Goal: Task Accomplishment & Management: Use online tool/utility

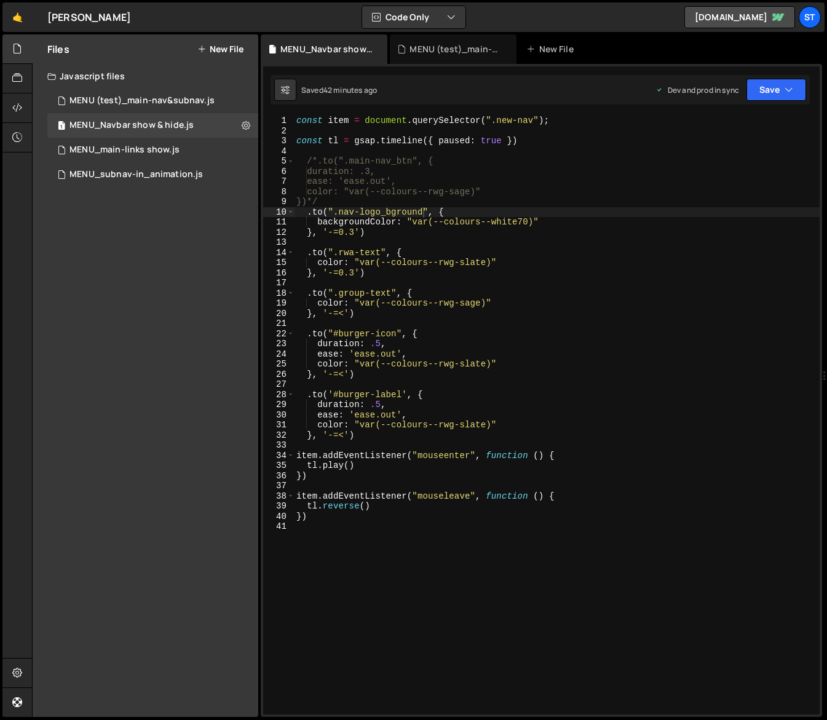
click at [320, 213] on div "const item = document . querySelector ( ".new-nav" ) ; const tl = gsap . timeli…" at bounding box center [557, 425] width 526 height 619
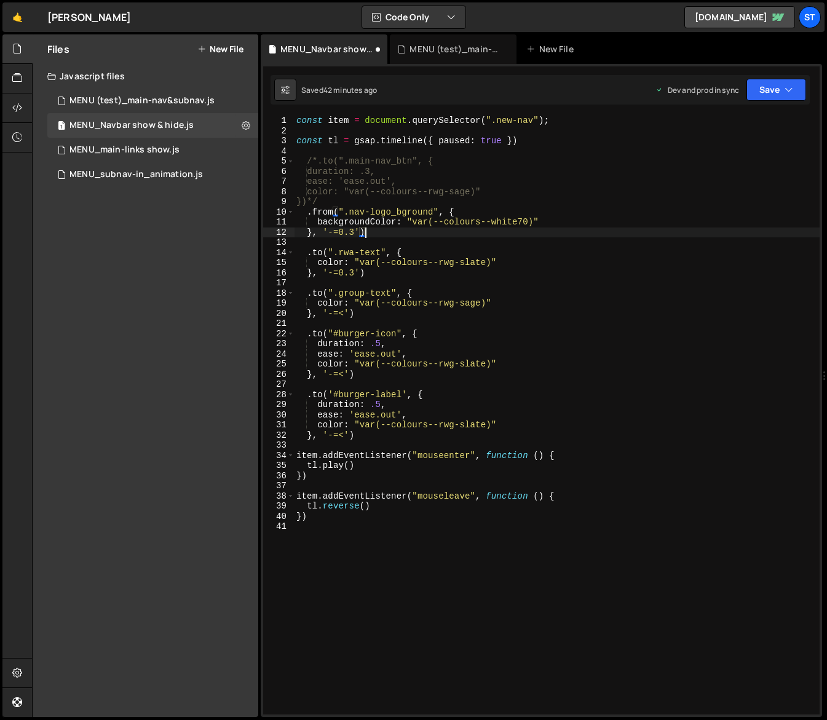
click at [434, 231] on div "const item = document . querySelector ( ".new-nav" ) ; const tl = gsap . timeli…" at bounding box center [557, 425] width 526 height 619
click at [318, 223] on div "const item = document . querySelector ( ".new-nav" ) ; const tl = gsap . timeli…" at bounding box center [557, 425] width 526 height 619
type textarea "//backgroundColor: "var(--colours--white70)""
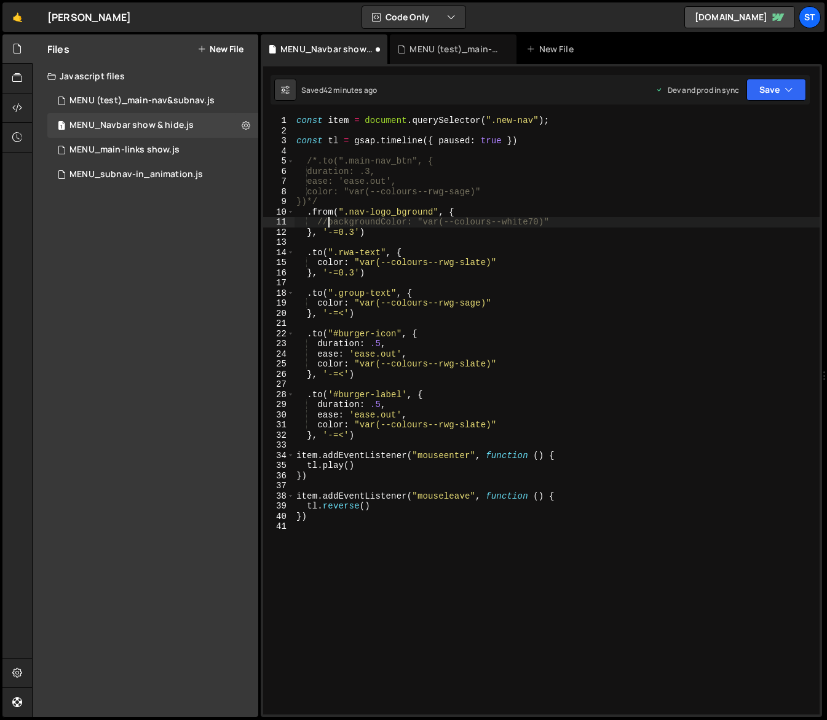
click at [552, 221] on div "const item = document . querySelector ( ".new-nav" ) ; const tl = gsap . timeli…" at bounding box center [557, 425] width 526 height 619
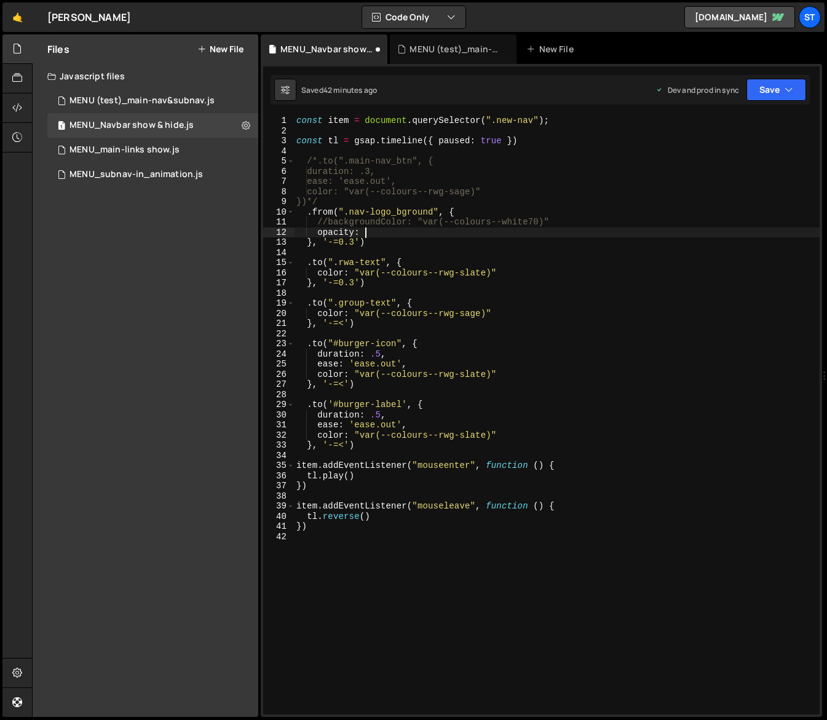
scroll to position [0, 4]
click at [606, 238] on div "const item = document . querySelector ( ".new-nav" ) ; const tl = gsap . timeli…" at bounding box center [557, 425] width 526 height 619
click at [788, 87] on icon "button" at bounding box center [789, 90] width 9 height 12
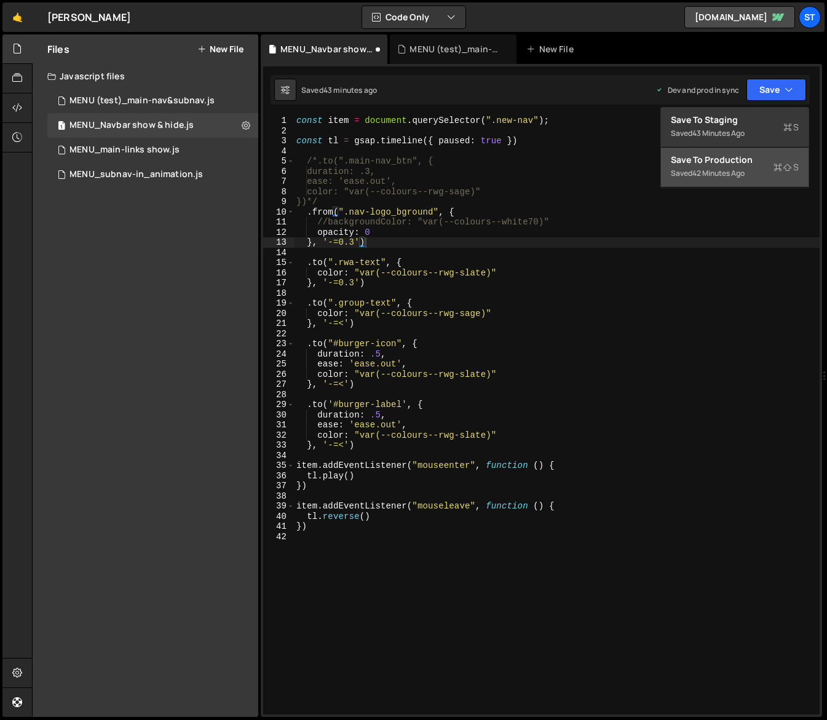
click at [710, 164] on div "Save to Production S" at bounding box center [735, 160] width 128 height 12
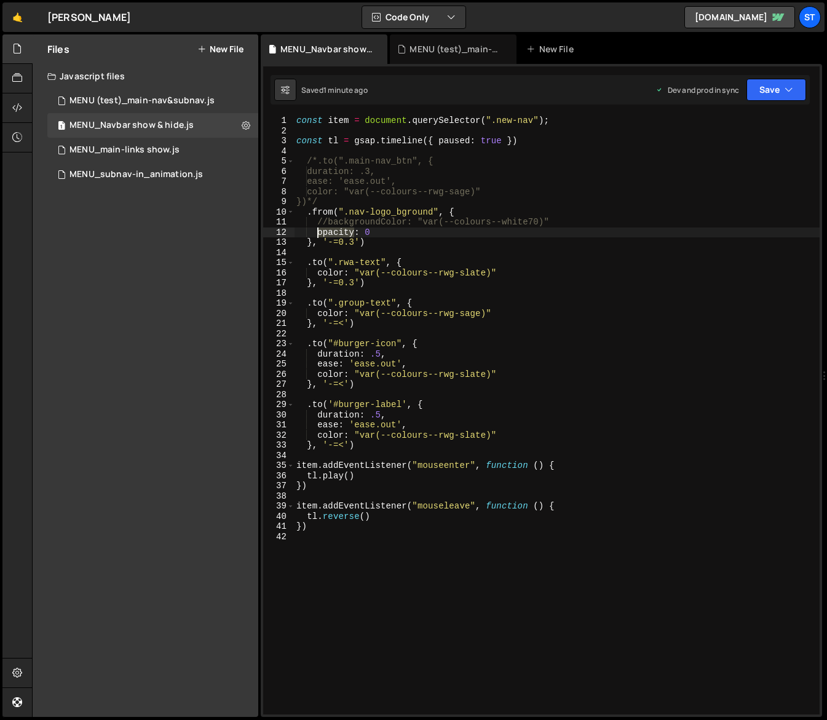
drag, startPoint x: 354, startPoint y: 230, endPoint x: 319, endPoint y: 232, distance: 35.1
click at [319, 232] on div "const item = document . querySelector ( ".new-nav" ) ; const tl = gsap . timeli…" at bounding box center [557, 425] width 526 height 619
click at [783, 90] on button "Save" at bounding box center [776, 90] width 60 height 22
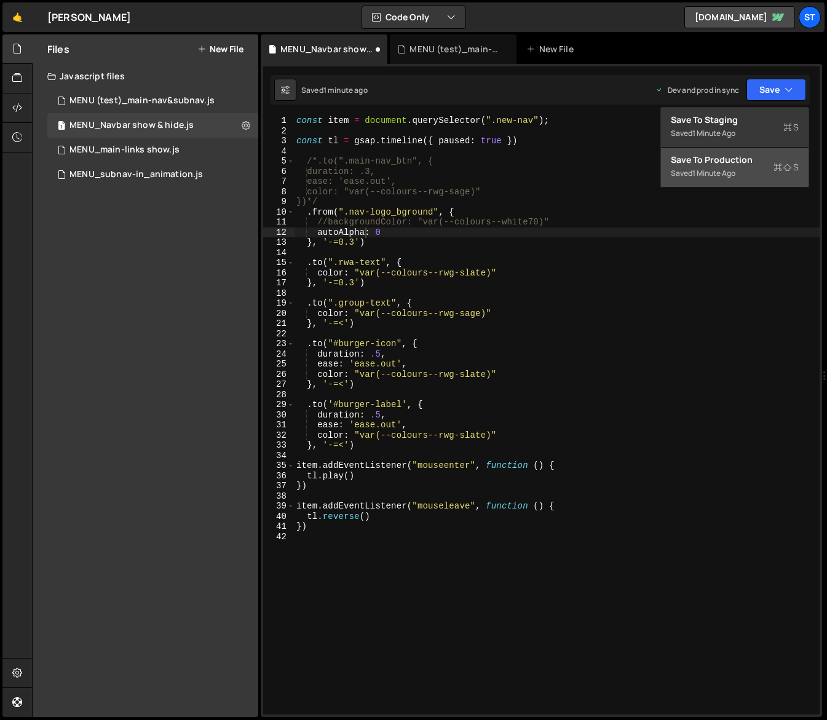
click at [732, 158] on div "Save to Production S" at bounding box center [735, 160] width 128 height 12
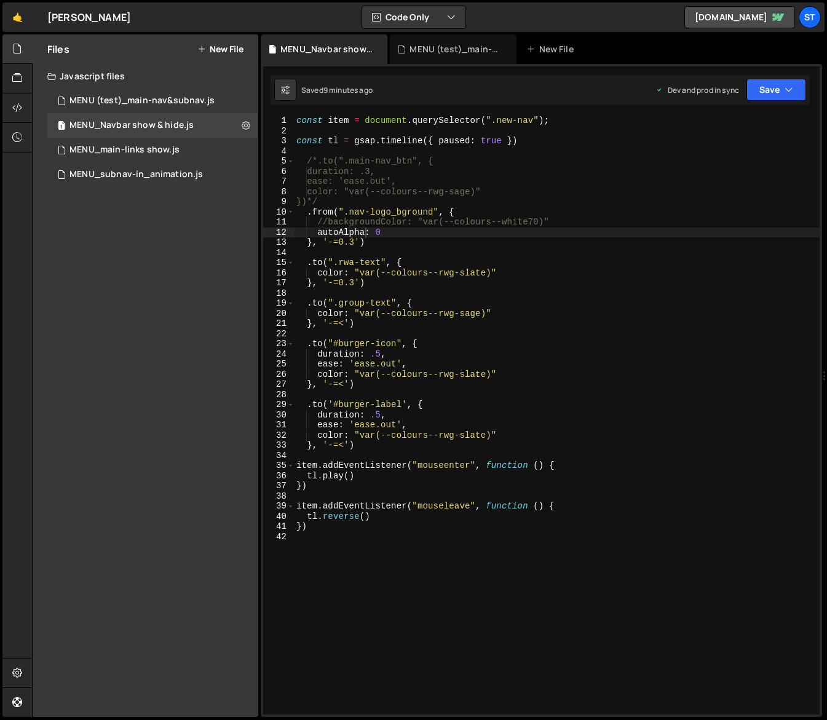
click at [114, 259] on div "Files New File Javascript files 1 MENU (test)_main-nav&subnav.js 0 1 MENU_Navba…" at bounding box center [146, 375] width 226 height 683
click at [140, 103] on div "MENU (test)_main-nav&subnav.js" at bounding box center [141, 100] width 145 height 11
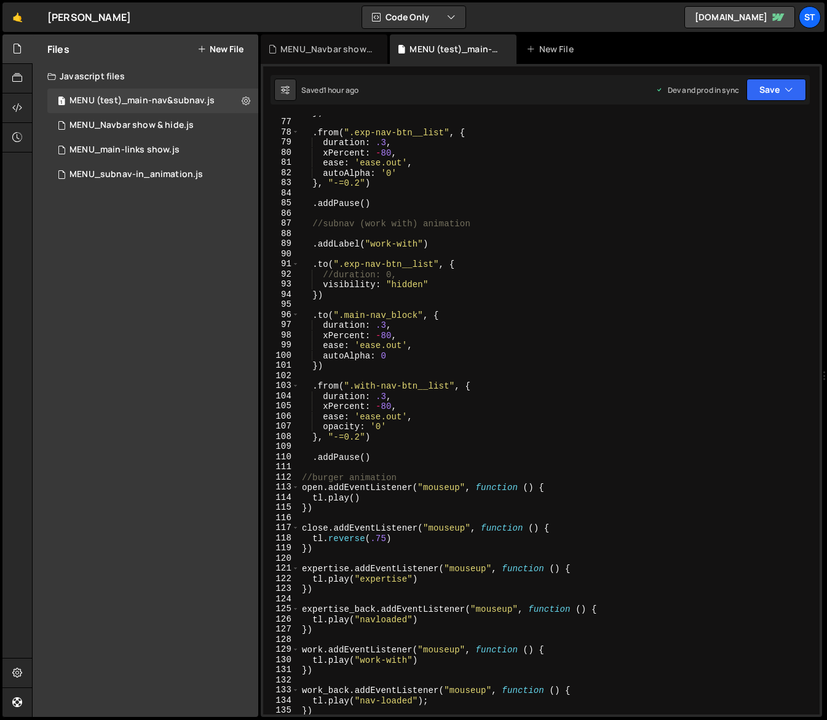
scroll to position [769, 0]
click at [171, 123] on div "MENU_Navbar show & hide.js" at bounding box center [131, 125] width 124 height 11
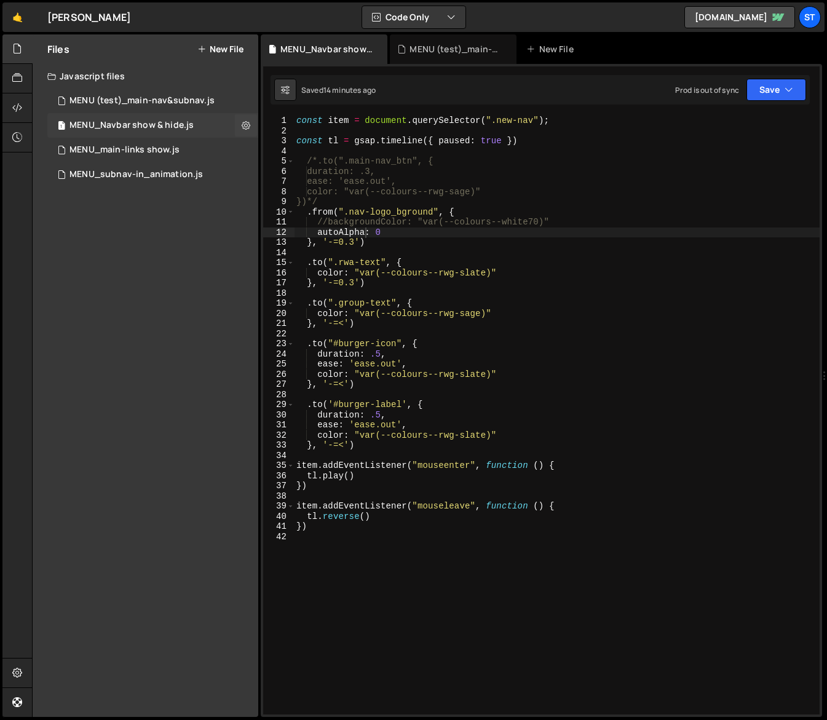
scroll to position [0, 0]
click at [322, 263] on div "const item = document . querySelector ( ".new-nav" ) ; const tl = gsap . timeli…" at bounding box center [557, 425] width 526 height 619
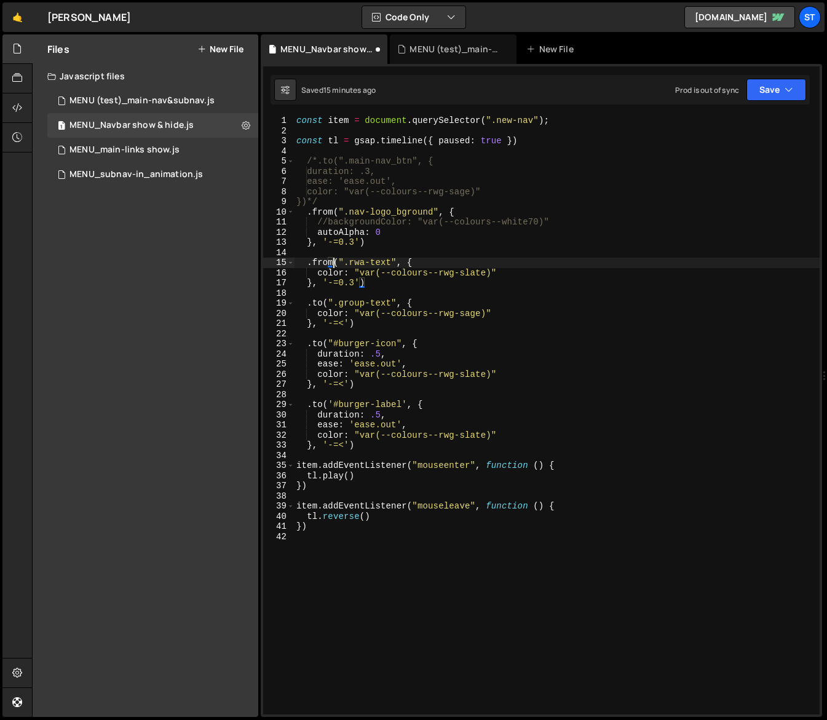
scroll to position [0, 2]
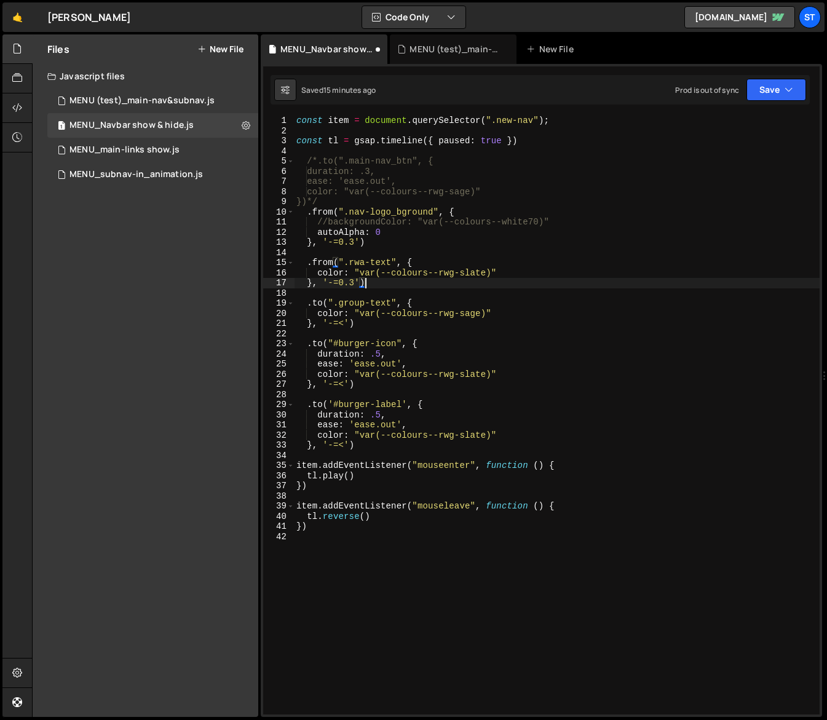
drag, startPoint x: 446, startPoint y: 278, endPoint x: 465, endPoint y: 276, distance: 18.5
click at [447, 277] on div "const item = document . querySelector ( ".new-nav" ) ; const tl = gsap . timeli…" at bounding box center [557, 425] width 526 height 619
click at [492, 271] on div "const item = document . querySelector ( ".new-nav" ) ; const tl = gsap . timeli…" at bounding box center [557, 425] width 526 height 619
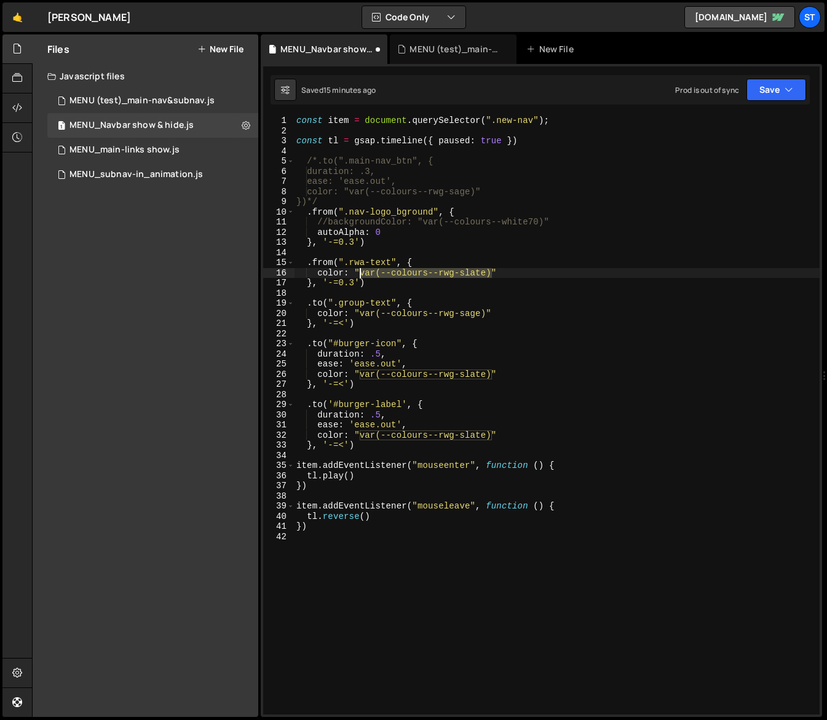
drag, startPoint x: 491, startPoint y: 272, endPoint x: 362, endPoint y: 273, distance: 129.1
click at [362, 273] on div "const item = document . querySelector ( ".new-nav" ) ; const tl = gsap . timeli…" at bounding box center [557, 425] width 526 height 619
paste textarea "whi"
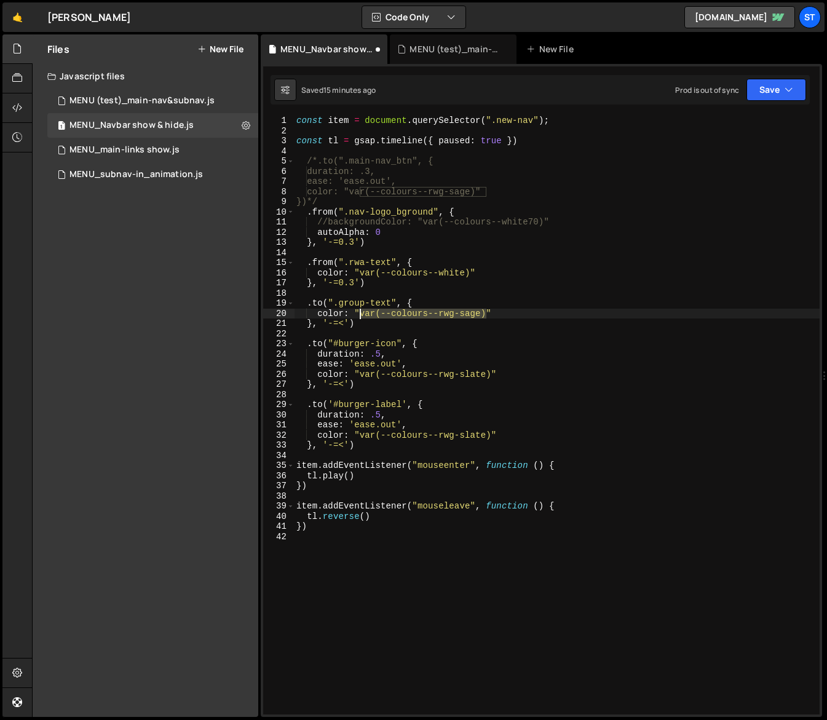
drag, startPoint x: 486, startPoint y: 314, endPoint x: 360, endPoint y: 314, distance: 125.4
click at [360, 314] on div "const item = document . querySelector ( ".new-nav" ) ; const tl = gsap . timeli…" at bounding box center [557, 425] width 526 height 619
paste textarea "whit"
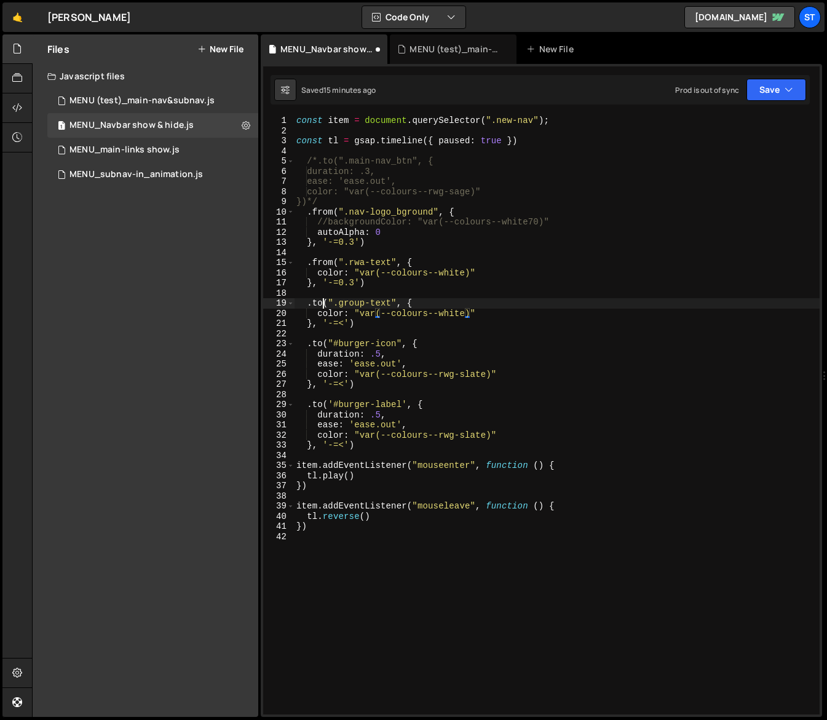
click at [322, 303] on div "const item = document . querySelector ( ".new-nav" ) ; const tl = gsap . timeli…" at bounding box center [557, 425] width 526 height 619
click at [794, 95] on button "Save" at bounding box center [776, 90] width 60 height 22
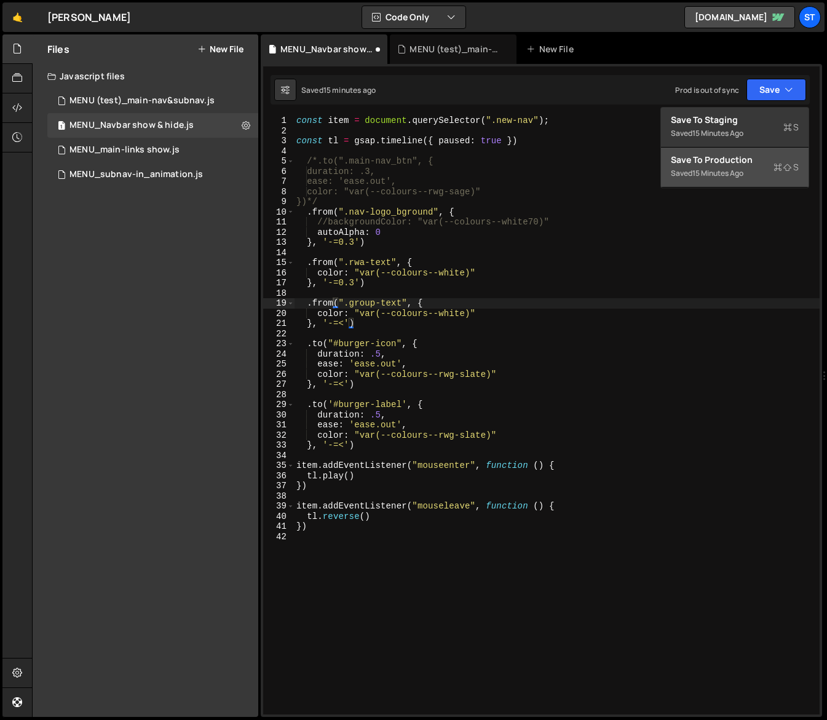
click at [710, 173] on div "15 minutes ago" at bounding box center [717, 173] width 51 height 10
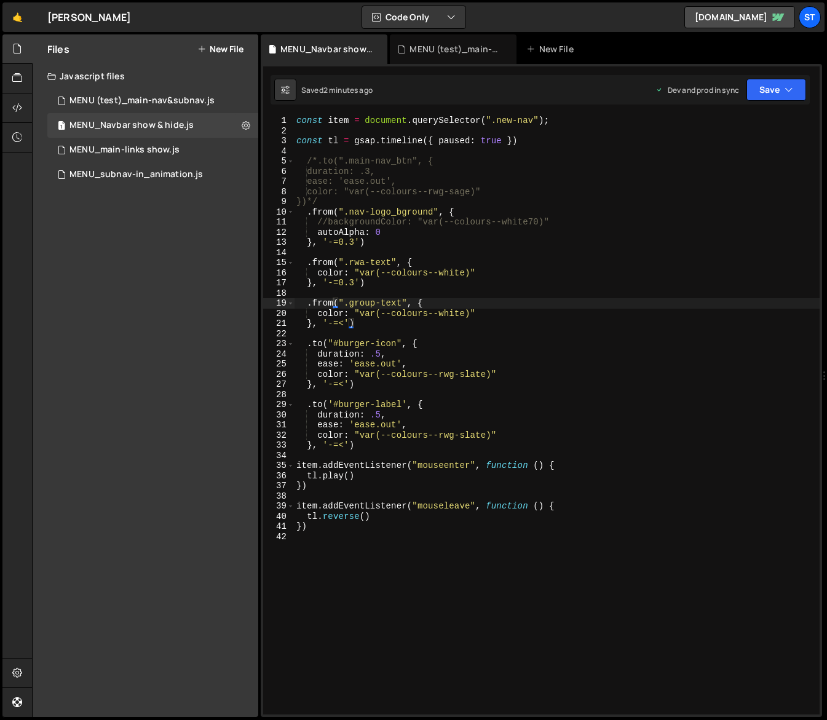
click at [422, 169] on div "const item = document . querySelector ( ".new-nav" ) ; const tl = gsap . timeli…" at bounding box center [557, 425] width 526 height 619
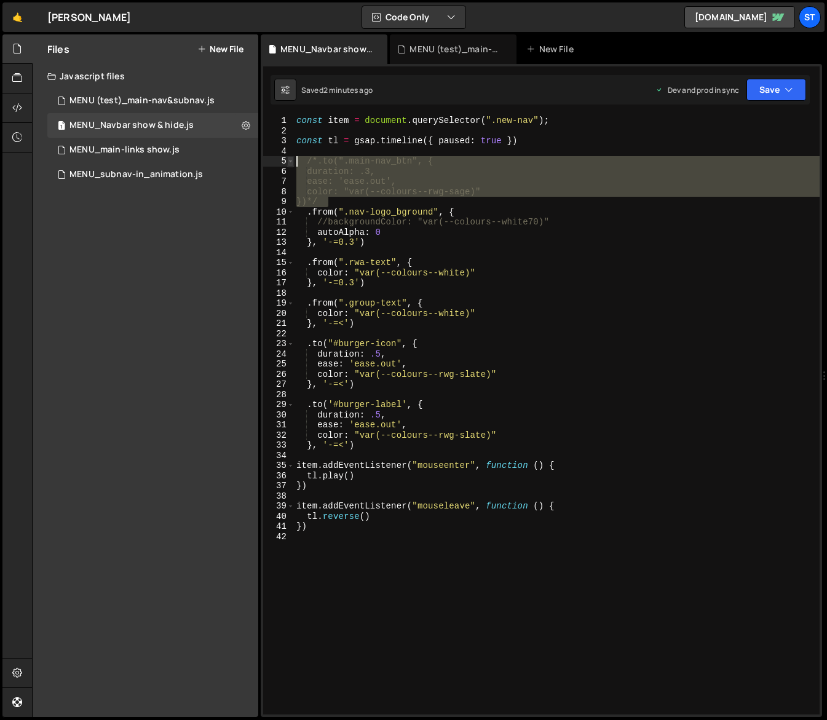
drag, startPoint x: 354, startPoint y: 204, endPoint x: 292, endPoint y: 157, distance: 77.7
click at [292, 157] on div "duration: .3, 1 2 3 4 5 6 7 8 9 10 11 12 13 14 15 16 17 18 19 20 21 22 23 24 25…" at bounding box center [541, 415] width 556 height 599
type textarea "/*.to(".main-nav_btn", { duration: .3,"
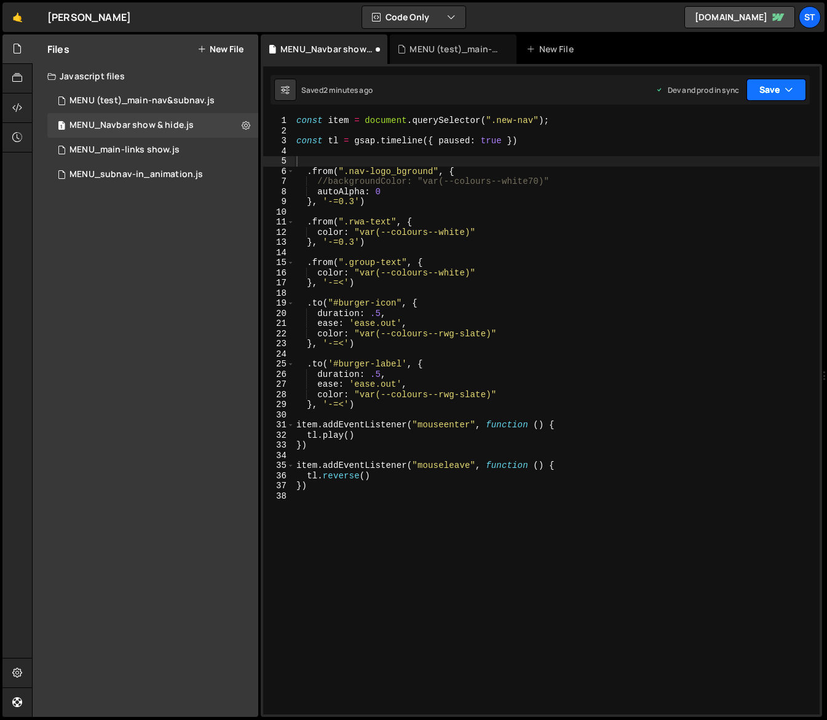
click at [790, 88] on icon "button" at bounding box center [789, 90] width 9 height 12
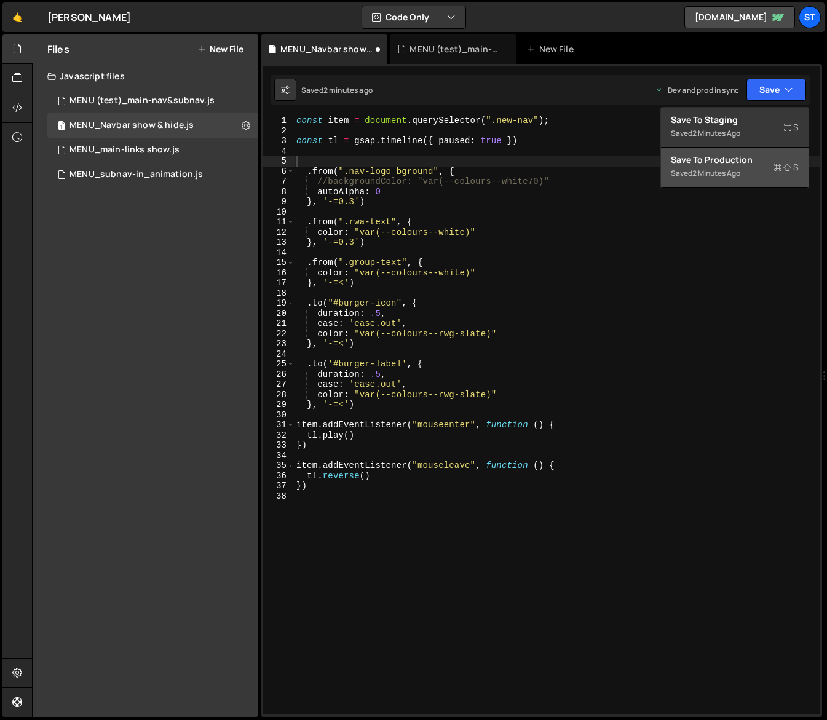
click at [724, 162] on div "Save to Production S" at bounding box center [735, 160] width 128 height 12
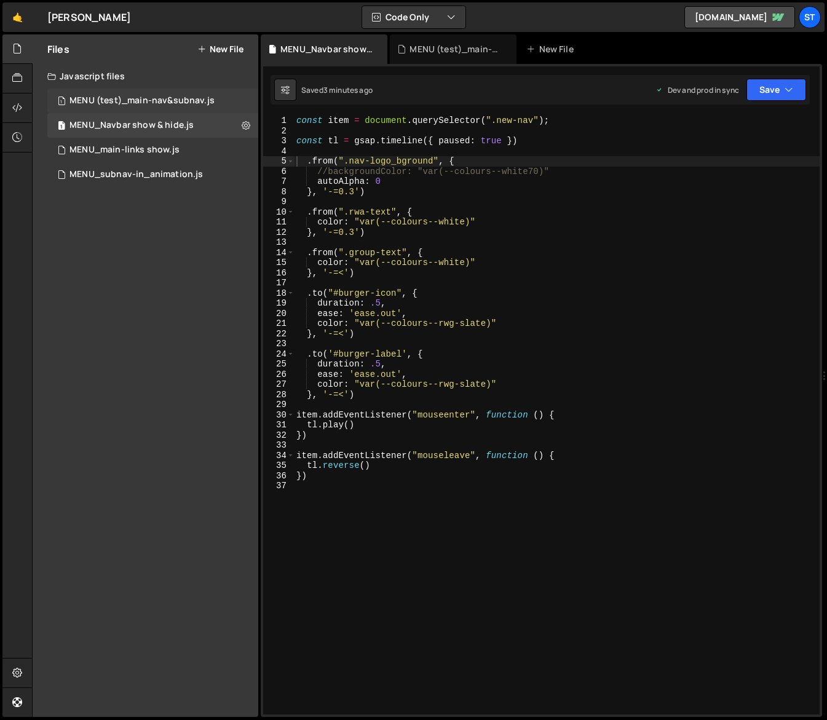
click at [178, 98] on div "MENU (test)_main-nav&subnav.js" at bounding box center [141, 100] width 145 height 11
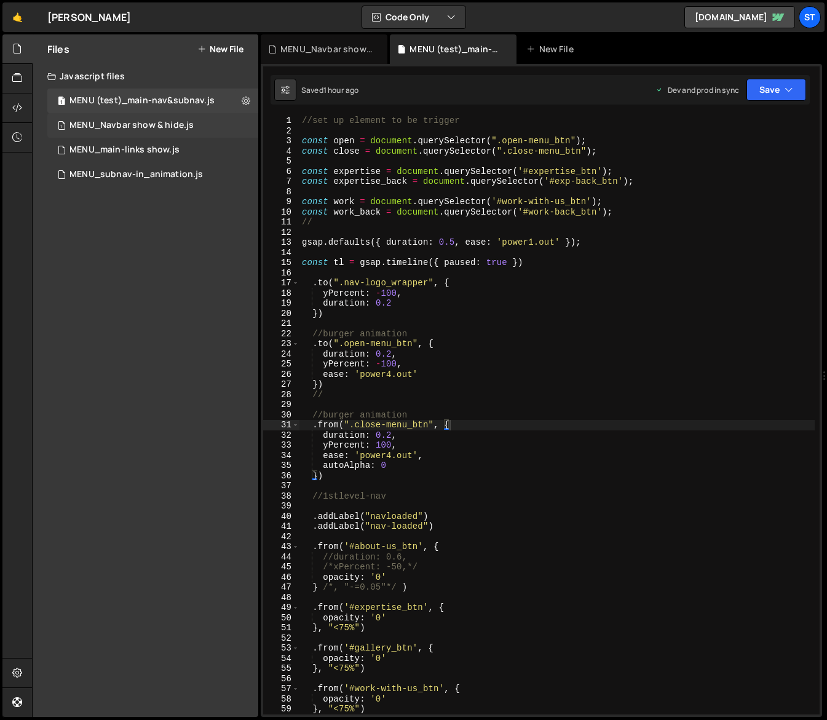
click at [181, 122] on div "MENU_Navbar show & hide.js" at bounding box center [131, 125] width 124 height 11
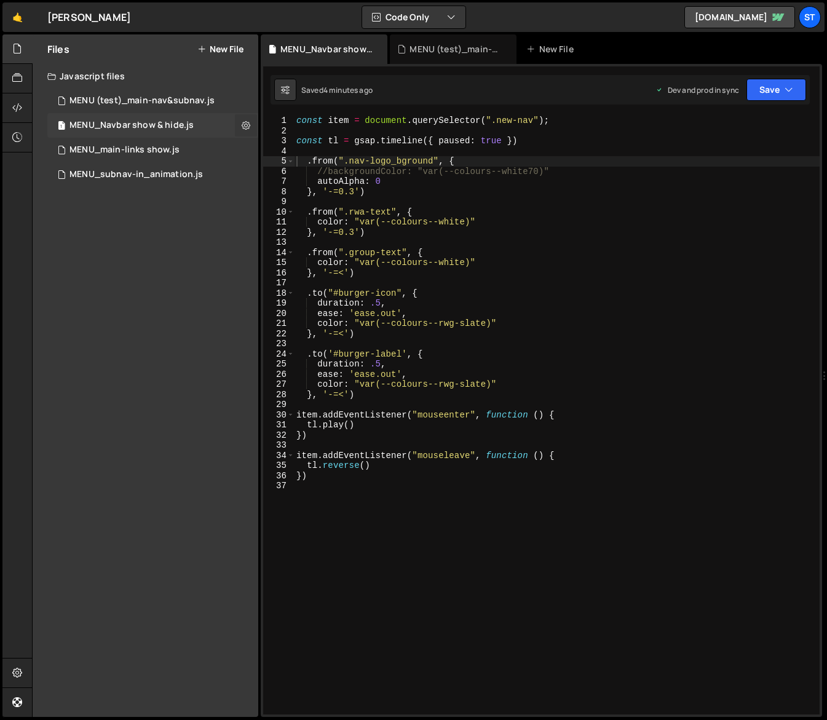
click at [246, 128] on icon at bounding box center [246, 125] width 9 height 12
type input "MENU_Navbar show & hide"
radio input "true"
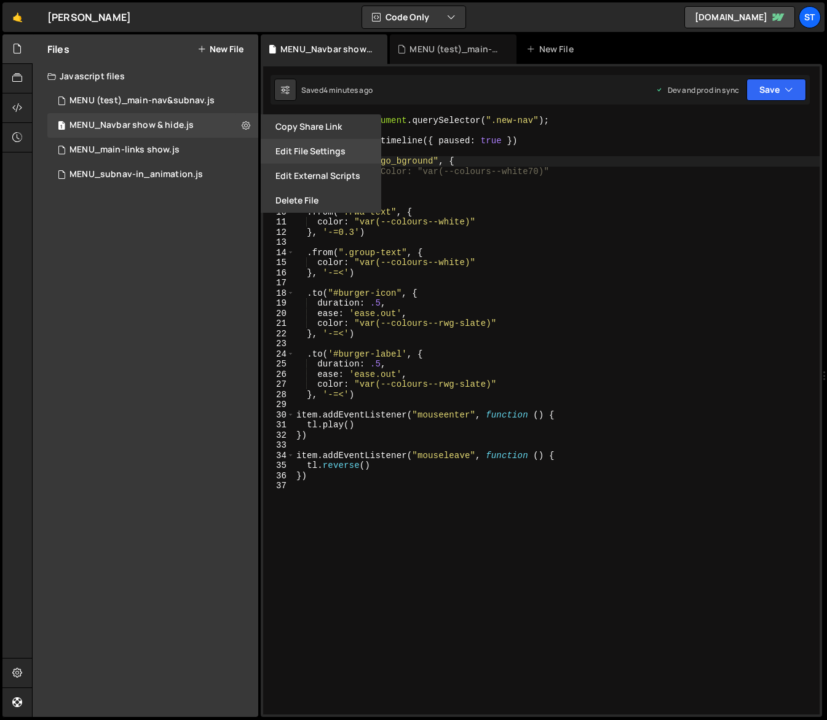
click at [315, 155] on button "Edit File Settings" at bounding box center [321, 151] width 121 height 25
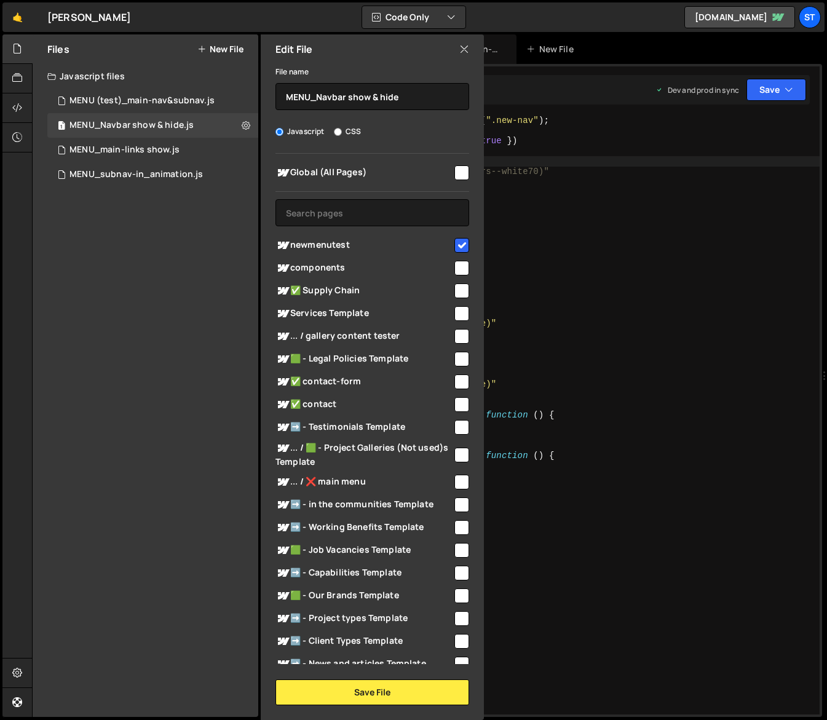
click at [456, 243] on input "checkbox" at bounding box center [461, 245] width 15 height 15
checkbox input "false"
click at [362, 687] on button "Save File" at bounding box center [372, 692] width 194 height 26
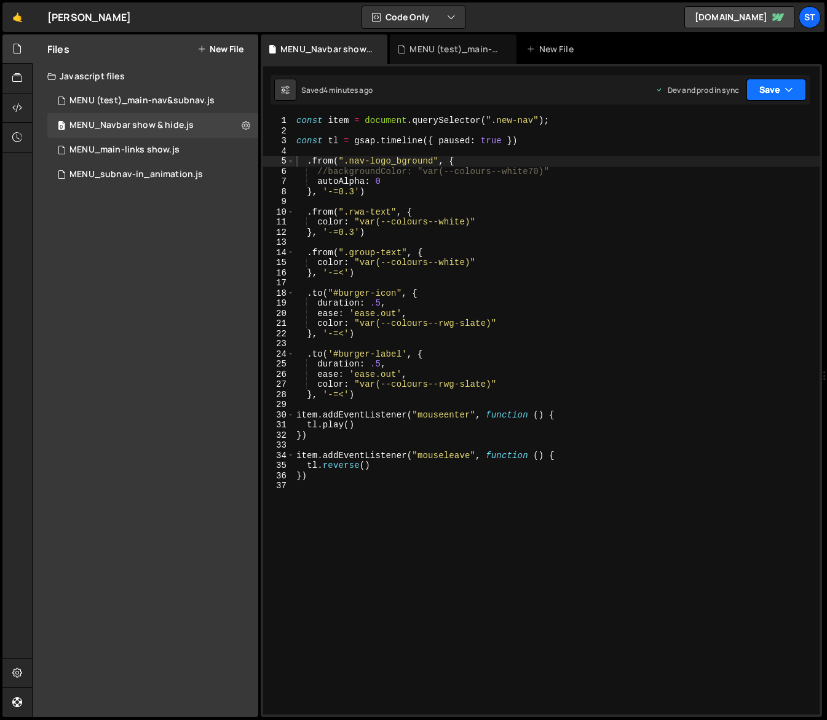
click at [792, 89] on icon "button" at bounding box center [789, 90] width 9 height 12
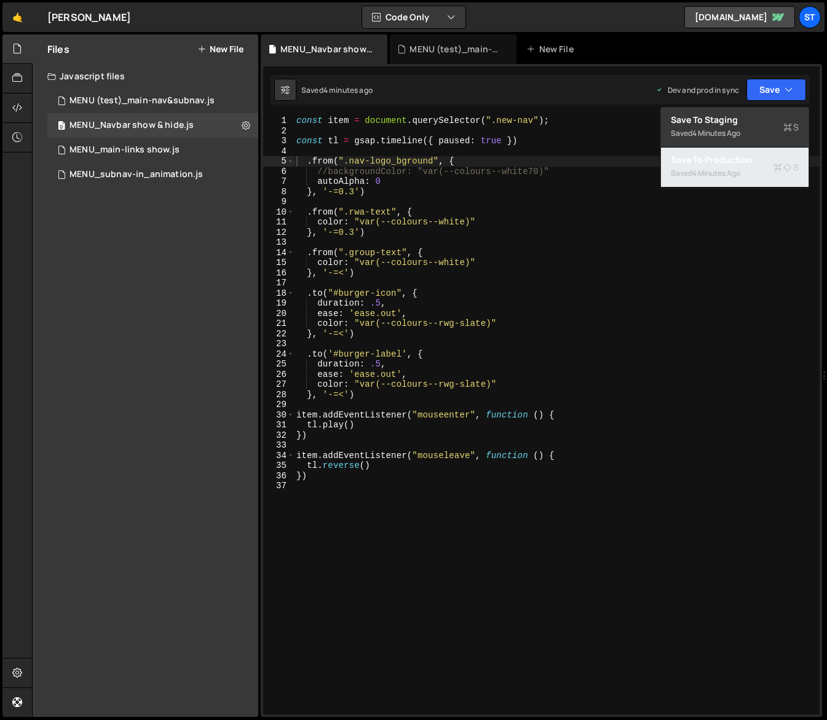
click at [717, 167] on div "Saved 4 minutes ago" at bounding box center [735, 173] width 128 height 15
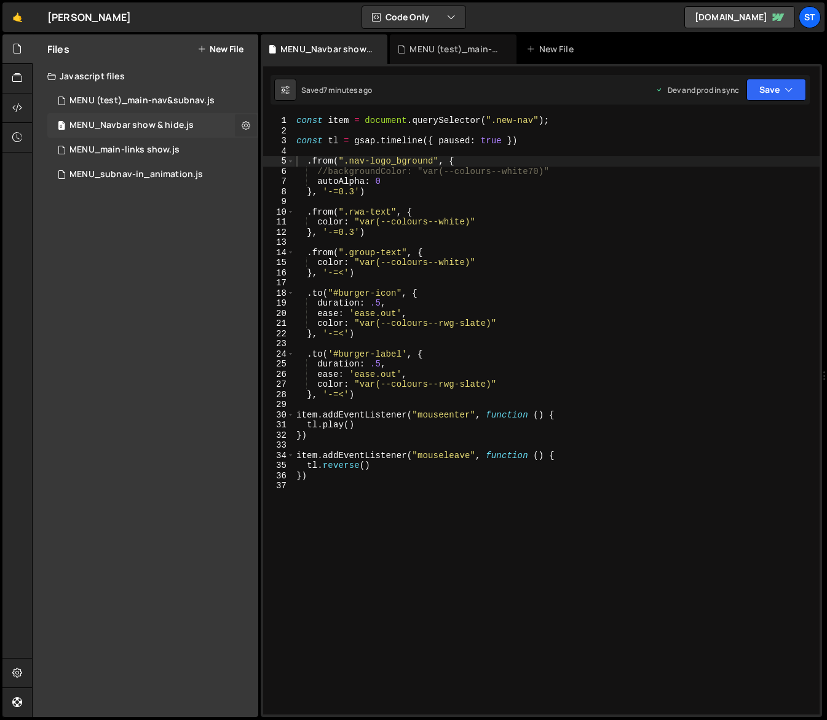
click at [248, 124] on icon at bounding box center [246, 125] width 9 height 12
type input "MENU_Navbar show & hide"
radio input "true"
click at [248, 124] on icon at bounding box center [246, 125] width 9 height 12
type input "MENU_Navbar show & hide"
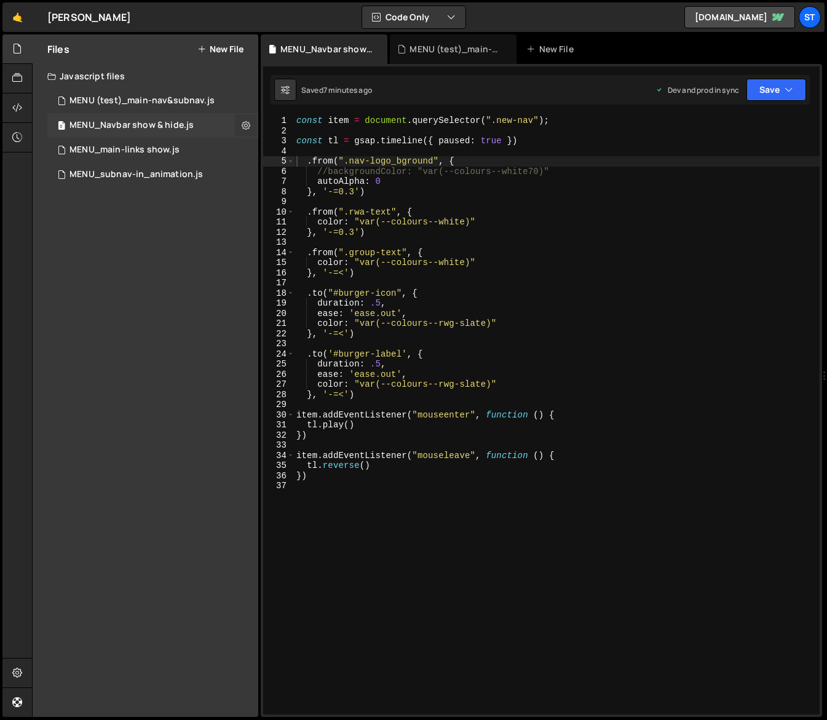
radio input "true"
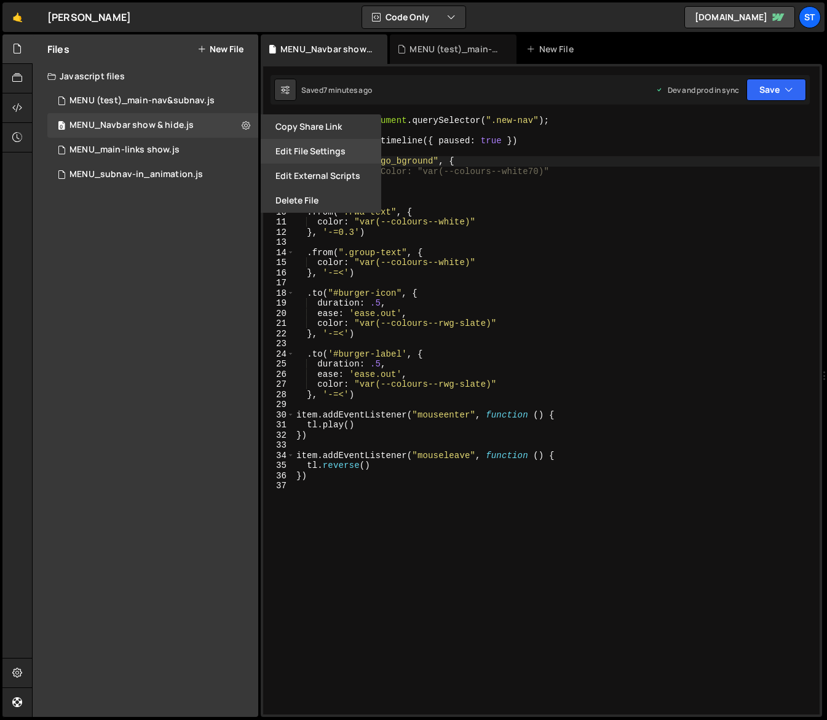
click at [306, 153] on button "Edit File Settings" at bounding box center [321, 151] width 121 height 25
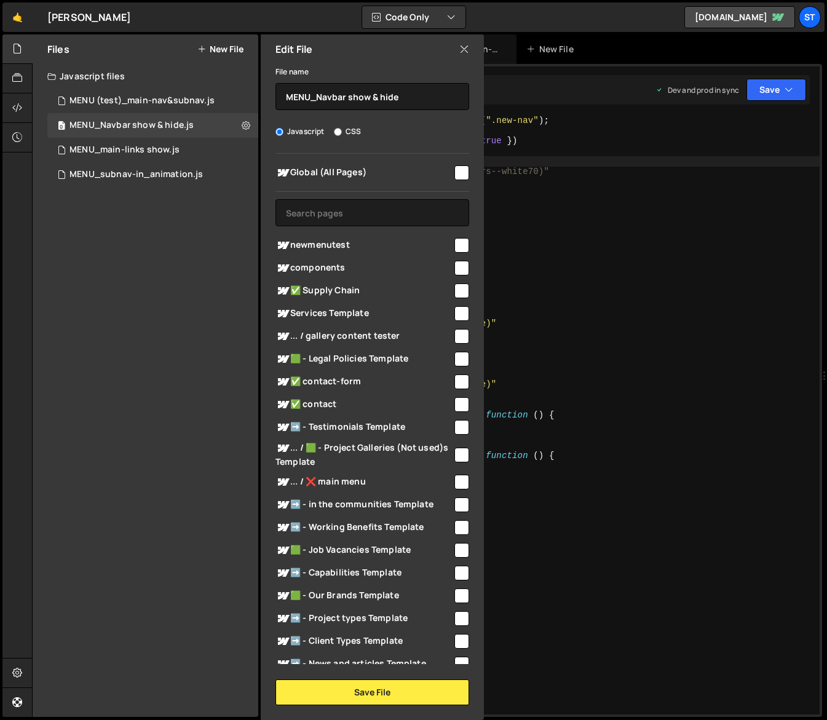
click at [460, 243] on input "checkbox" at bounding box center [461, 245] width 15 height 15
checkbox input "true"
click at [788, 90] on icon "button" at bounding box center [789, 90] width 9 height 12
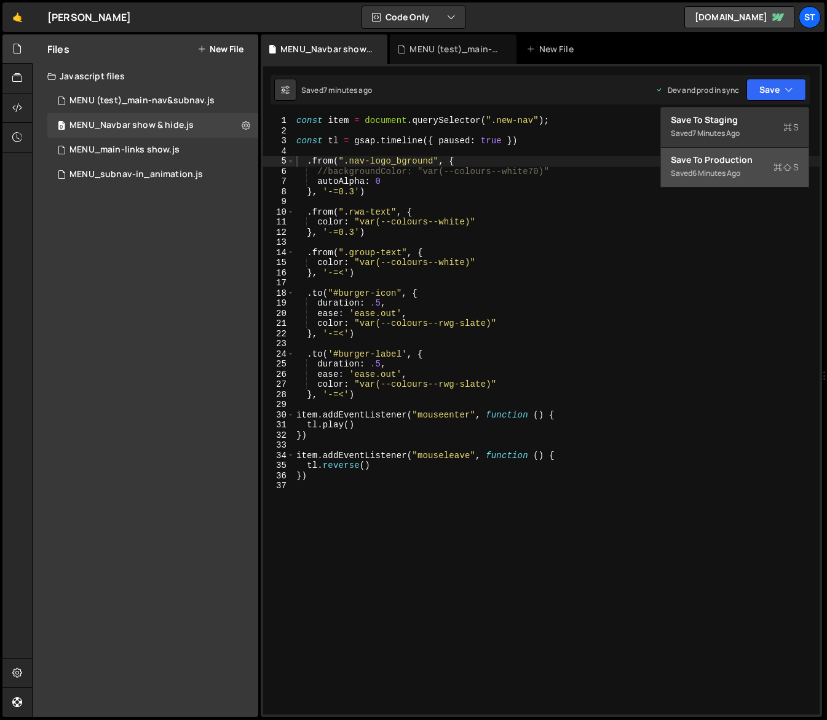
click at [732, 159] on div "Save to Production S" at bounding box center [735, 160] width 128 height 12
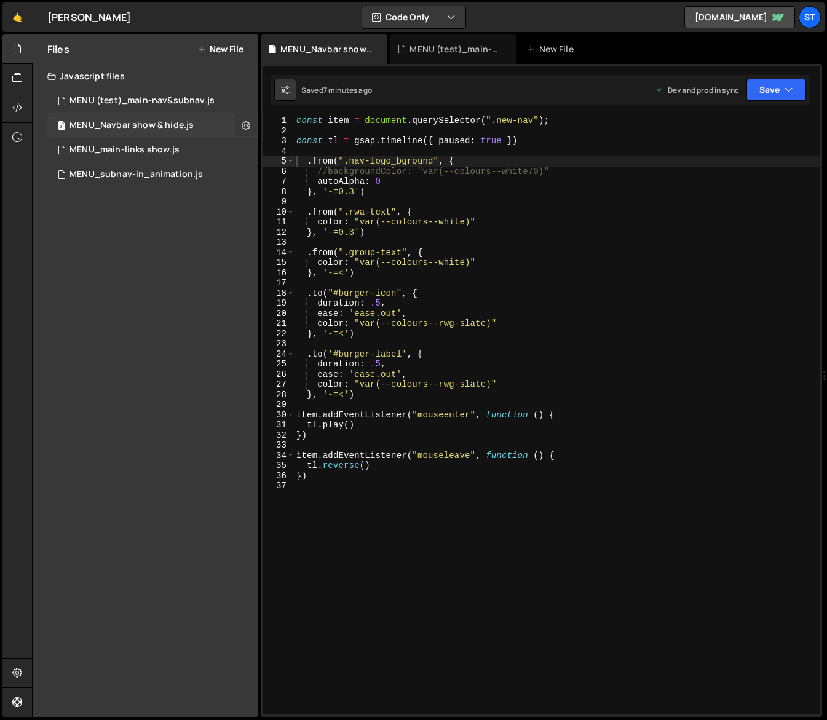
click at [247, 125] on icon at bounding box center [246, 125] width 9 height 12
type input "MENU_Navbar show & hide"
radio input "true"
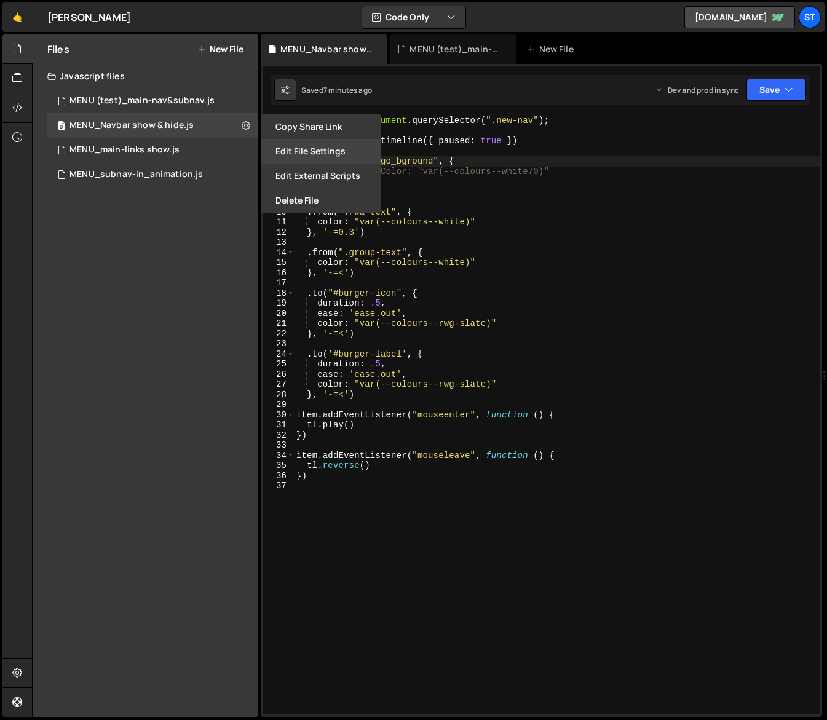
click at [319, 151] on button "Edit File Settings" at bounding box center [321, 151] width 121 height 25
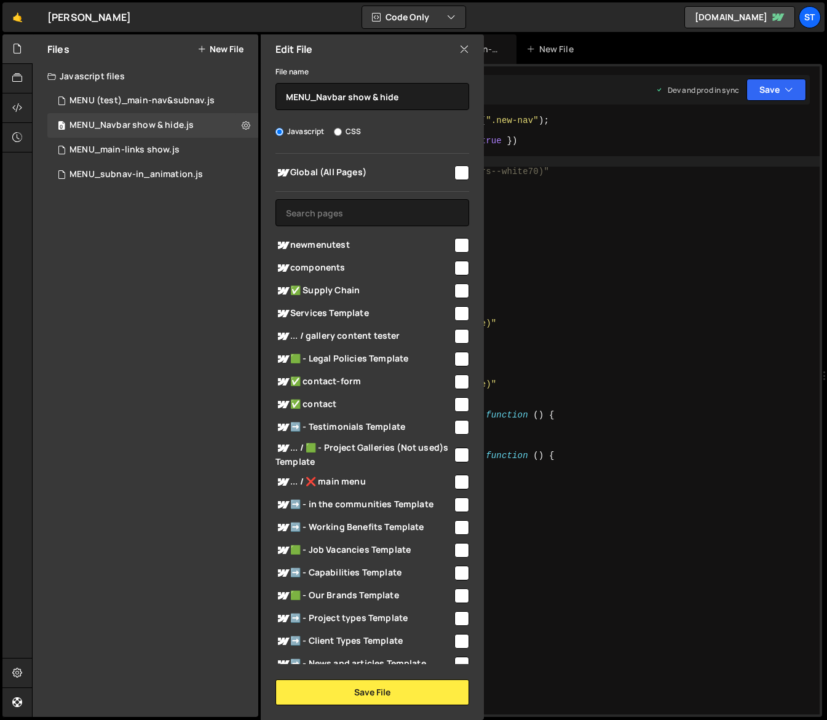
click at [456, 243] on input "checkbox" at bounding box center [461, 245] width 15 height 15
checkbox input "true"
click at [369, 689] on button "Save File" at bounding box center [372, 692] width 194 height 26
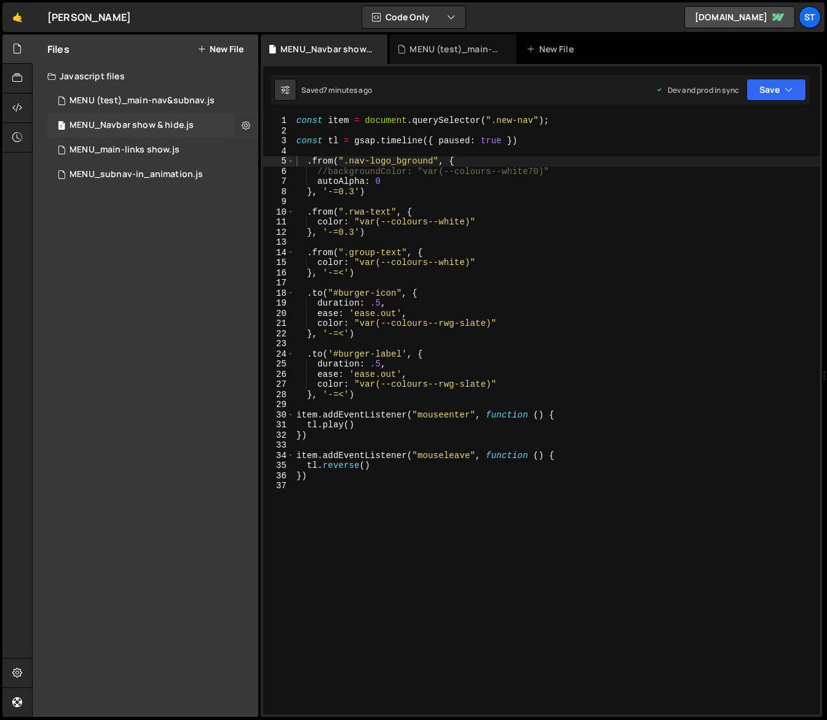
click at [245, 125] on icon at bounding box center [246, 125] width 9 height 12
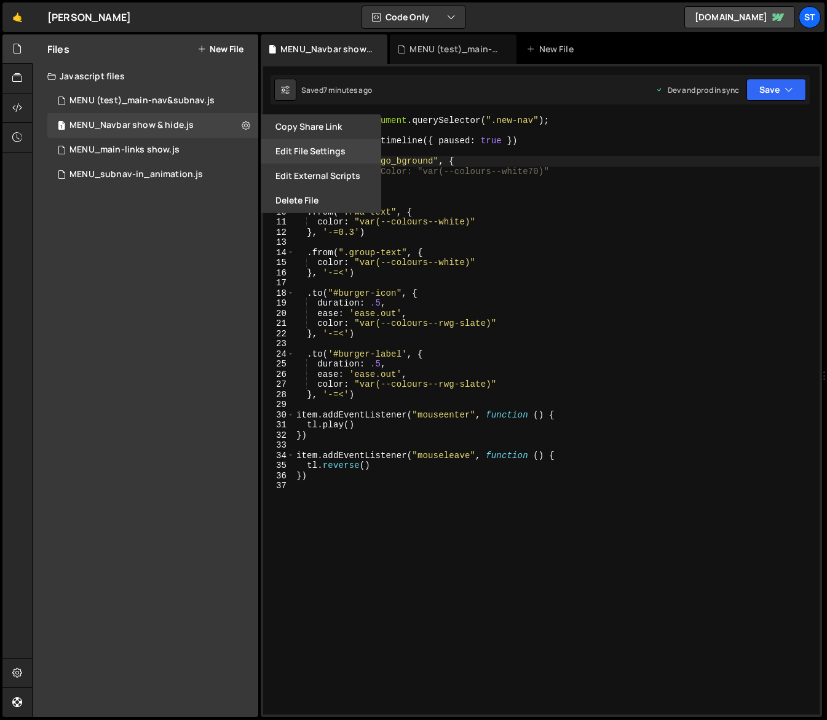
click at [322, 151] on button "Edit File Settings" at bounding box center [321, 151] width 121 height 25
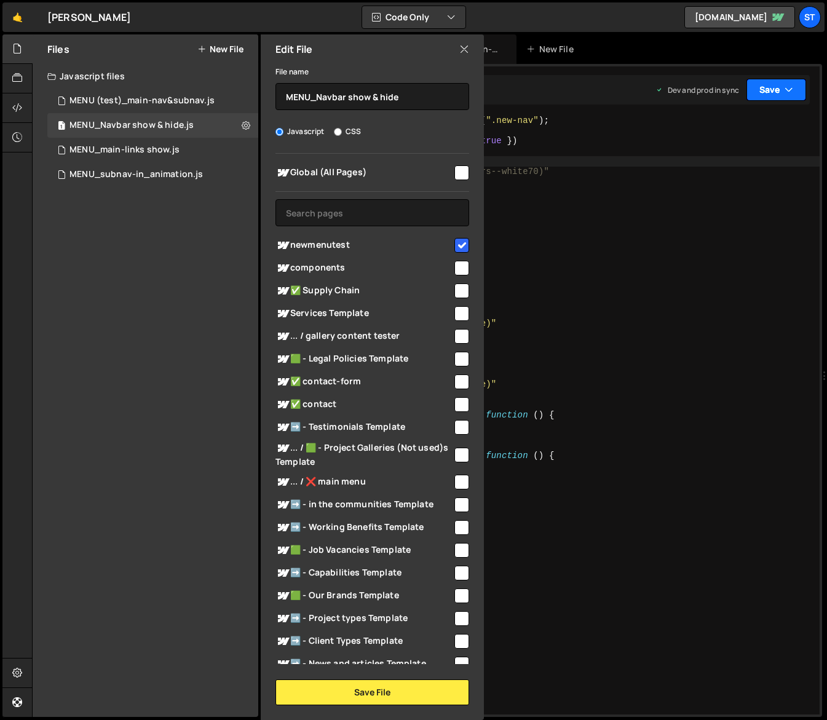
click at [781, 86] on button "Save" at bounding box center [776, 90] width 60 height 22
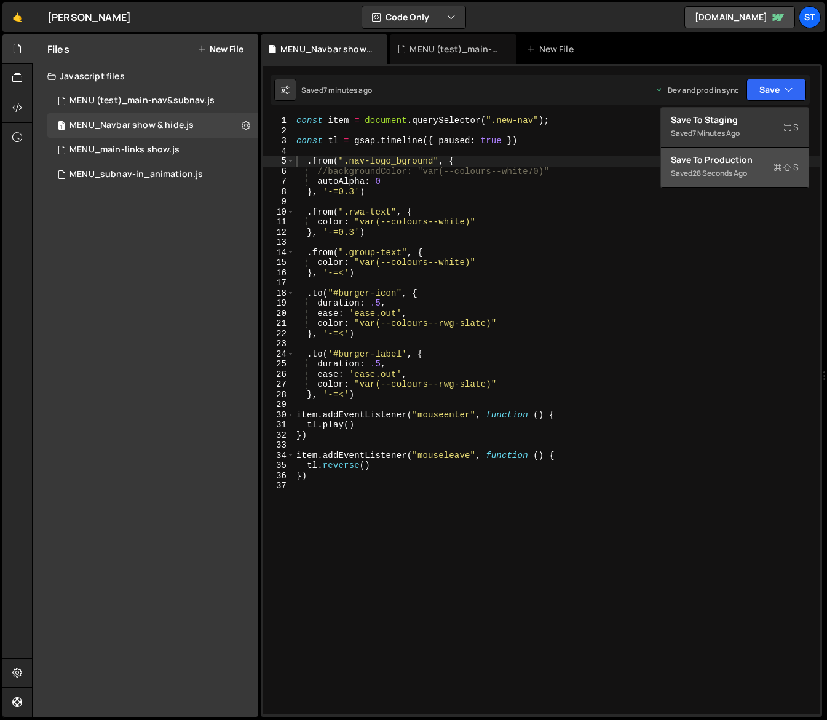
click at [736, 159] on div "Save to Production S" at bounding box center [735, 160] width 128 height 12
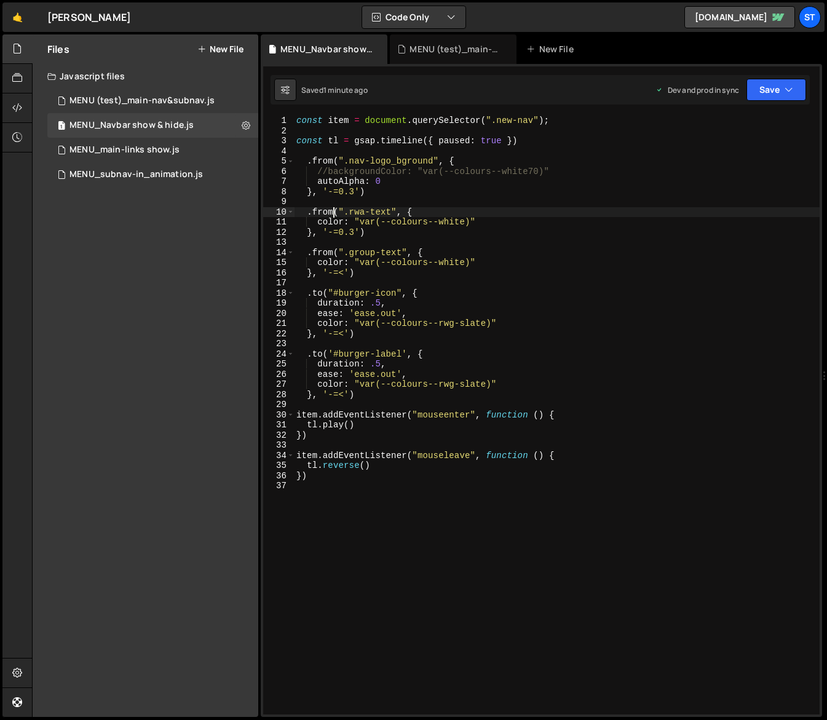
click at [333, 212] on div "const item = document . querySelector ( ".new-nav" ) ; const tl = gsap . timeli…" at bounding box center [557, 425] width 526 height 619
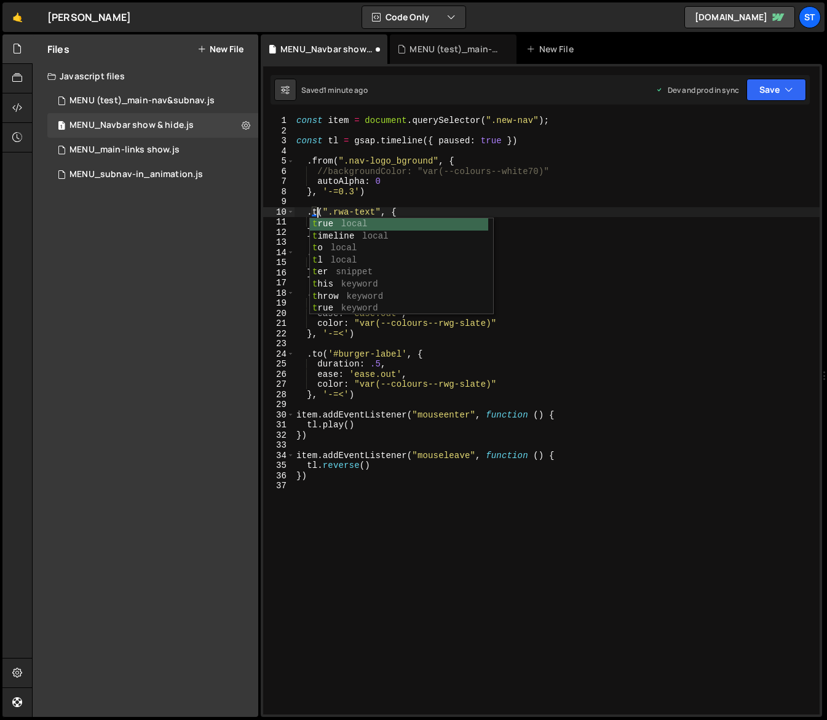
scroll to position [0, 1]
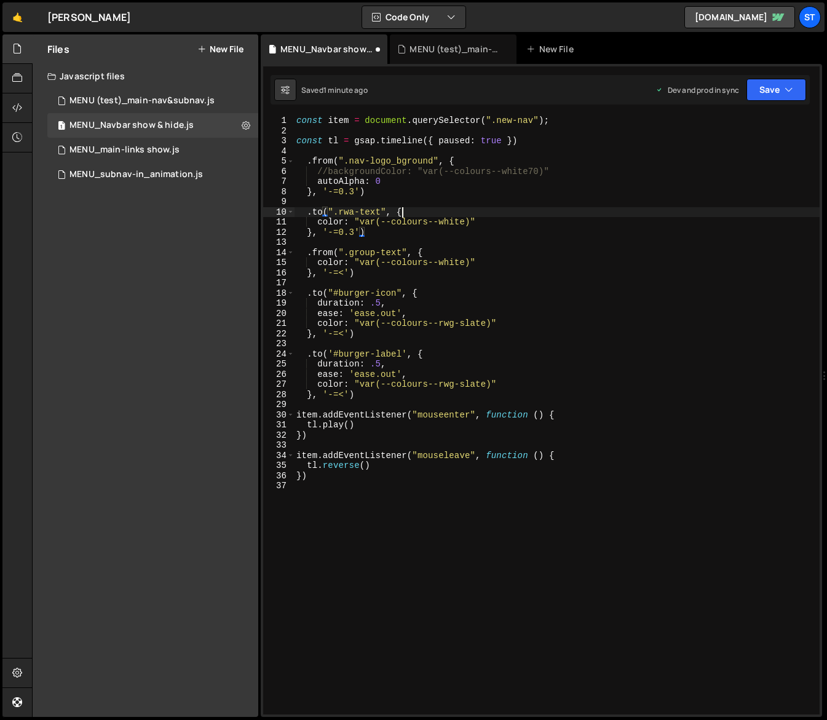
click at [584, 209] on div "const item = document . querySelector ( ".new-nav" ) ; const tl = gsap . timeli…" at bounding box center [557, 425] width 526 height 619
drag, startPoint x: 466, startPoint y: 224, endPoint x: 358, endPoint y: 223, distance: 107.6
click at [358, 223] on div "const item = document . querySelector ( ".new-nav" ) ; const tl = gsap . timeli…" at bounding box center [557, 425] width 526 height 619
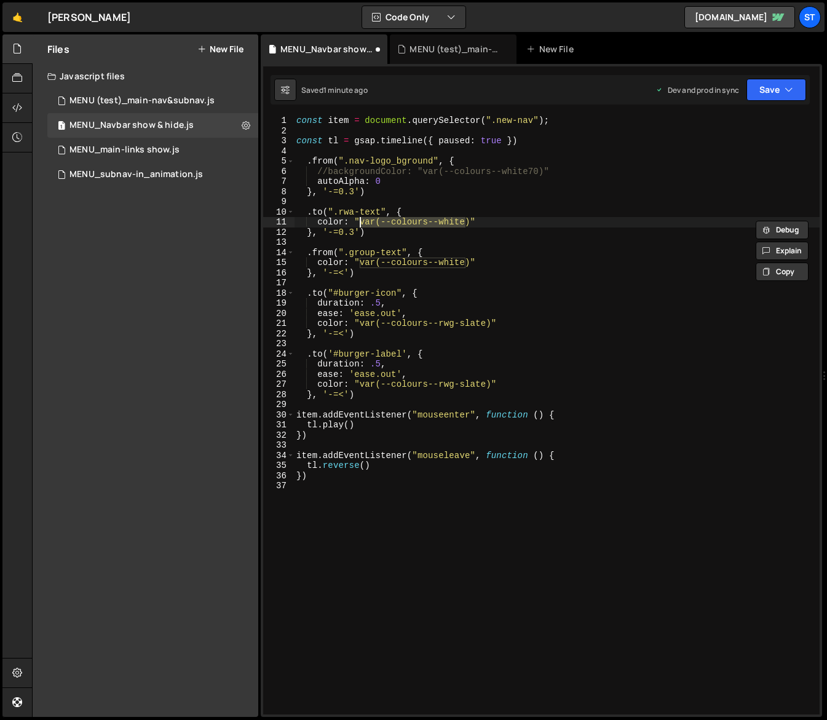
paste textarea "#253746"
type textarea "color: "#253746""
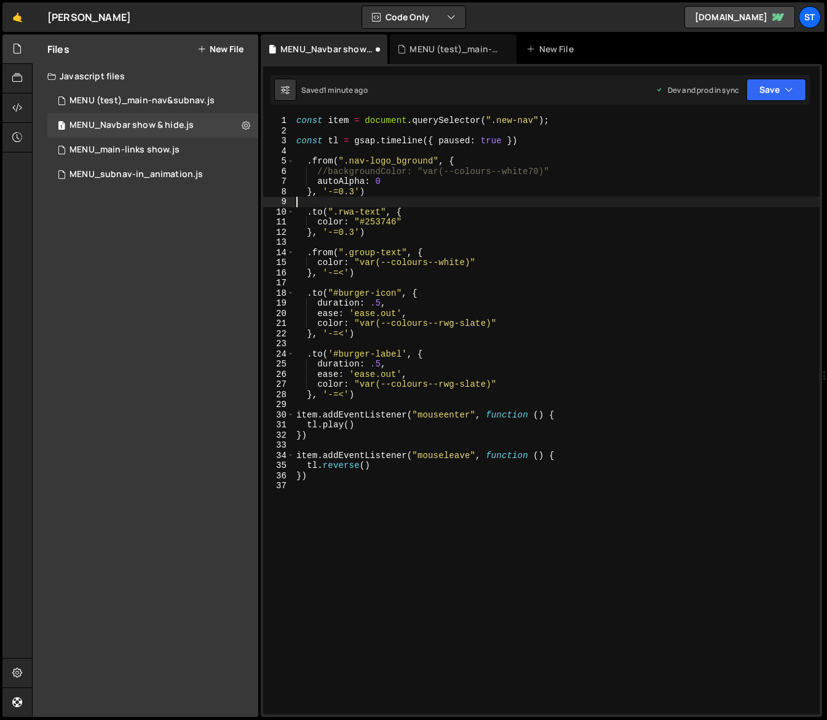
click at [470, 205] on div "const item = document . querySelector ( ".new-nav" ) ; const tl = gsap . timeli…" at bounding box center [557, 425] width 526 height 619
click at [792, 84] on icon "button" at bounding box center [789, 90] width 9 height 12
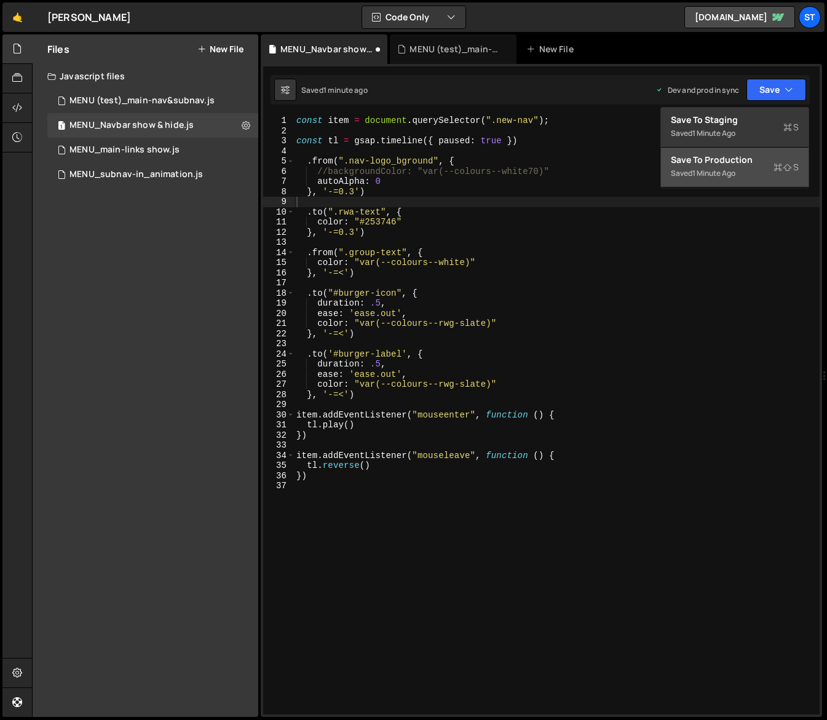
click at [721, 155] on div "Save to Production S" at bounding box center [735, 160] width 128 height 12
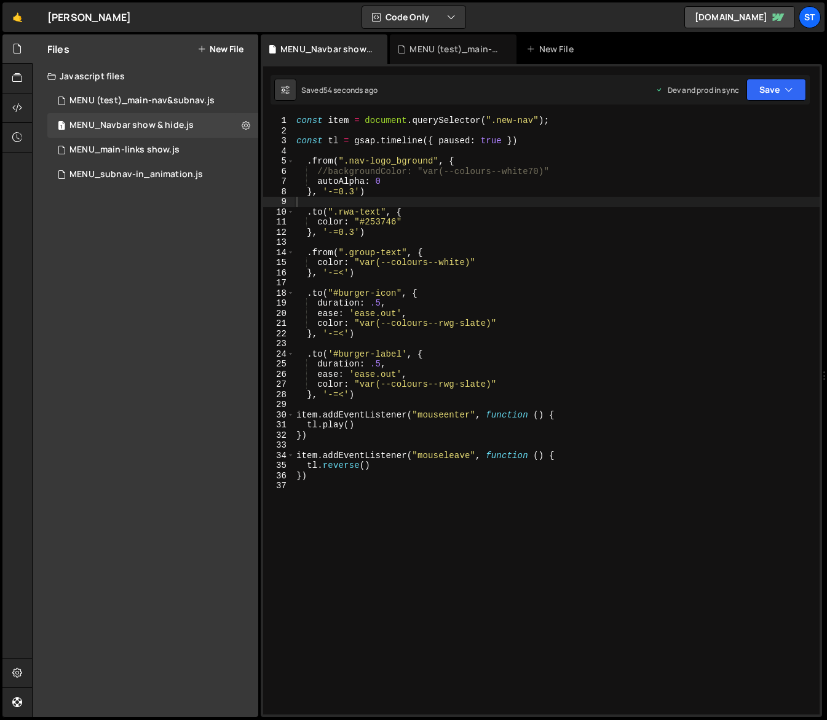
type textarea "//backgroundColor: "var(--colours--white70)""
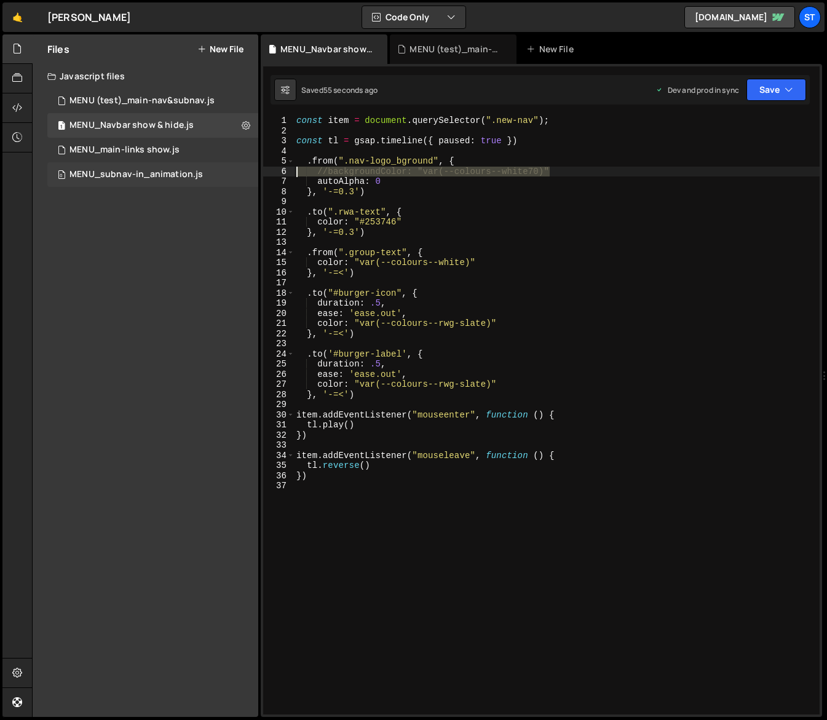
drag, startPoint x: 551, startPoint y: 169, endPoint x: 244, endPoint y: 173, distance: 306.9
click at [244, 173] on div "Files New File Javascript files 1 MENU (test)_main-nav&subnav.js 0 1 MENU_Navba…" at bounding box center [429, 375] width 795 height 683
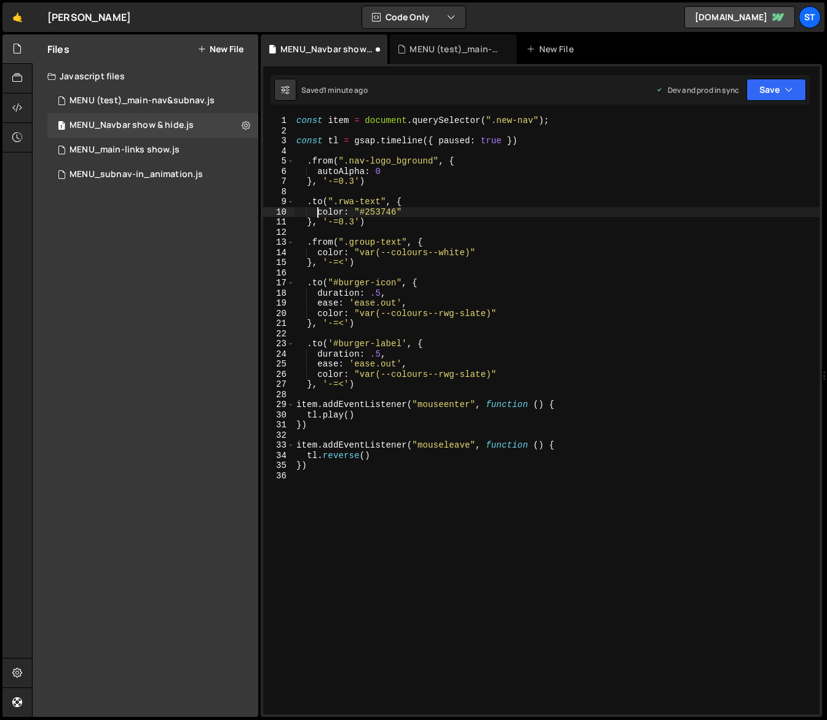
click at [317, 213] on div "const item = document . querySelector ( ".new-nav" ) ; const tl = gsap . timeli…" at bounding box center [557, 425] width 526 height 619
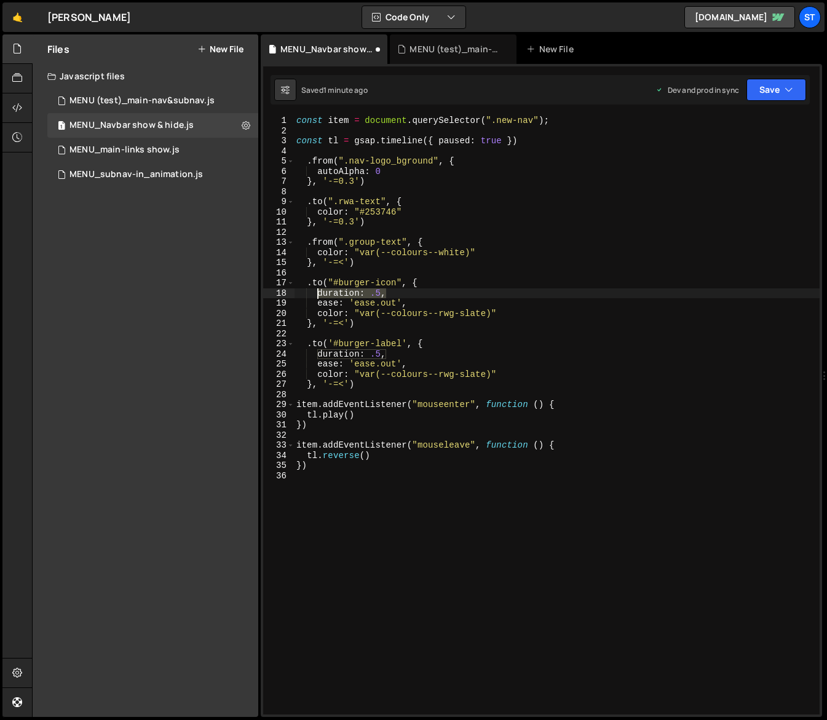
drag, startPoint x: 386, startPoint y: 295, endPoint x: 317, endPoint y: 295, distance: 68.3
click at [317, 295] on div "const item = document . querySelector ( ".new-nav" ) ; const tl = gsap . timeli…" at bounding box center [557, 425] width 526 height 619
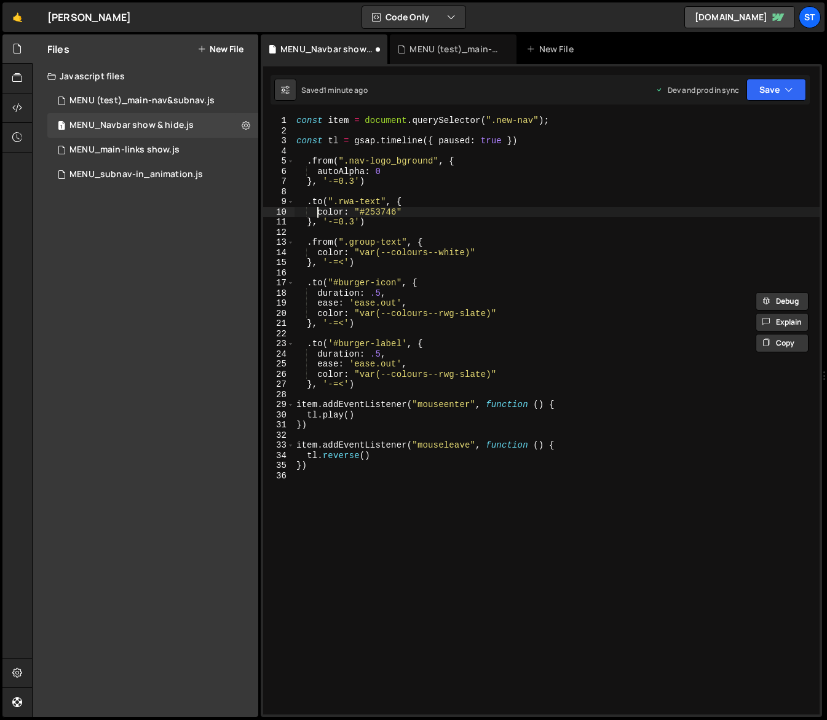
click at [318, 213] on div "const item = document . querySelector ( ".new-nav" ) ; const tl = gsap . timeli…" at bounding box center [557, 425] width 526 height 619
paste textarea "duration: .5,"
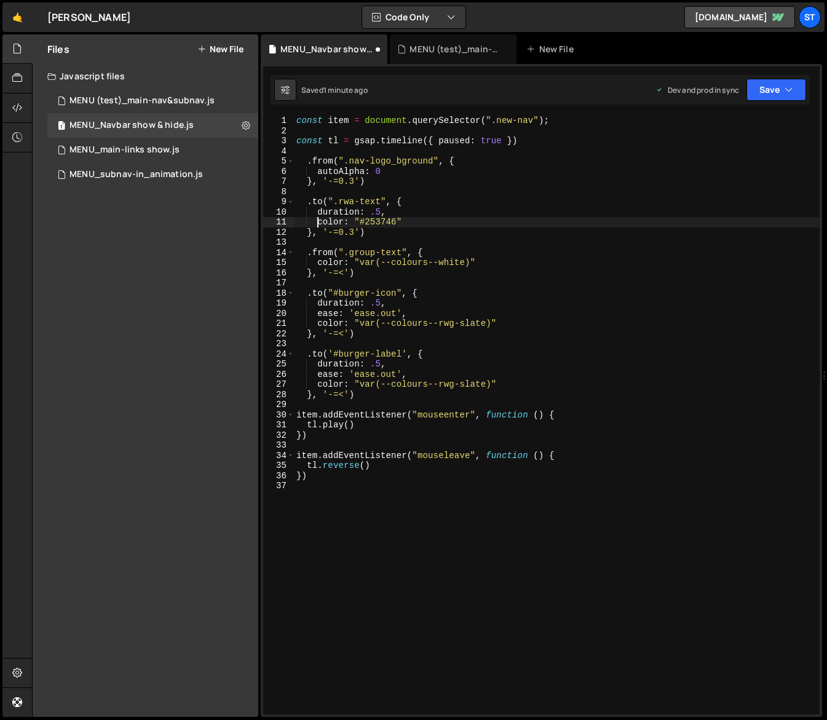
scroll to position [0, 1]
click at [793, 93] on icon "button" at bounding box center [789, 90] width 9 height 12
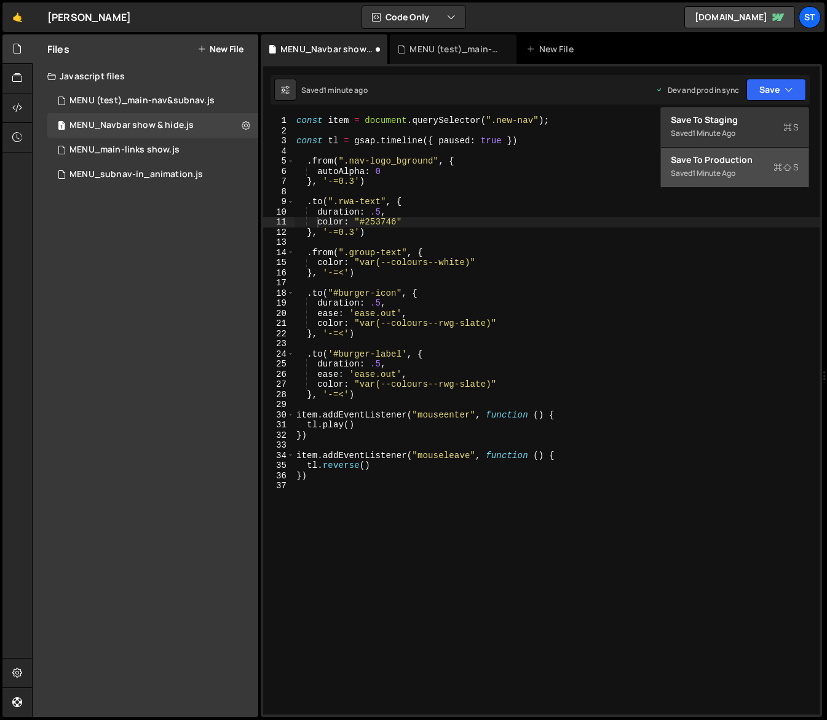
click at [726, 162] on div "Save to Production S" at bounding box center [735, 160] width 128 height 12
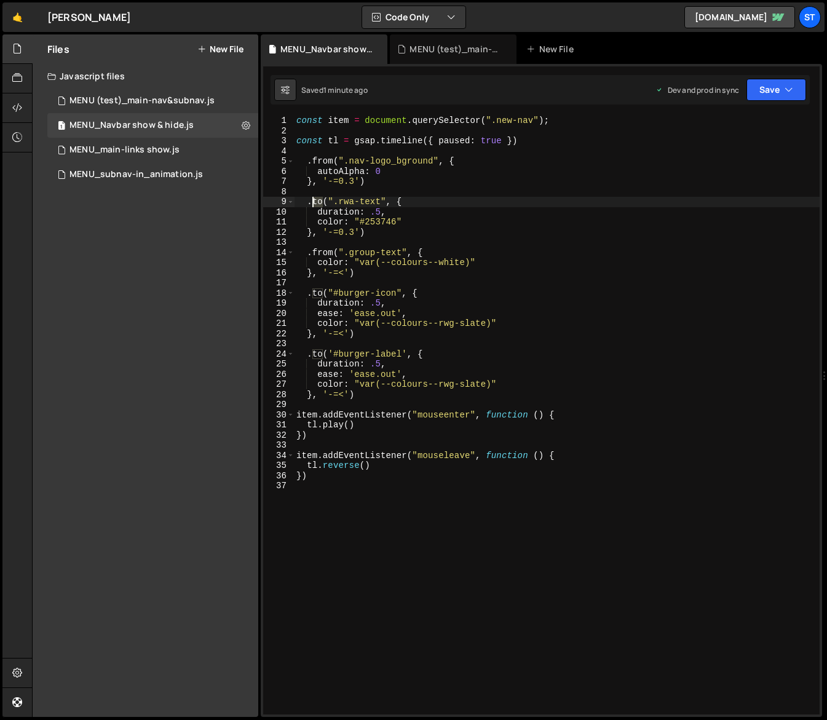
drag, startPoint x: 323, startPoint y: 200, endPoint x: 314, endPoint y: 199, distance: 9.9
click at [314, 199] on div "const item = document . querySelector ( ".new-nav" ) ; const tl = gsap . timeli…" at bounding box center [557, 425] width 526 height 619
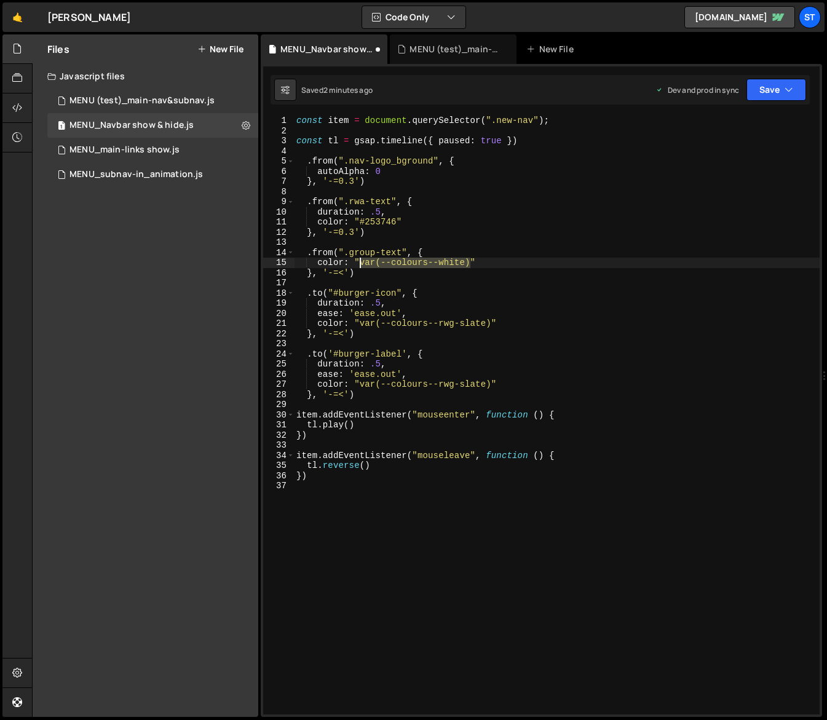
drag, startPoint x: 471, startPoint y: 264, endPoint x: 361, endPoint y: 260, distance: 110.2
click at [361, 260] on div "const item = document . querySelector ( ".new-nav" ) ; const tl = gsap . timeli…" at bounding box center [557, 425] width 526 height 619
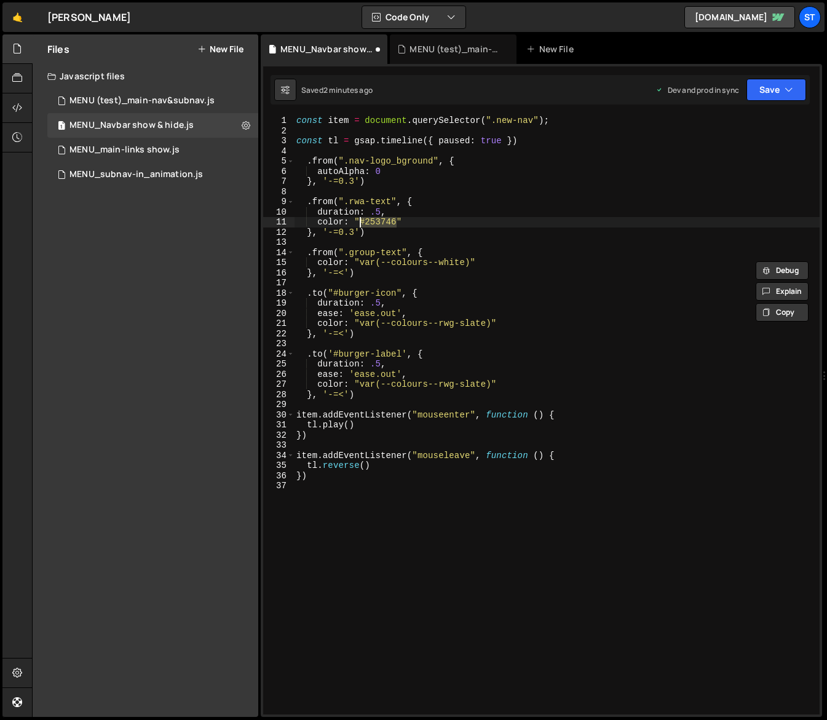
drag, startPoint x: 397, startPoint y: 223, endPoint x: 362, endPoint y: 223, distance: 35.0
click at [362, 223] on div "const item = document . querySelector ( ".new-nav" ) ; const tl = gsap . timeli…" at bounding box center [557, 425] width 526 height 619
paste textarea "var(--colours--white)"
click at [529, 266] on div "const item = document . querySelector ( ".new-nav" ) ; const tl = gsap . timeli…" at bounding box center [557, 425] width 526 height 619
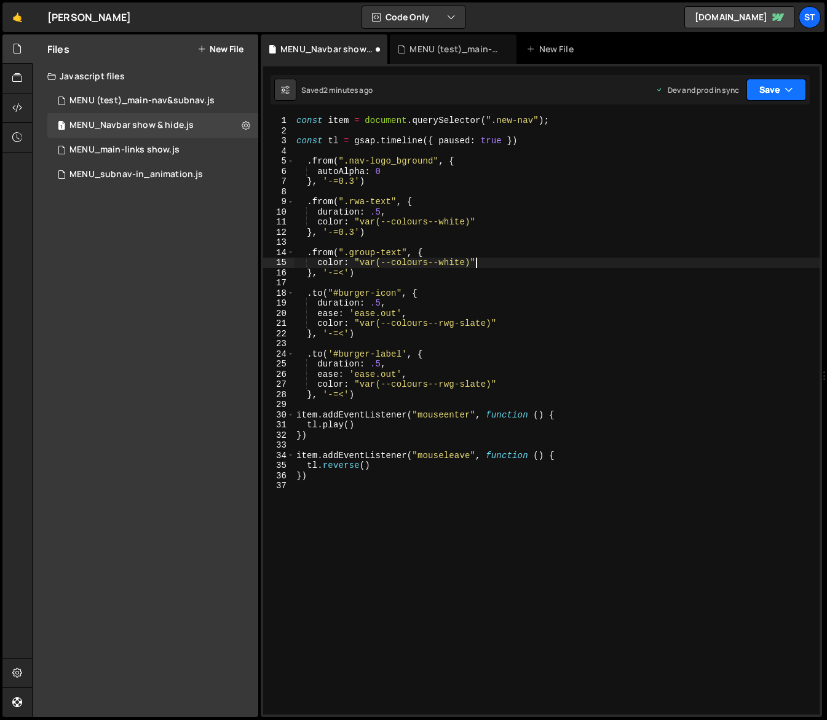
click at [792, 84] on icon "button" at bounding box center [789, 90] width 9 height 12
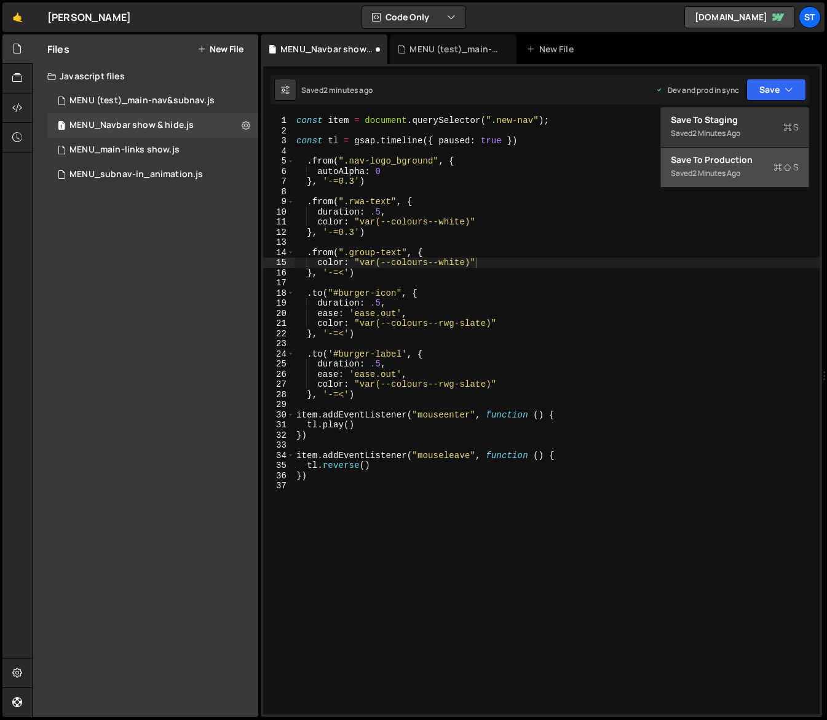
click at [738, 162] on div "Save to Production S" at bounding box center [735, 160] width 128 height 12
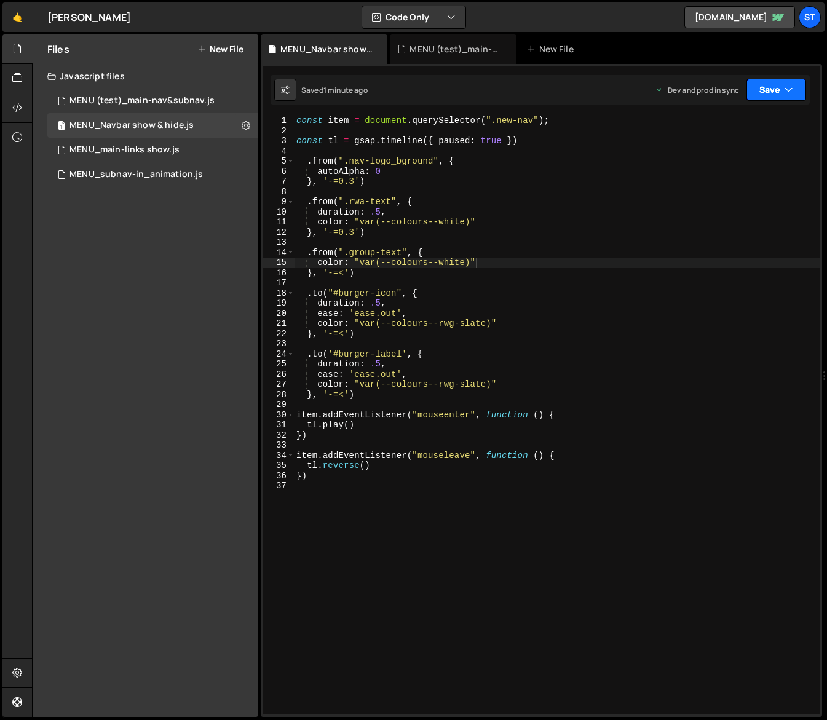
click at [791, 91] on icon "button" at bounding box center [789, 90] width 9 height 12
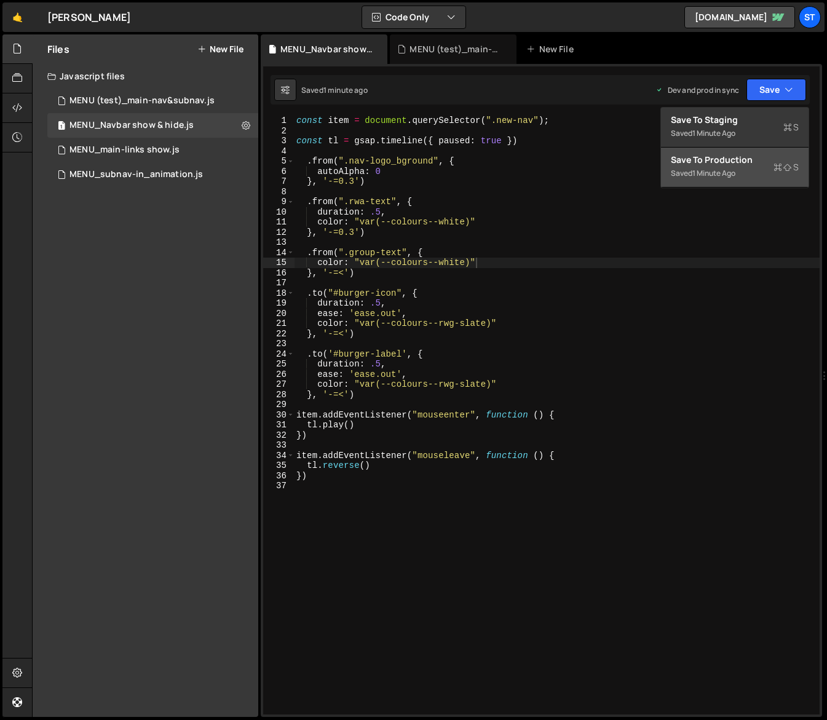
click at [751, 165] on div "Save to Production S" at bounding box center [735, 160] width 128 height 12
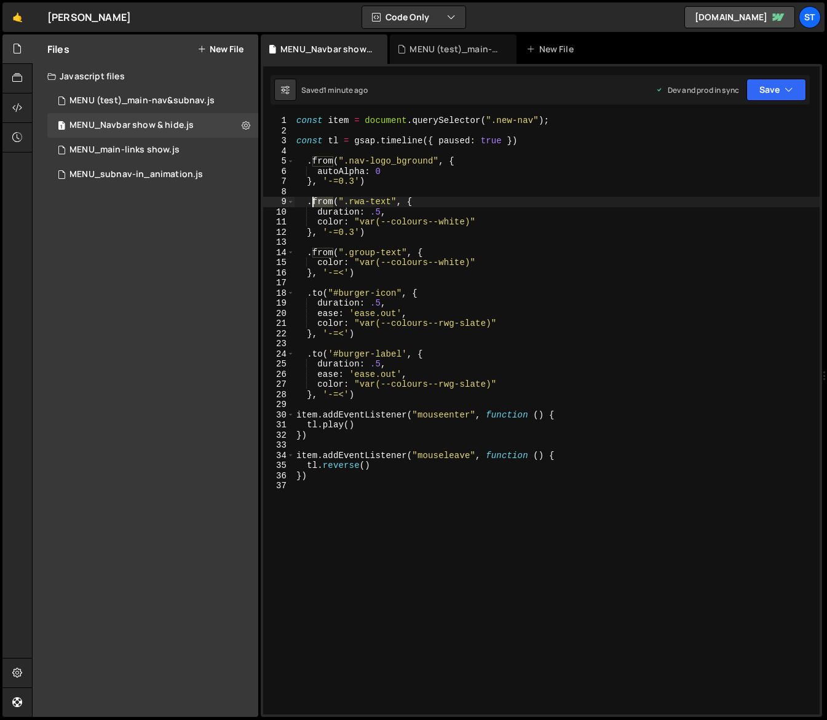
drag, startPoint x: 334, startPoint y: 202, endPoint x: 315, endPoint y: 204, distance: 19.1
click at [315, 204] on div "const item = document . querySelector ( ".new-nav" ) ; const tl = gsap . timeli…" at bounding box center [557, 425] width 526 height 619
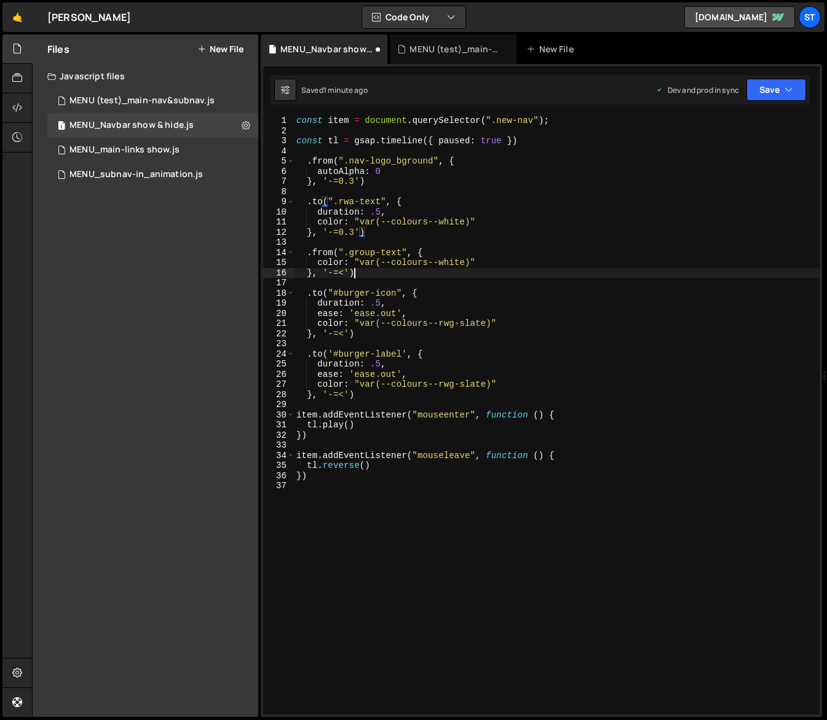
click at [564, 269] on div "const item = document . querySelector ( ".new-nav" ) ; const tl = gsap . timeli…" at bounding box center [557, 425] width 526 height 619
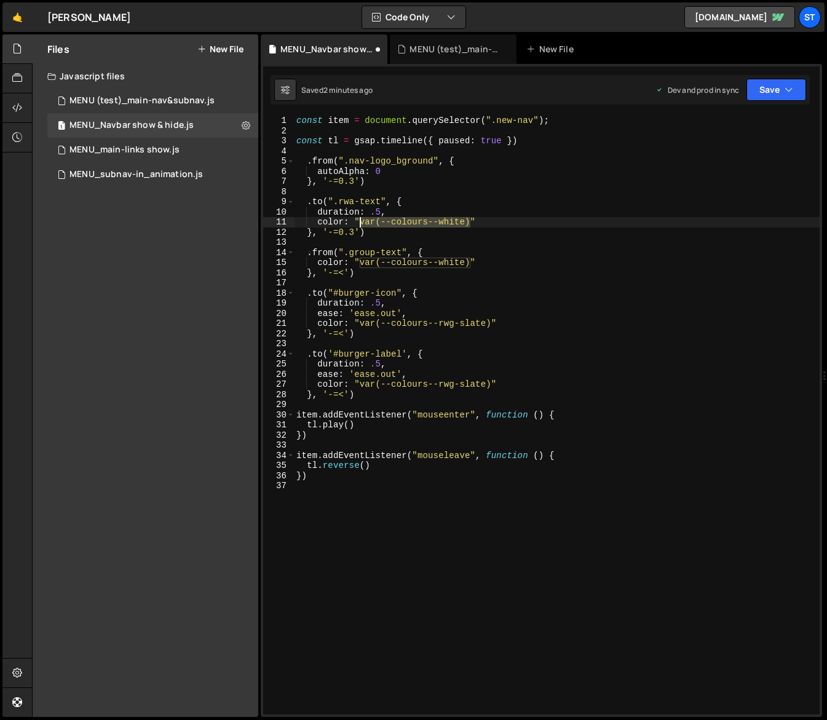
drag, startPoint x: 470, startPoint y: 223, endPoint x: 359, endPoint y: 226, distance: 111.4
click at [359, 226] on div "const item = document . querySelector ( ".new-nav" ) ; const tl = gsap . timeli…" at bounding box center [557, 425] width 526 height 619
paste textarea "rwg-sla"
click at [594, 263] on div "const item = document . querySelector ( ".new-nav" ) ; const tl = gsap . timeli…" at bounding box center [557, 425] width 526 height 619
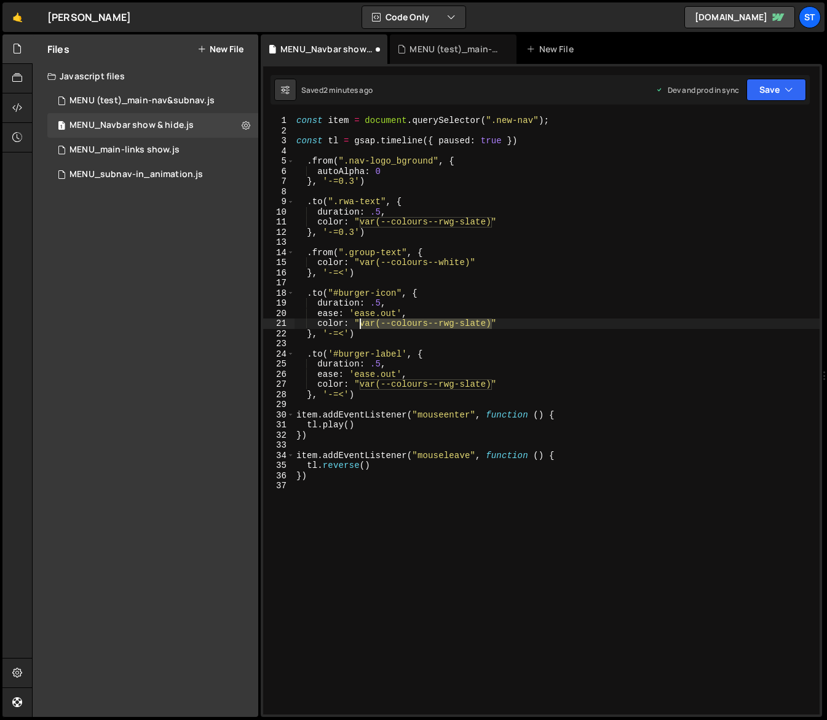
drag, startPoint x: 491, startPoint y: 324, endPoint x: 360, endPoint y: 320, distance: 130.4
click at [360, 320] on div "const item = document . querySelector ( ".new-nav" ) ; const tl = gsap . timeli…" at bounding box center [557, 425] width 526 height 619
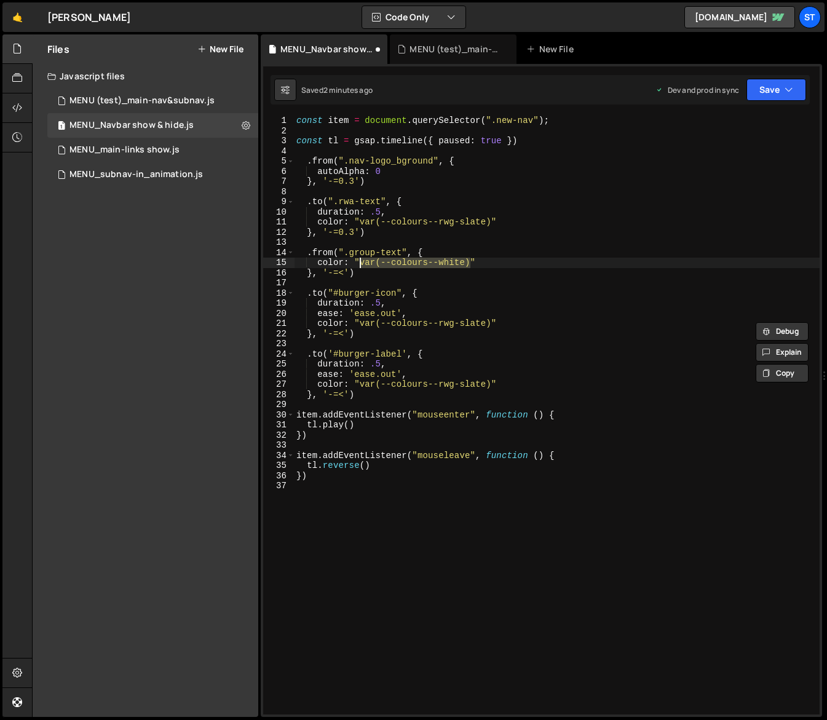
drag, startPoint x: 471, startPoint y: 263, endPoint x: 362, endPoint y: 263, distance: 109.5
click at [362, 263] on div "const item = document . querySelector ( ".new-nav" ) ; const tl = gsap . timeli…" at bounding box center [557, 425] width 526 height 619
paste textarea "rwg-sag"
click at [798, 89] on button "Save" at bounding box center [776, 90] width 60 height 22
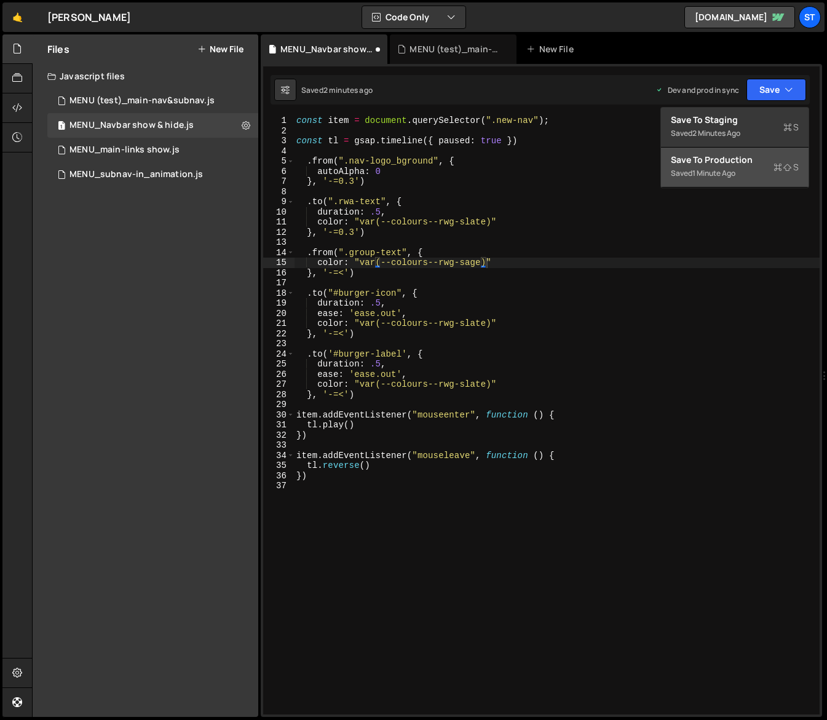
click at [718, 166] on div "Saved 1 minute ago" at bounding box center [735, 173] width 128 height 15
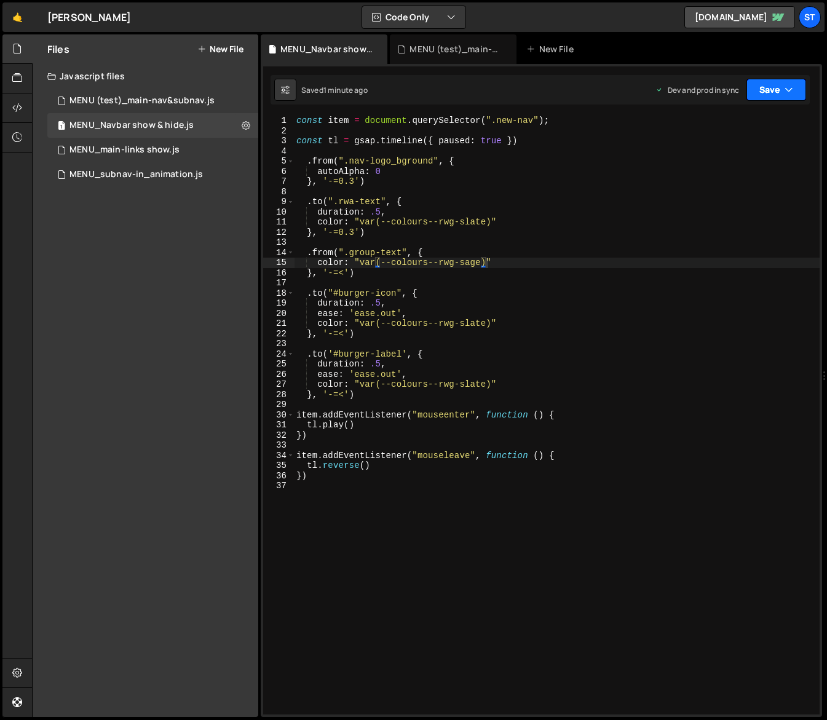
click at [779, 87] on button "Save" at bounding box center [776, 90] width 60 height 22
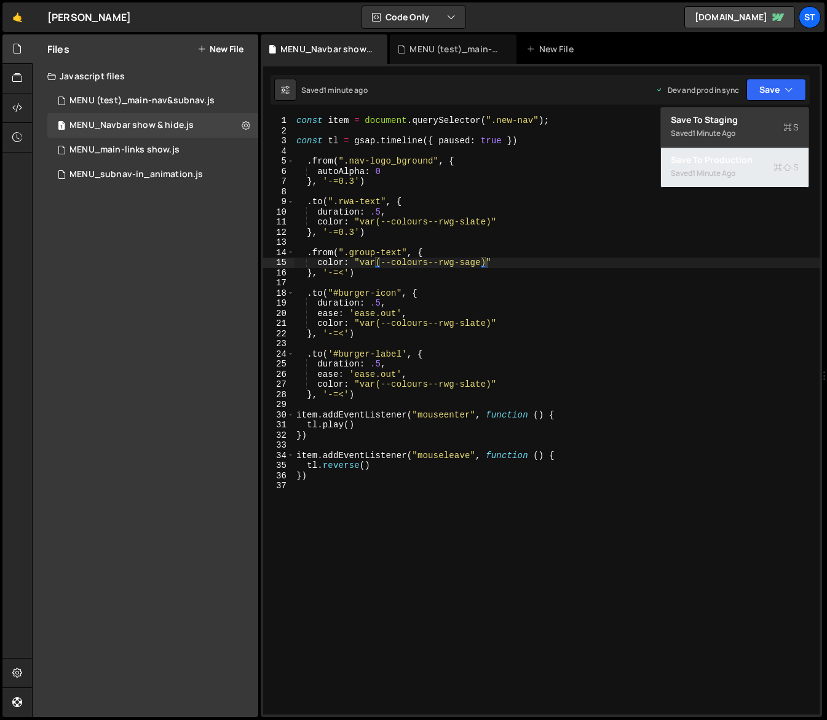
drag, startPoint x: 754, startPoint y: 168, endPoint x: 779, endPoint y: 251, distance: 86.8
click at [779, 251] on div "Debug Explain Copy MENU_Navbar show & hide.js MENU (test)_main-nav&subnav.js Ne…" at bounding box center [541, 375] width 561 height 683
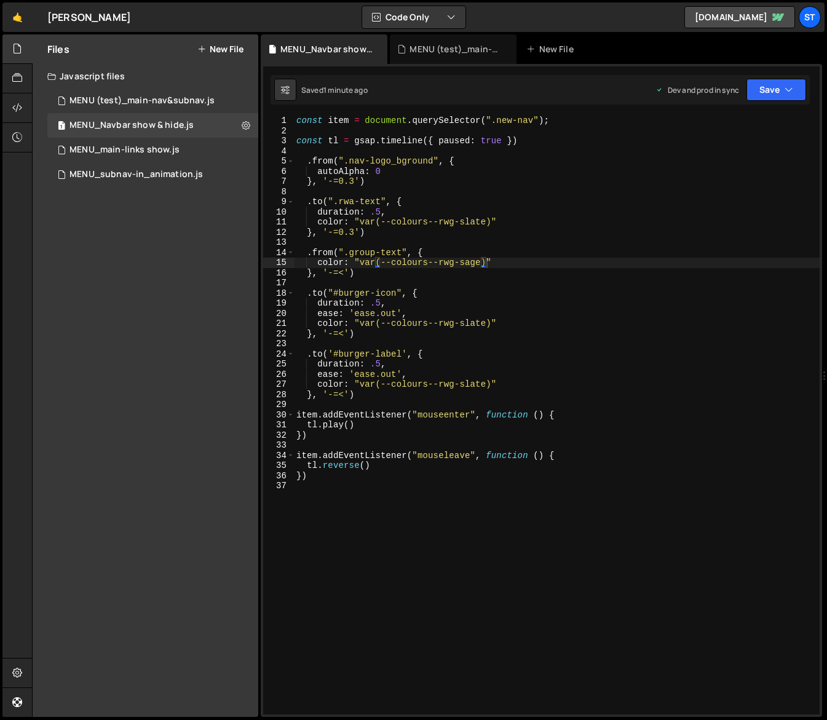
click at [779, 251] on div "const item = document . querySelector ( ".new-nav" ) ; const tl = gsap . timeli…" at bounding box center [557, 425] width 526 height 619
click at [335, 252] on div "const item = document . querySelector ( ".new-nav" ) ; const tl = gsap . timeli…" at bounding box center [557, 425] width 526 height 619
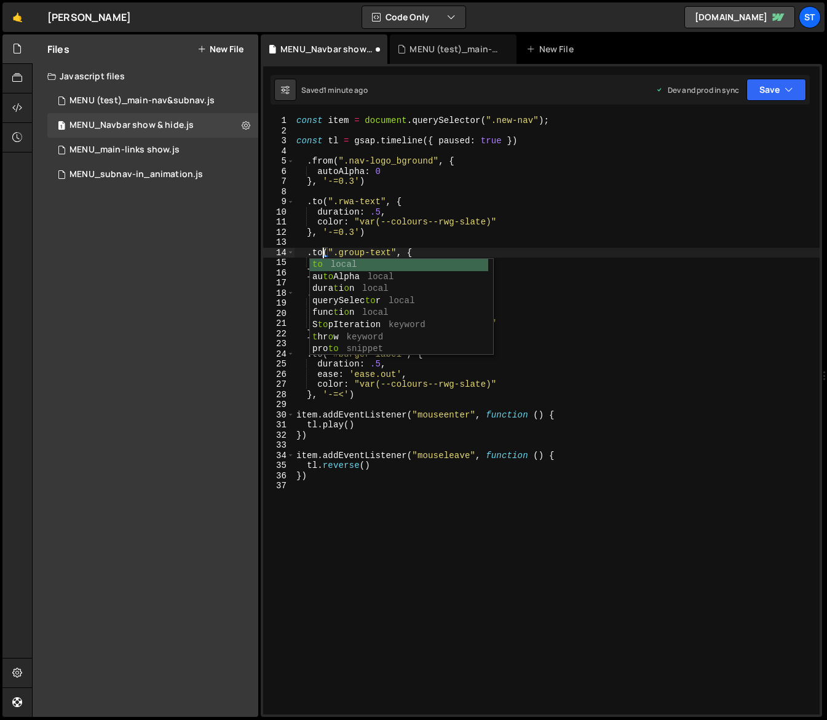
click at [676, 198] on div "const item = document . querySelector ( ".new-nav" ) ; const tl = gsap . timeli…" at bounding box center [557, 425] width 526 height 619
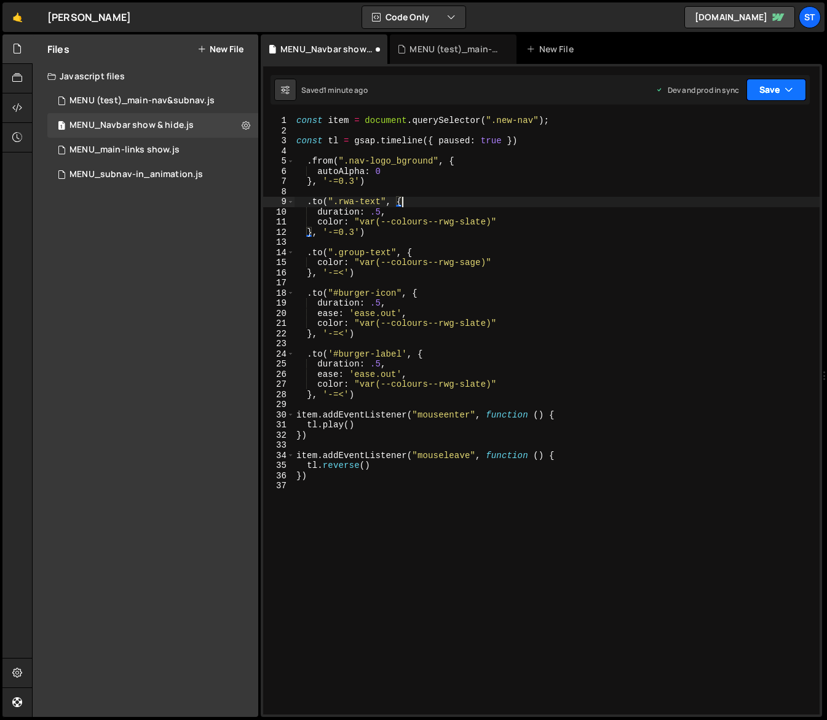
click at [796, 84] on button "Save" at bounding box center [776, 90] width 60 height 22
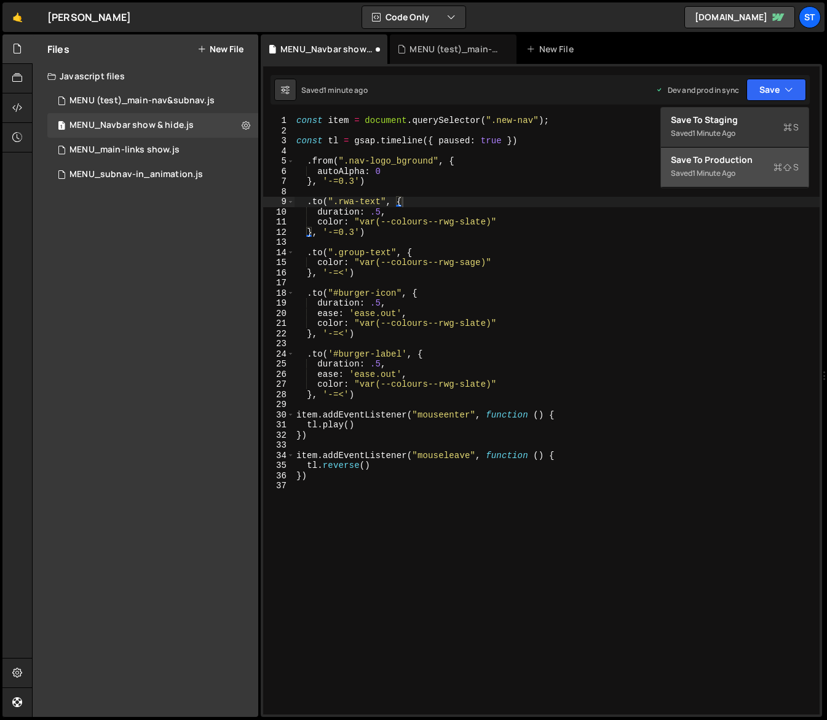
click at [715, 162] on div "Save to Production S" at bounding box center [735, 160] width 128 height 12
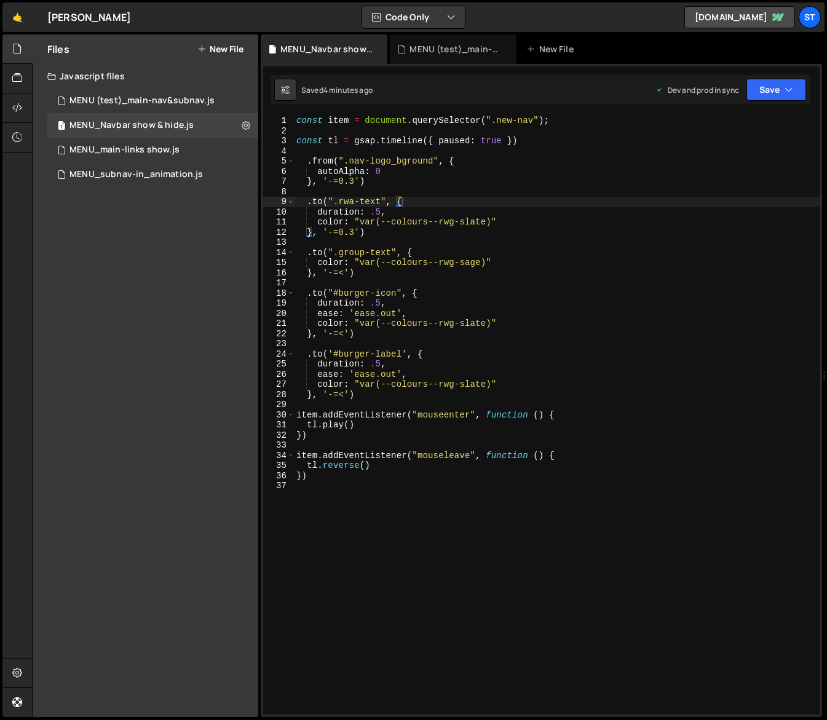
click at [311, 202] on div "const item = document . querySelector ( ".new-nav" ) ; const tl = gsap . timeli…" at bounding box center [557, 425] width 526 height 619
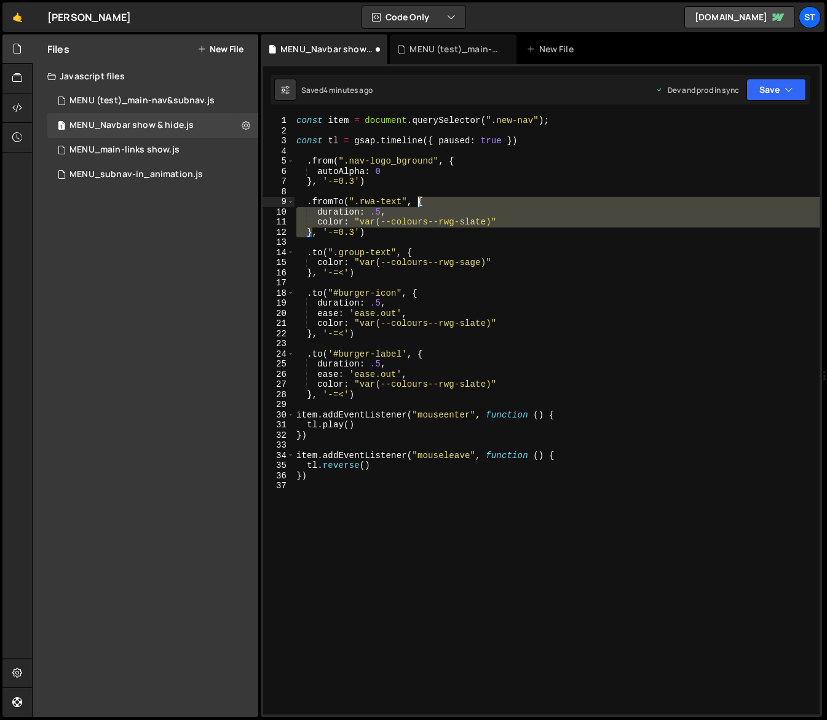
drag, startPoint x: 312, startPoint y: 229, endPoint x: 419, endPoint y: 199, distance: 111.9
click at [419, 199] on div "const item = document . querySelector ( ".new-nav" ) ; const tl = gsap . timeli…" at bounding box center [557, 425] width 526 height 619
click at [419, 204] on div "const item = document . querySelector ( ".new-nav" ) ; const tl = gsap . timeli…" at bounding box center [557, 415] width 526 height 599
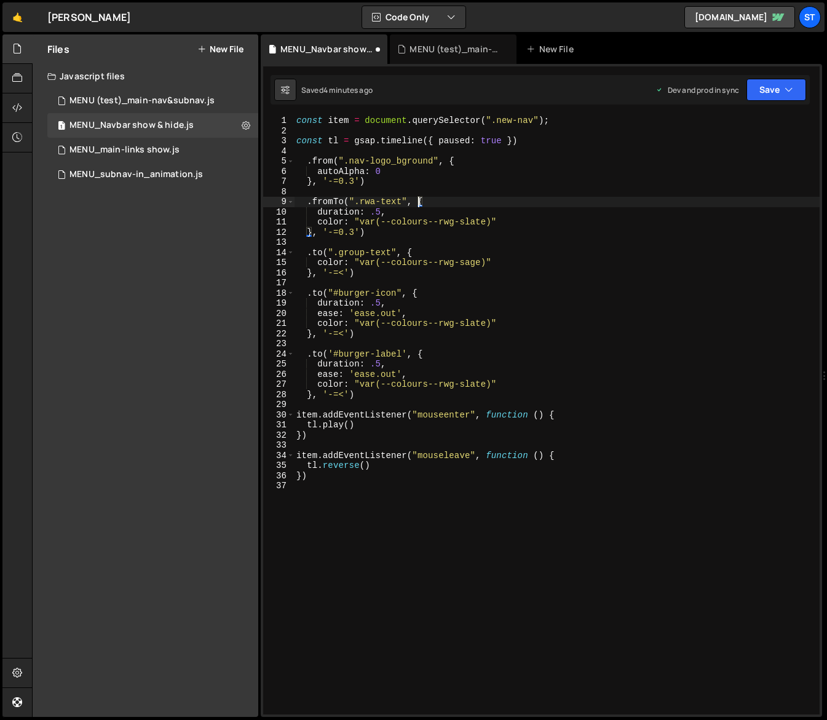
paste textarea "}"
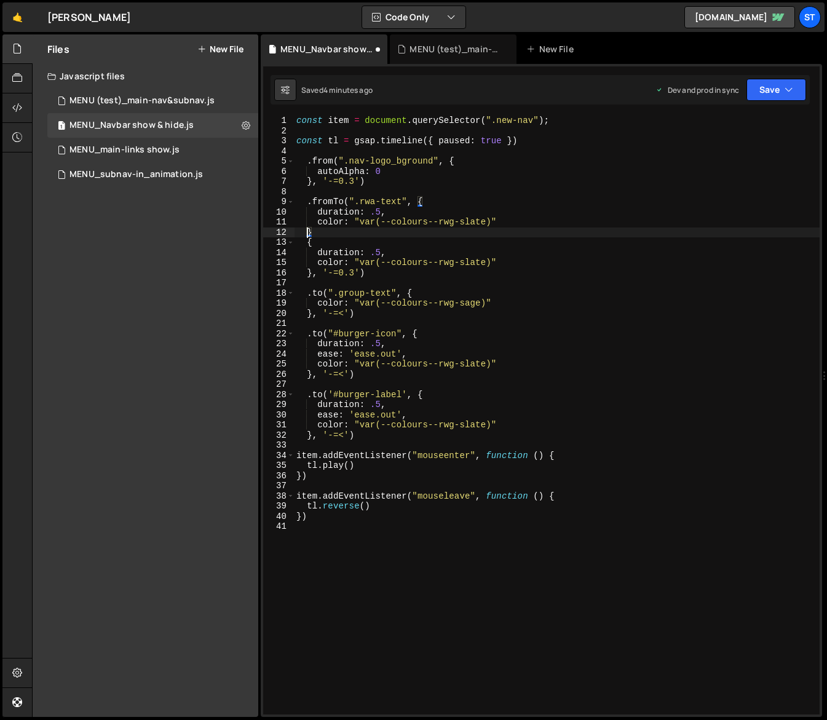
scroll to position [0, 0]
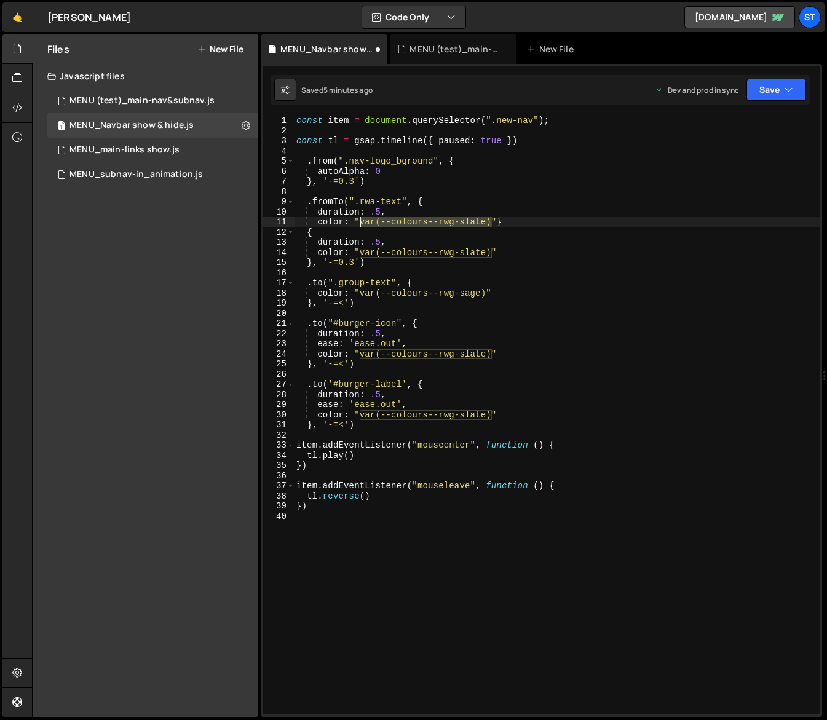
drag, startPoint x: 491, startPoint y: 219, endPoint x: 362, endPoint y: 225, distance: 129.3
click at [362, 225] on div "const item = document . querySelector ( ".new-nav" ) ; const tl = gsap . timeli…" at bounding box center [557, 425] width 526 height 619
click at [476, 218] on div "const item = document . querySelector ( ".new-nav" ) ; const tl = gsap . timeli…" at bounding box center [557, 425] width 526 height 619
drag, startPoint x: 388, startPoint y: 214, endPoint x: 318, endPoint y: 212, distance: 70.1
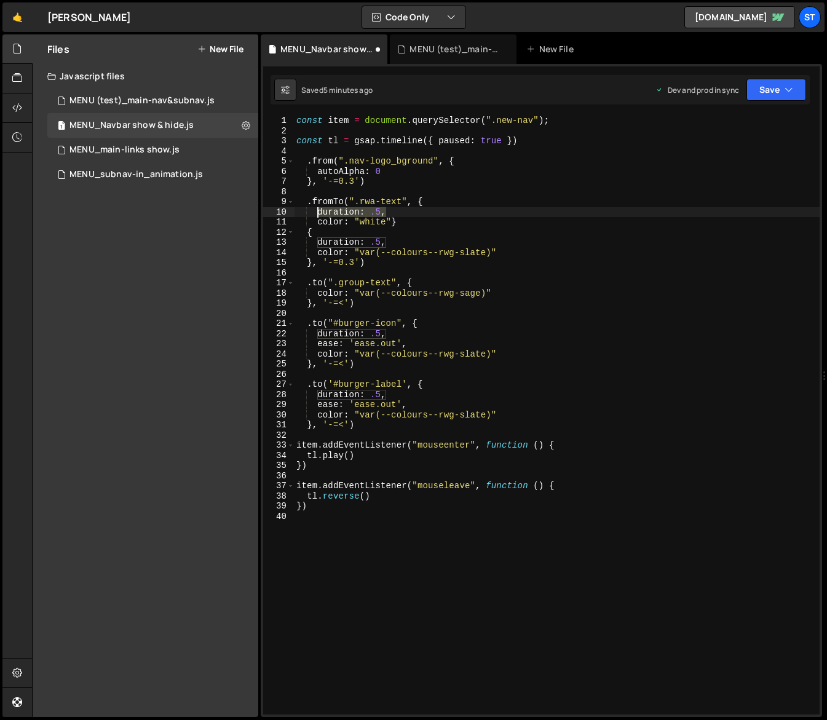
click at [318, 212] on div "const item = document . querySelector ( ".new-nav" ) ; const tl = gsap . timeli…" at bounding box center [557, 425] width 526 height 619
type textarea "duration: .5,"
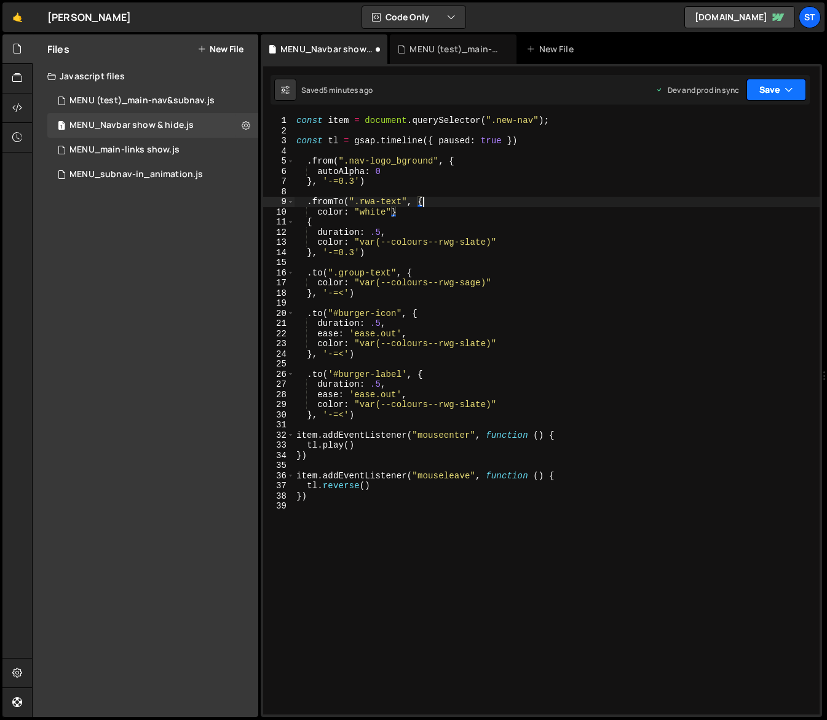
type textarea ".fromTo(".rwa-text", {"
click at [794, 85] on button "Save" at bounding box center [776, 90] width 60 height 22
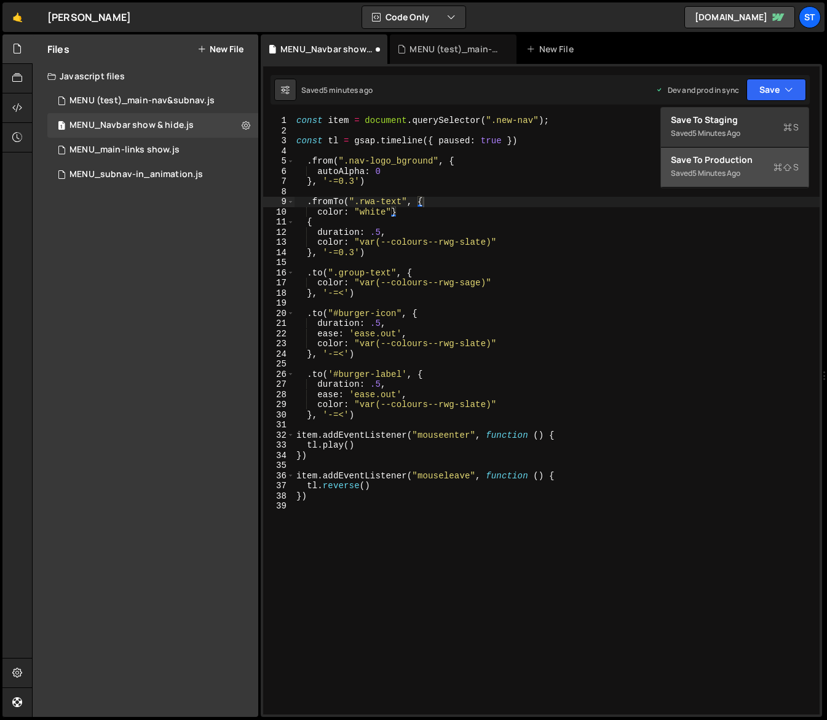
click at [710, 166] on div "Saved 5 minutes ago" at bounding box center [735, 173] width 128 height 15
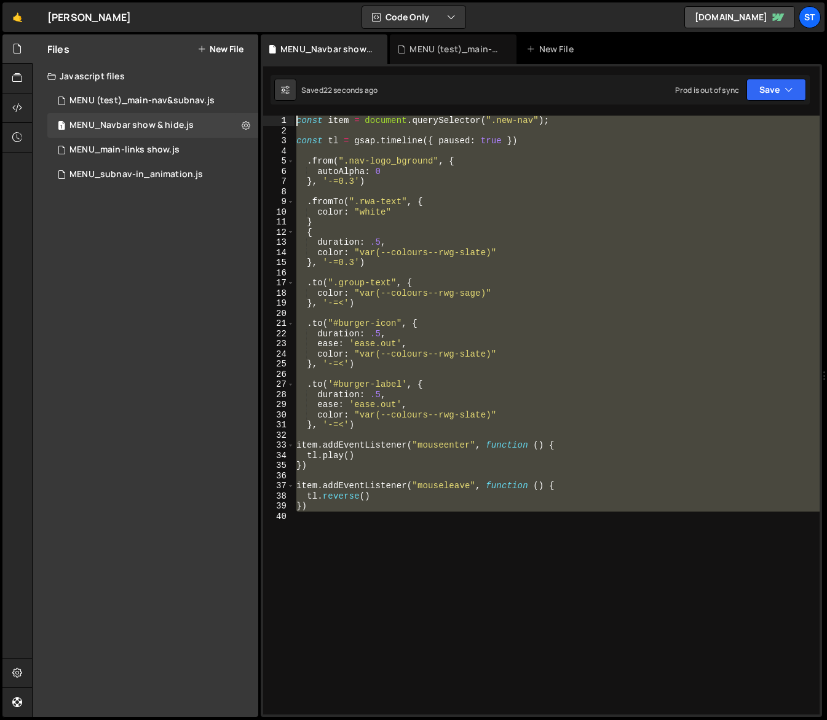
drag, startPoint x: 295, startPoint y: 228, endPoint x: 232, endPoint y: 45, distance: 193.7
click at [232, 45] on div "Files New File Javascript files 1 MENU (test)_main-nav&subnav.js 0 1 MENU_Navba…" at bounding box center [429, 375] width 795 height 683
click at [780, 127] on button "Debug" at bounding box center [782, 128] width 53 height 18
click at [451, 15] on icon "button" at bounding box center [451, 17] width 9 height 12
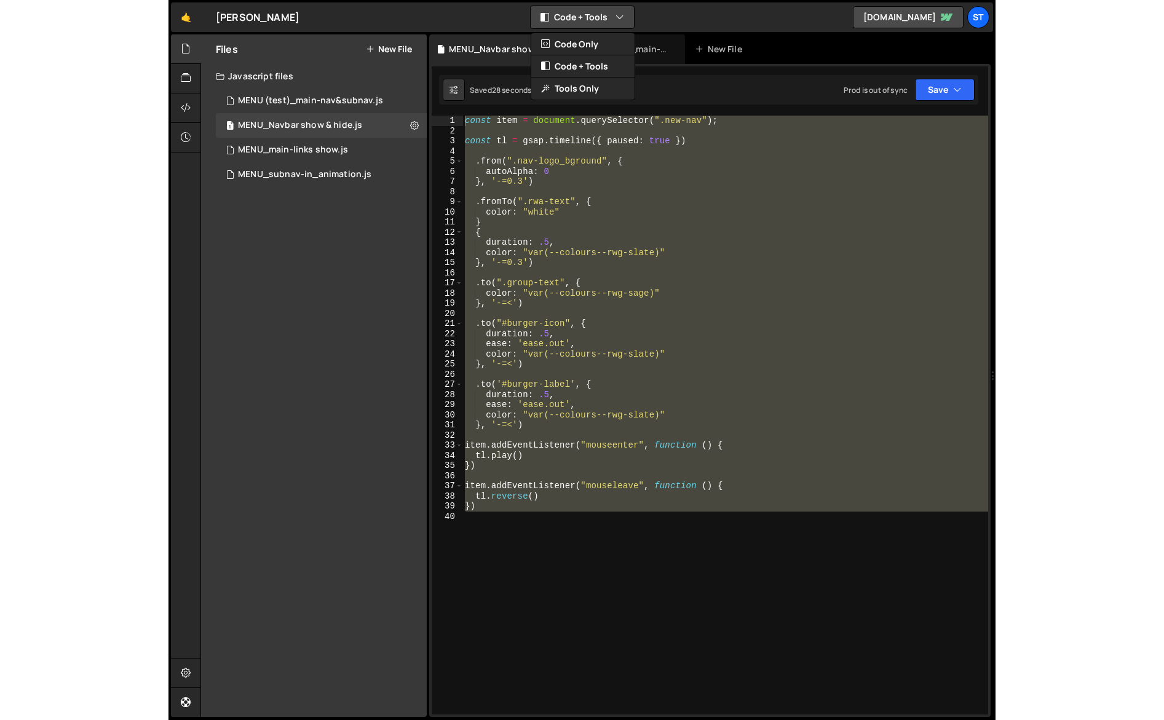
scroll to position [2564, 0]
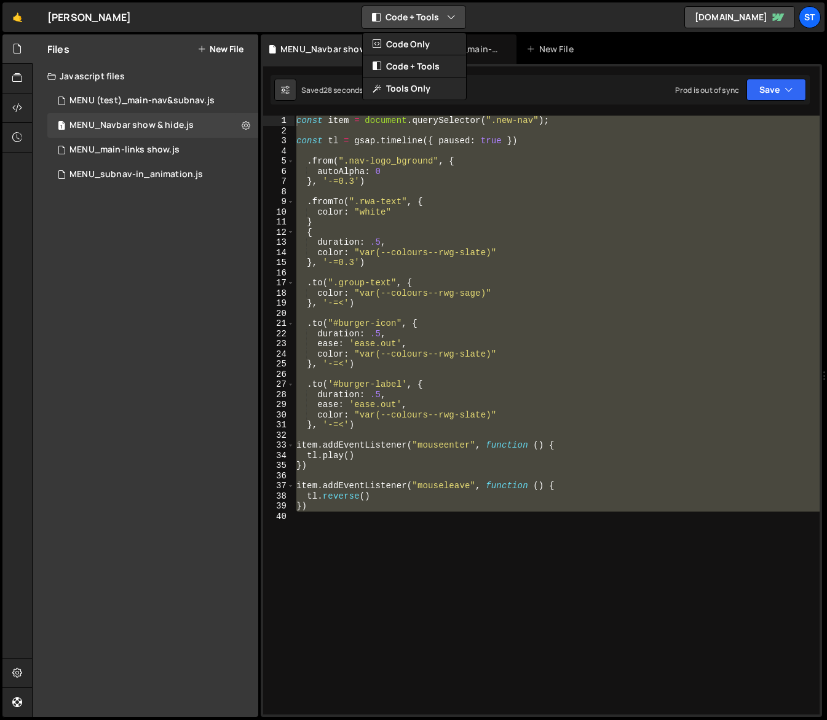
click at [451, 15] on icon "button" at bounding box center [451, 17] width 9 height 12
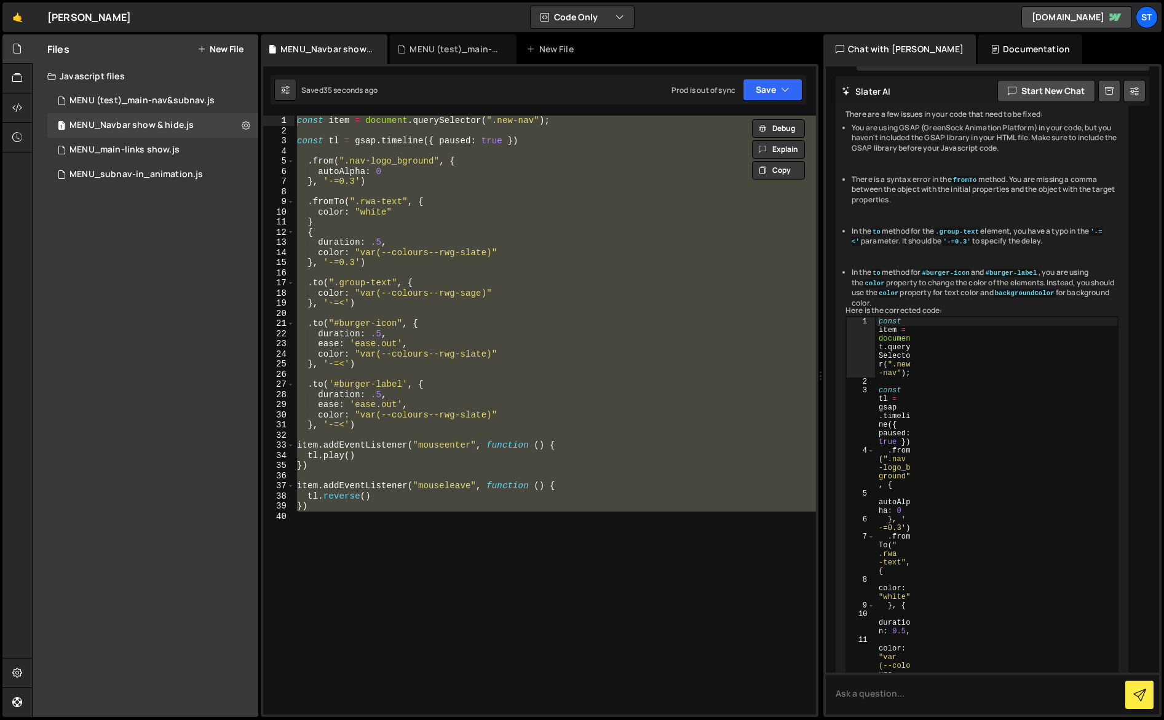
scroll to position [467, 0]
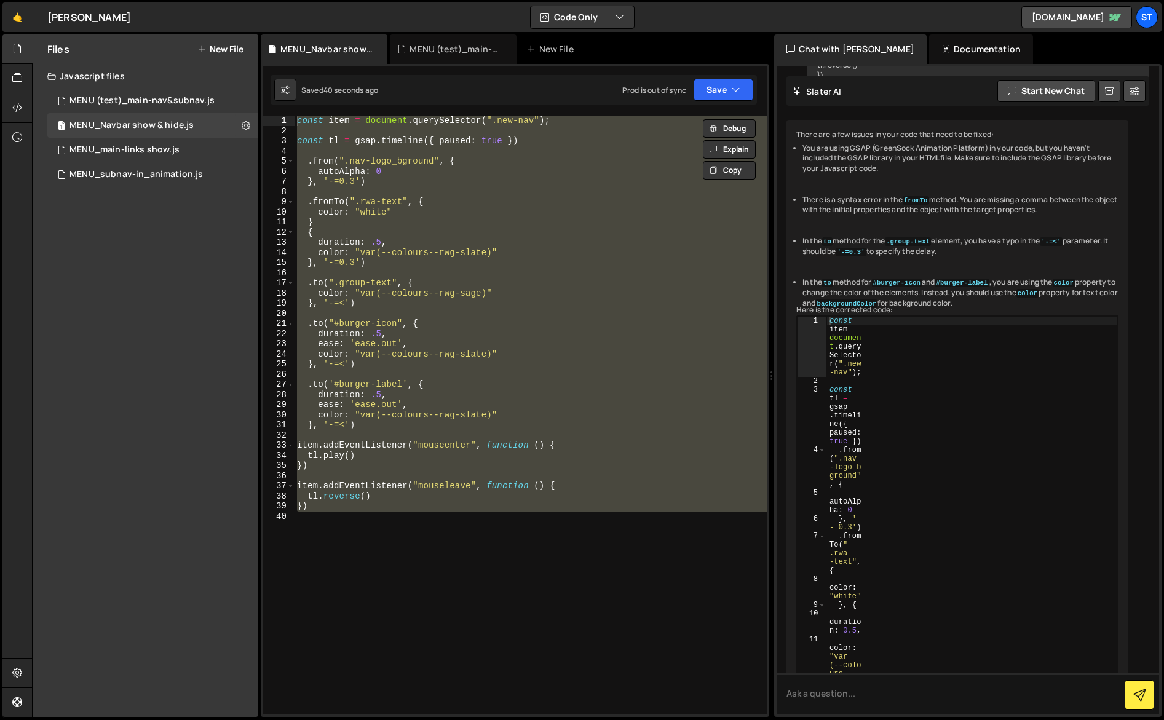
drag, startPoint x: 1160, startPoint y: 104, endPoint x: 764, endPoint y: 125, distance: 395.9
click at [764, 125] on div "Files New File Javascript files 1 MENU (test)_main-nav&subnav.js 0 1 MENU_Navba…" at bounding box center [598, 375] width 1132 height 683
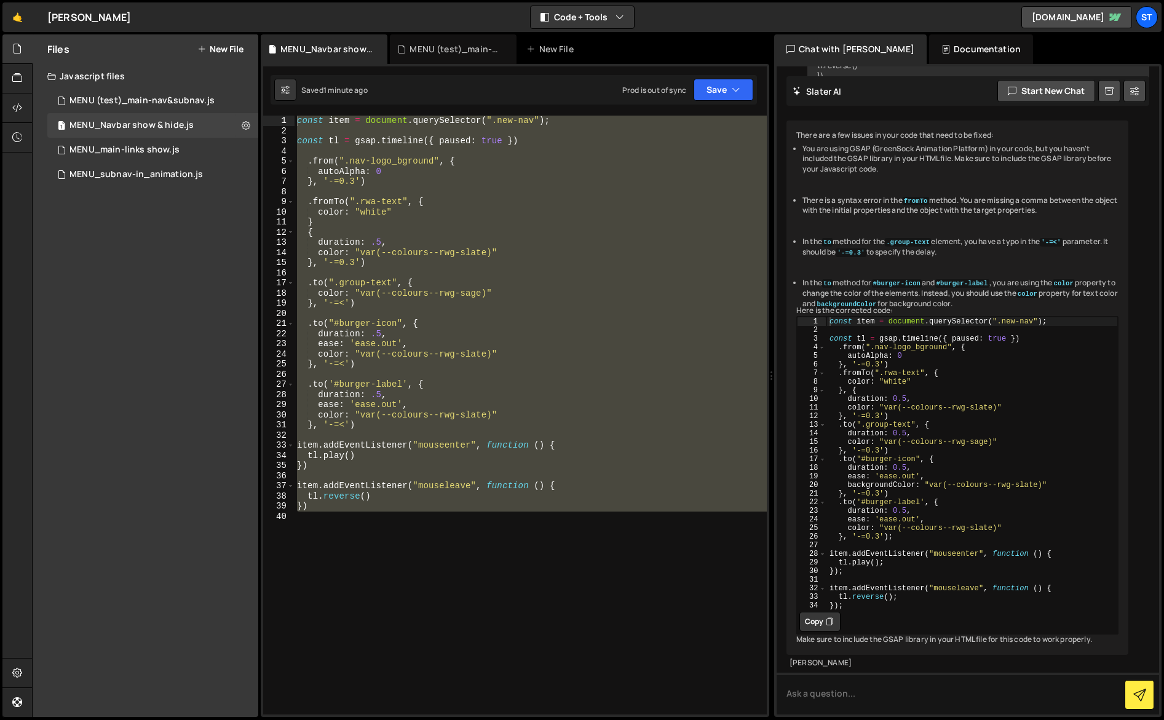
click at [394, 212] on div "const item = document . querySelector ( ".new-nav" ) ; const tl = gsap . timeli…" at bounding box center [531, 415] width 472 height 599
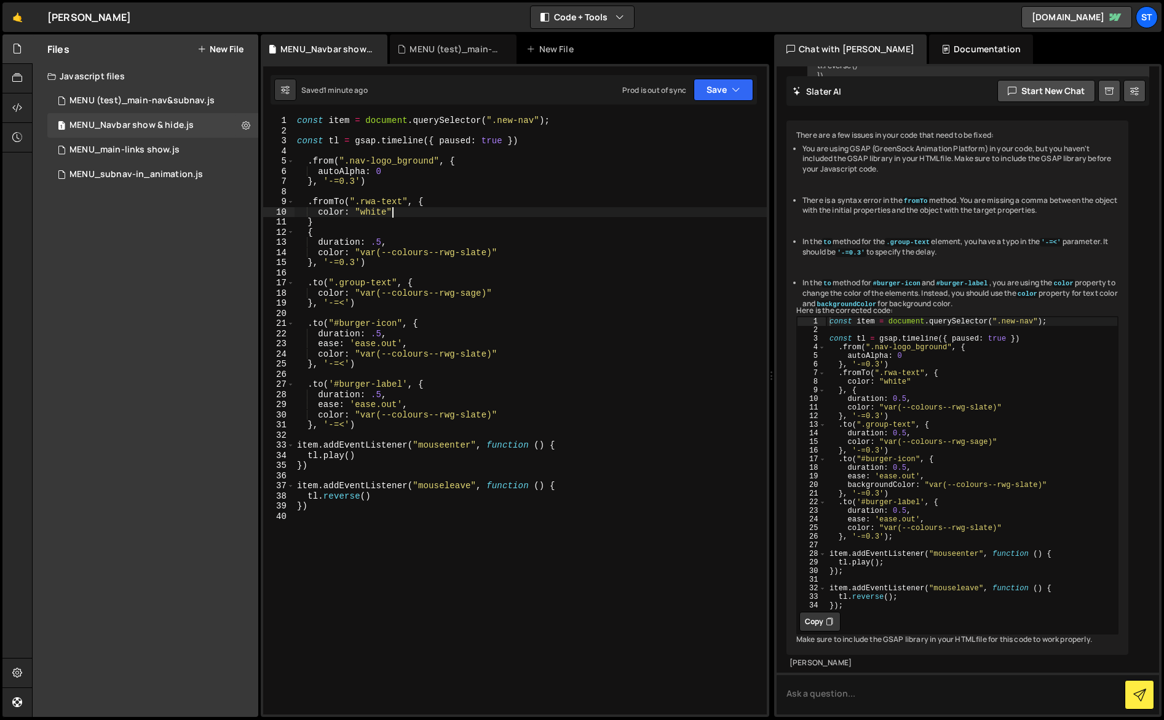
click at [312, 222] on div "const item = document . querySelector ( ".new-nav" ) ; const tl = gsap . timeli…" at bounding box center [531, 425] width 472 height 619
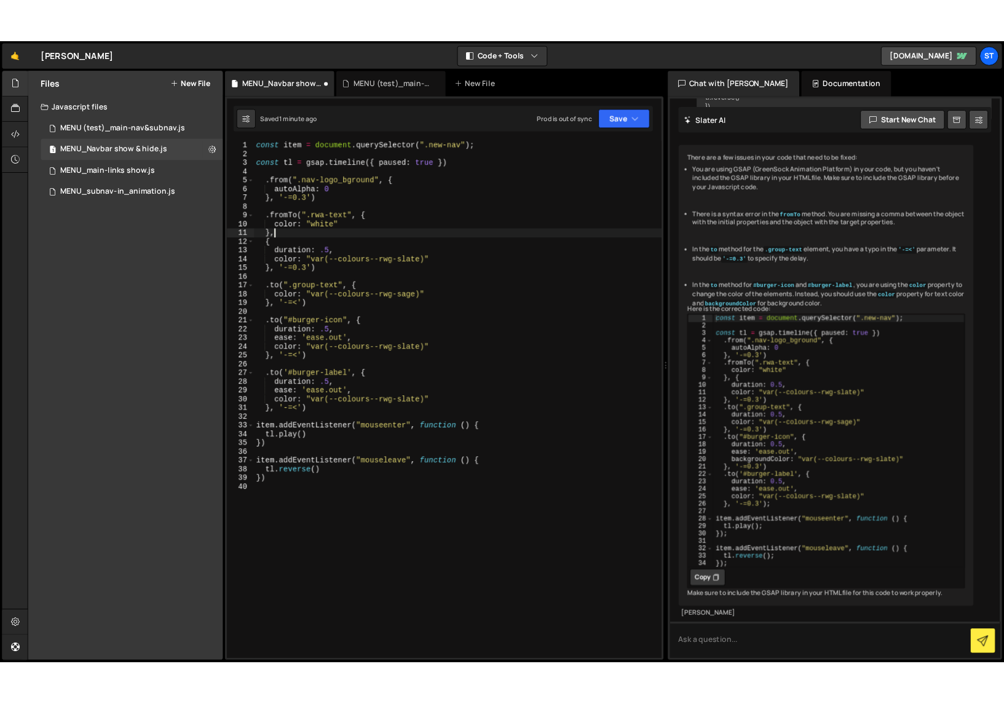
scroll to position [0, 1]
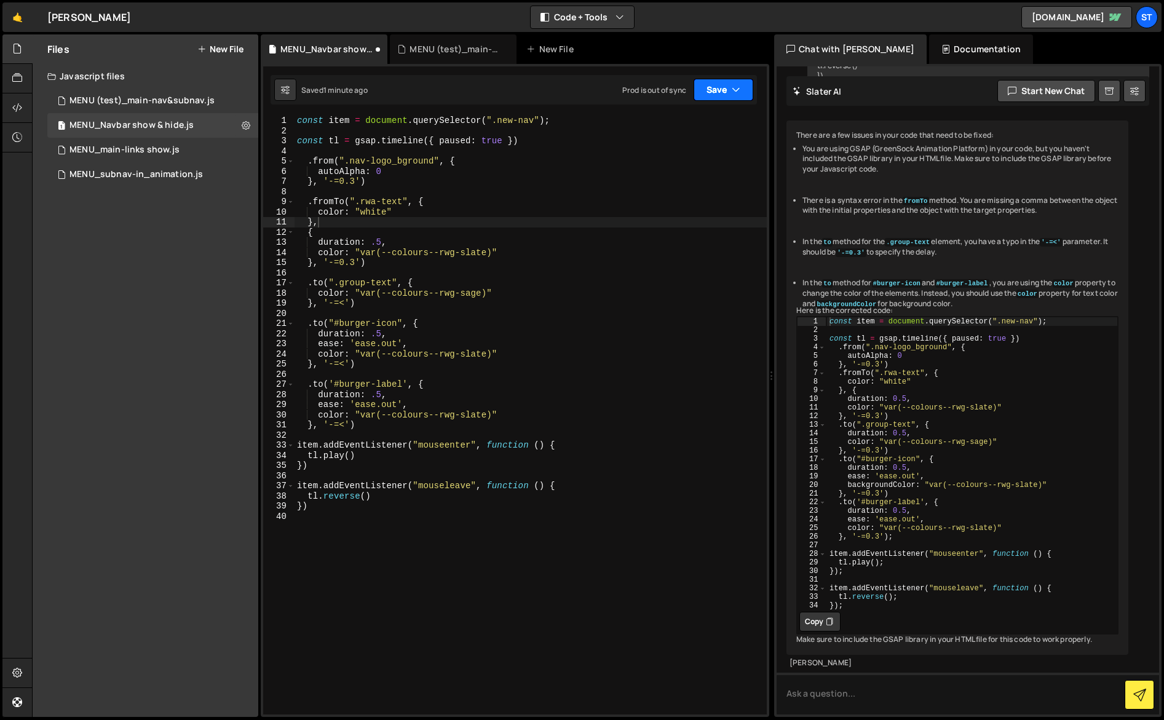
click at [721, 89] on button "Save" at bounding box center [724, 90] width 60 height 22
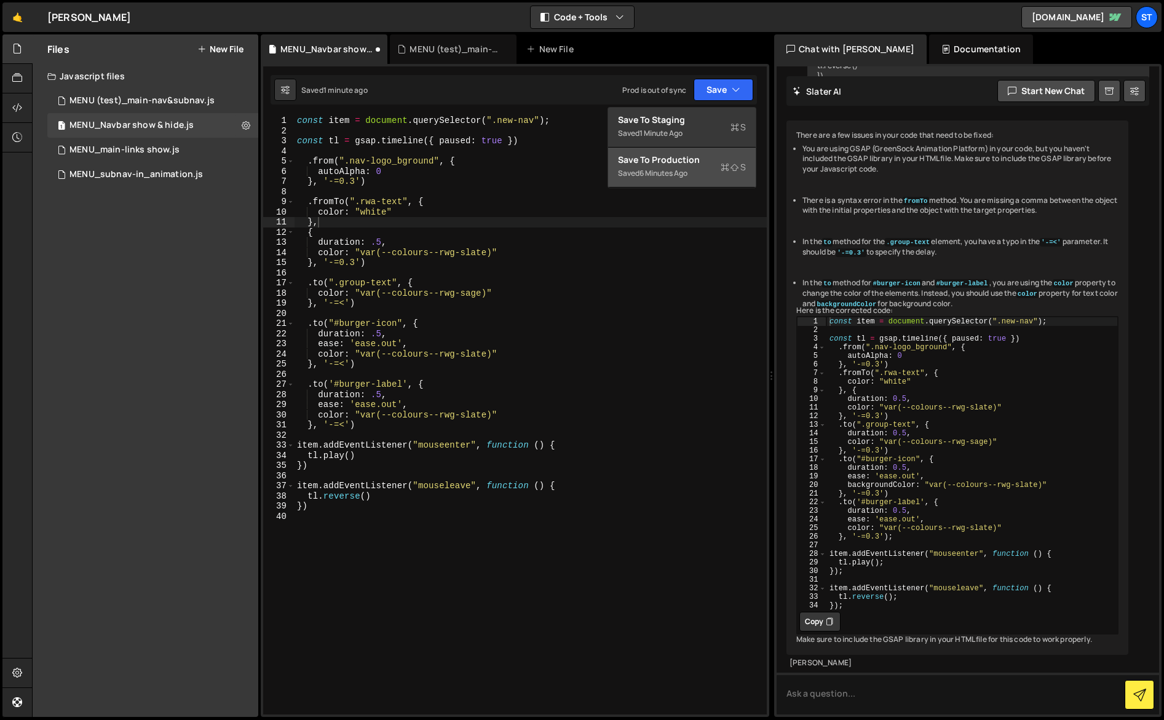
click at [679, 167] on div "Saved 6 minutes ago" at bounding box center [682, 173] width 128 height 15
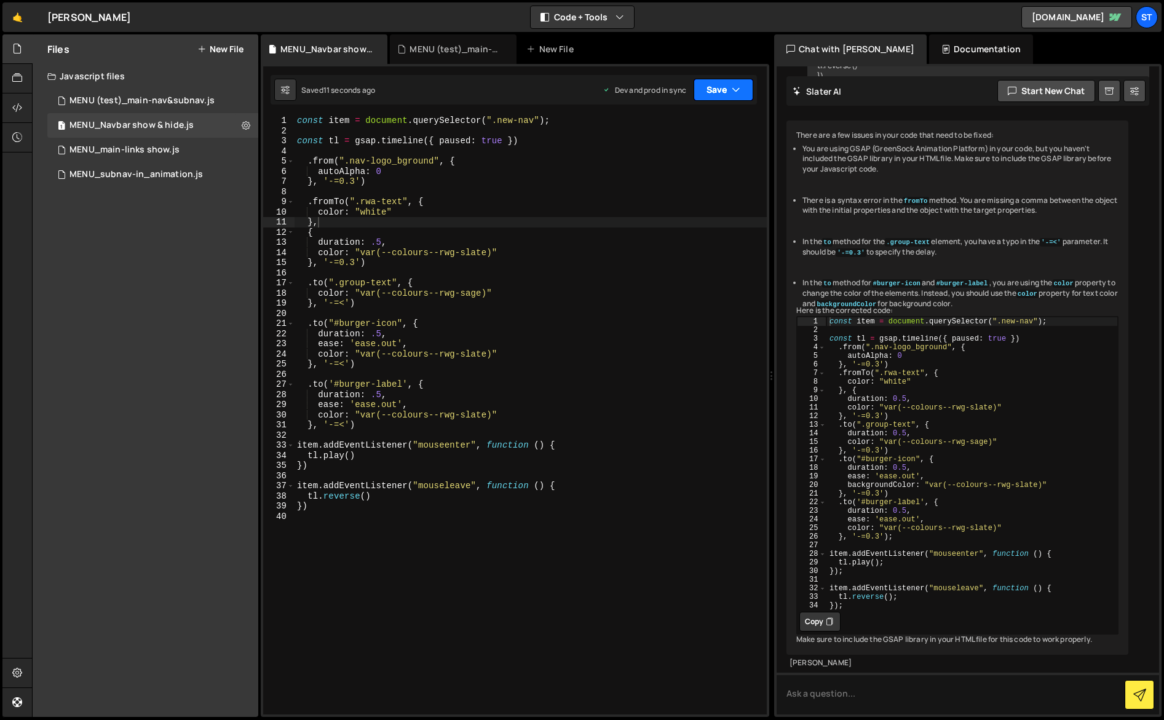
click at [735, 89] on icon "button" at bounding box center [736, 90] width 9 height 12
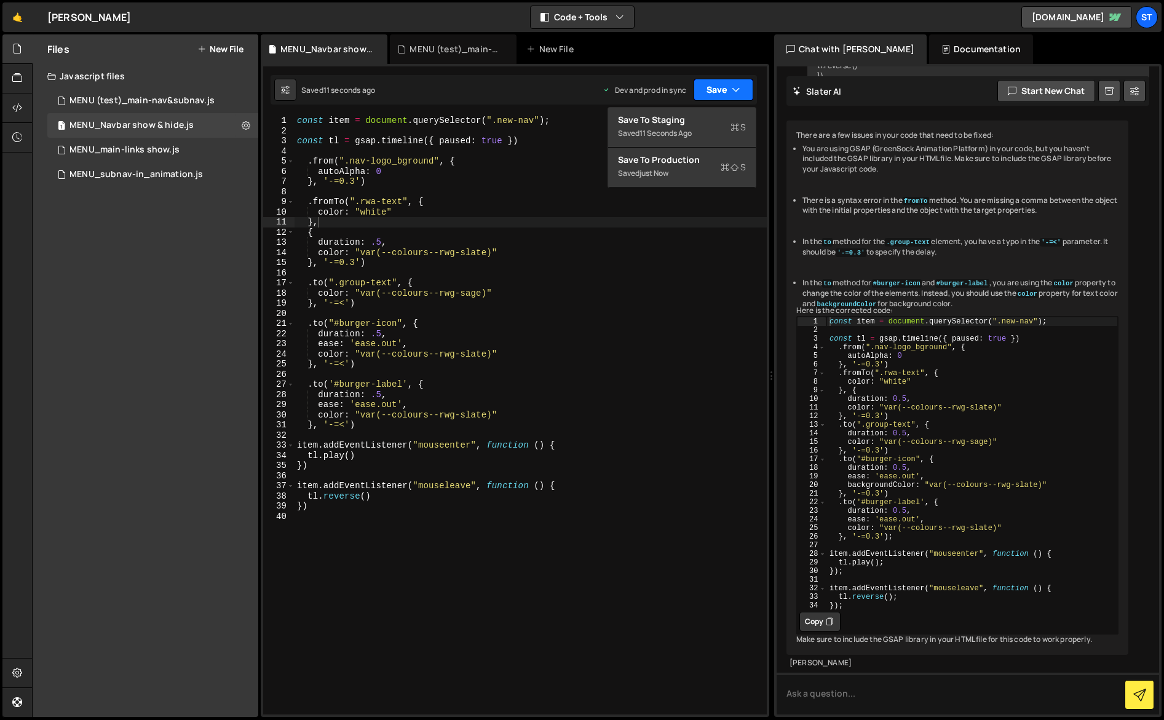
click at [735, 89] on icon "button" at bounding box center [736, 90] width 9 height 12
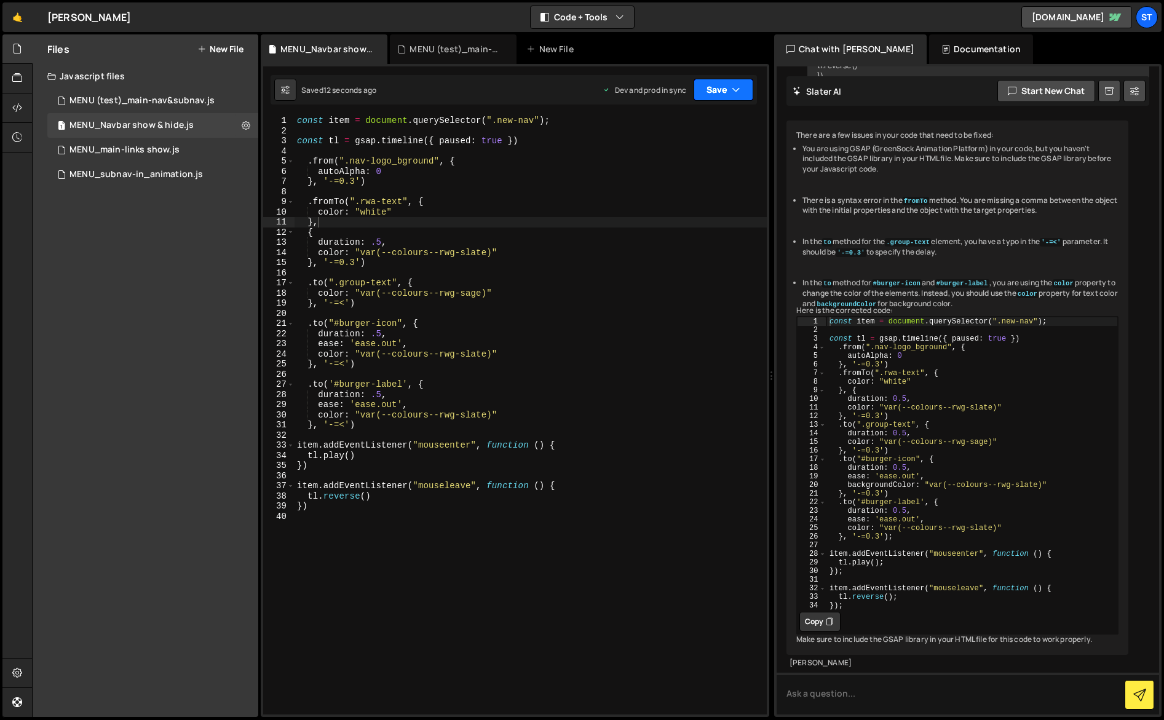
click at [735, 89] on icon "button" at bounding box center [736, 90] width 9 height 12
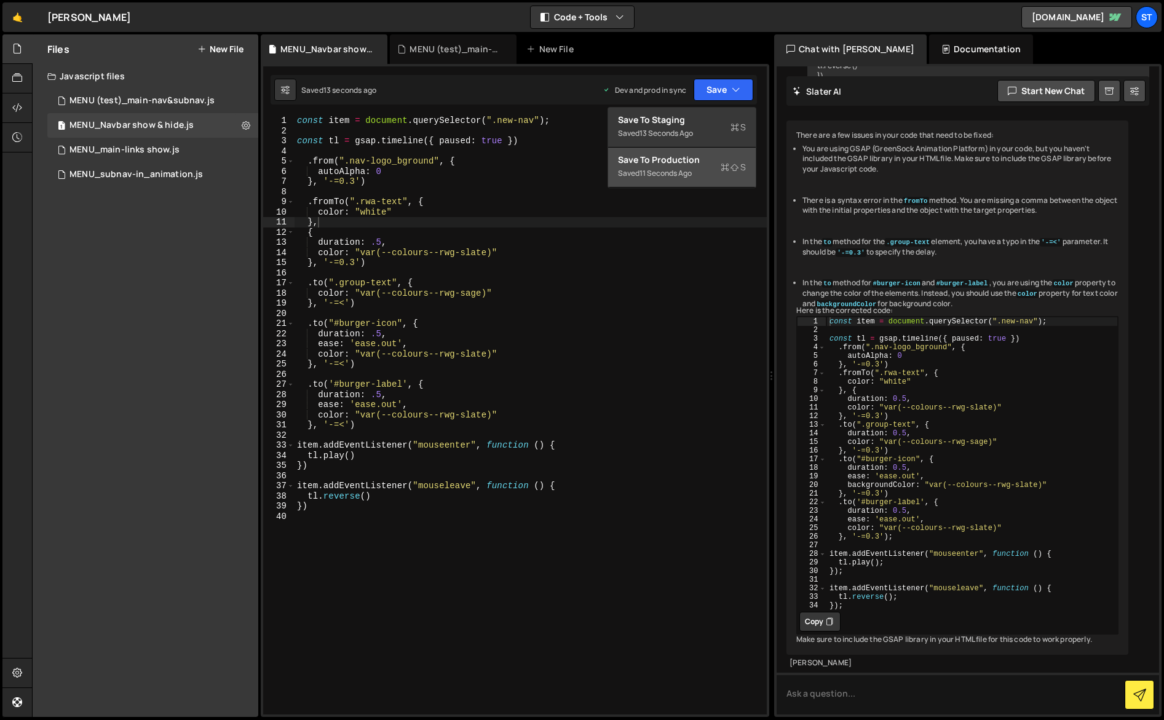
click at [689, 167] on div "Saved 11 seconds ago" at bounding box center [682, 173] width 128 height 15
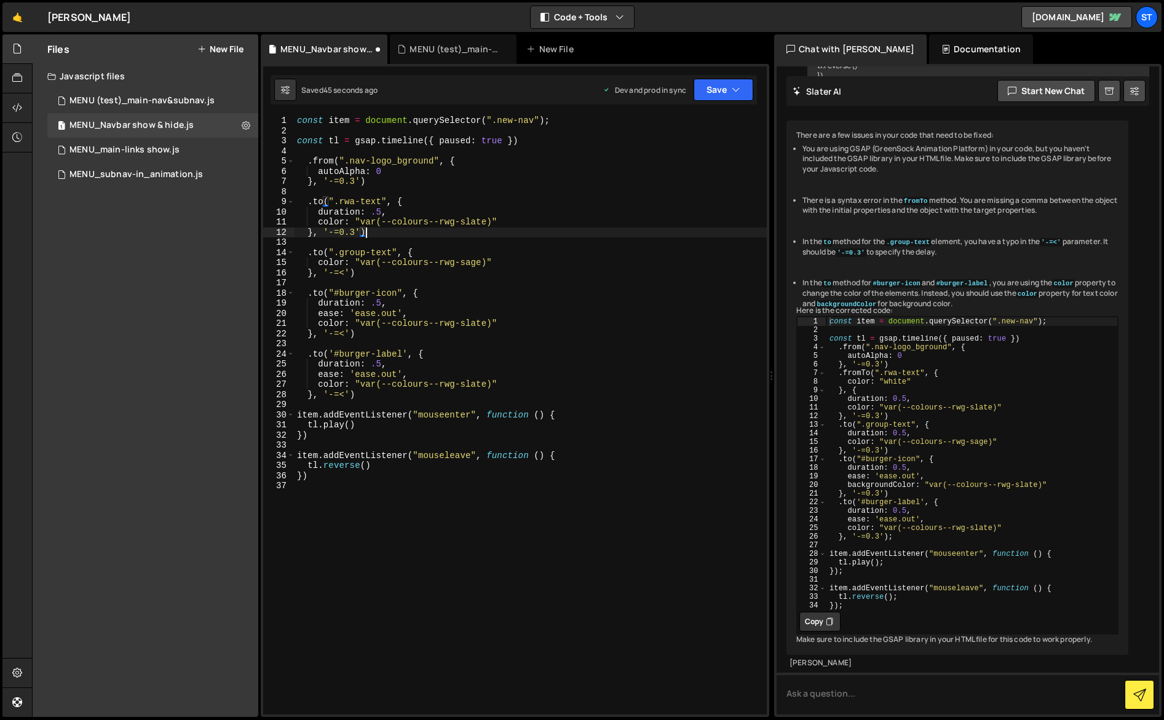
click at [443, 229] on div "const item = document . querySelector ( ".new-nav" ) ; const tl = gsap . timeli…" at bounding box center [531, 425] width 472 height 619
click at [721, 84] on button "Save" at bounding box center [724, 90] width 60 height 22
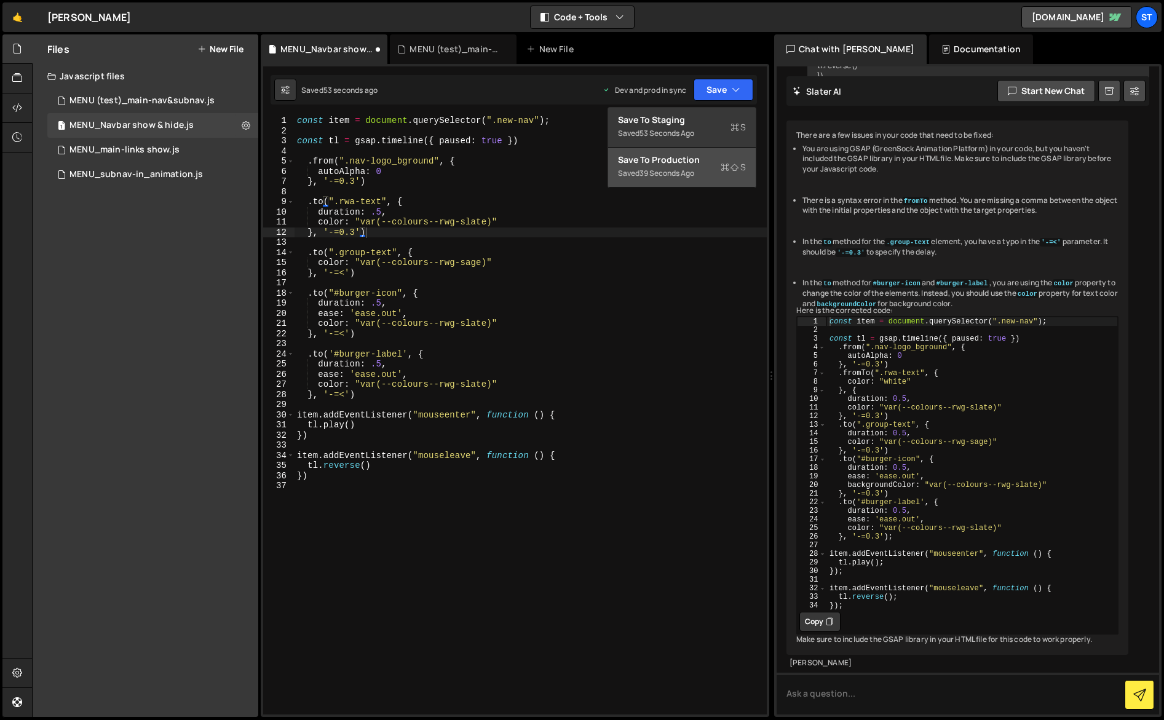
click at [700, 158] on div "Save to Production S" at bounding box center [682, 160] width 128 height 12
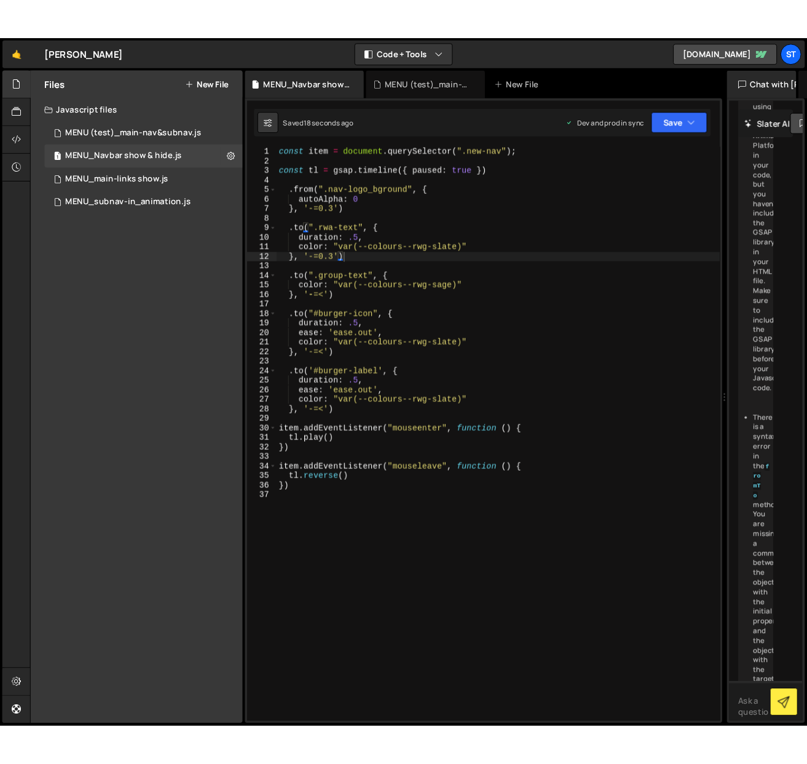
scroll to position [2564, 0]
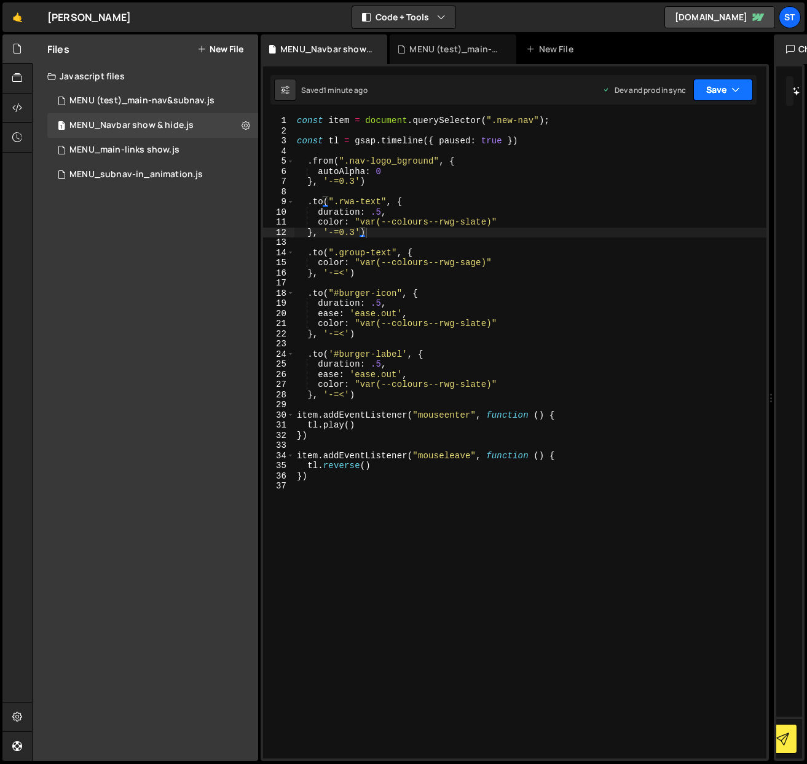
click at [731, 90] on button "Save" at bounding box center [724, 90] width 60 height 22
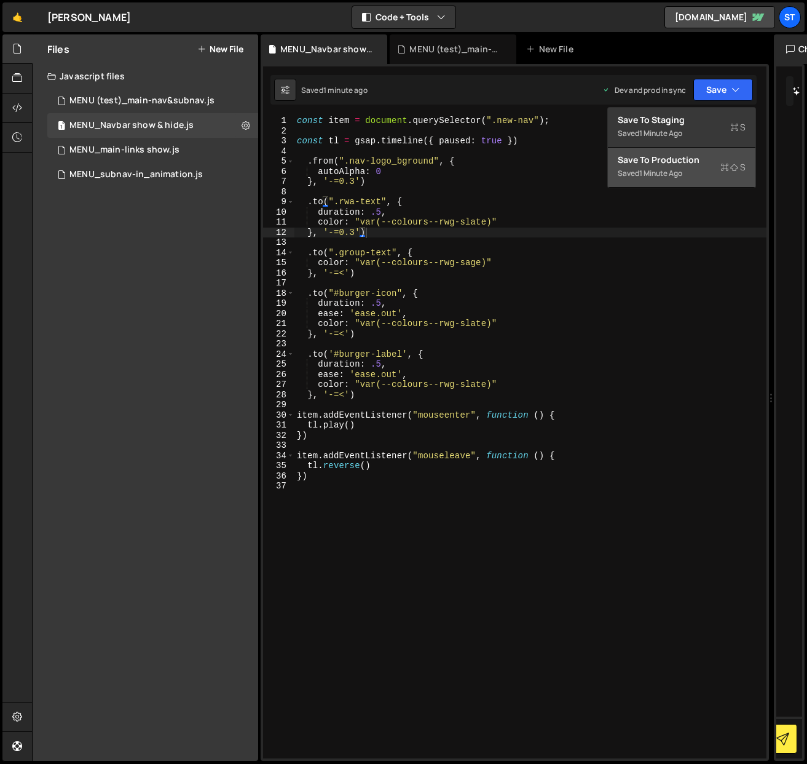
click at [676, 163] on div "Save to Production S" at bounding box center [682, 160] width 128 height 12
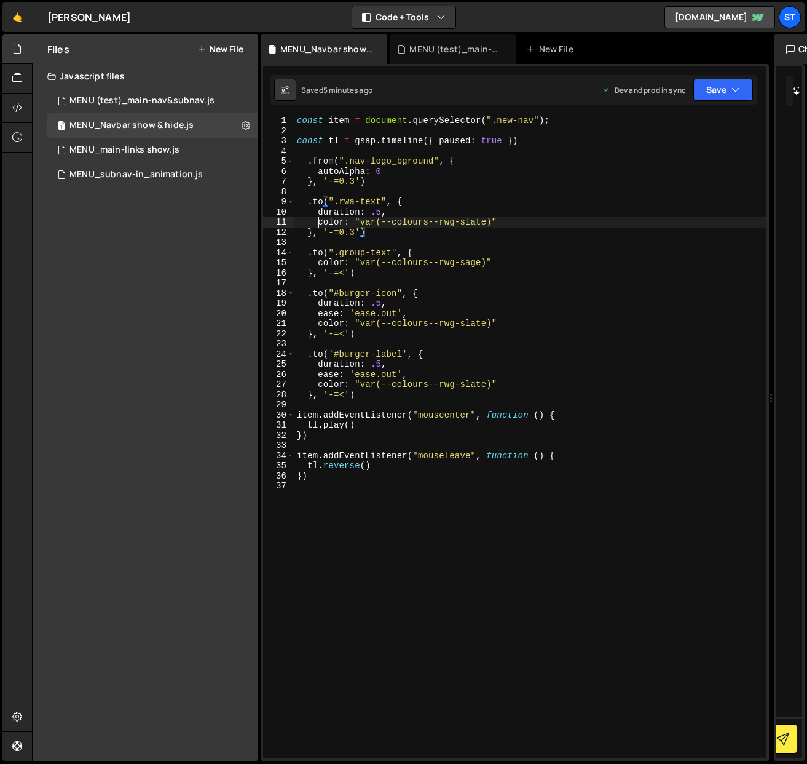
click at [319, 221] on div "const item = document . querySelector ( ".new-nav" ) ; const tl = gsap . timeli…" at bounding box center [531, 447] width 472 height 663
click at [728, 87] on button "Save" at bounding box center [724, 90] width 60 height 22
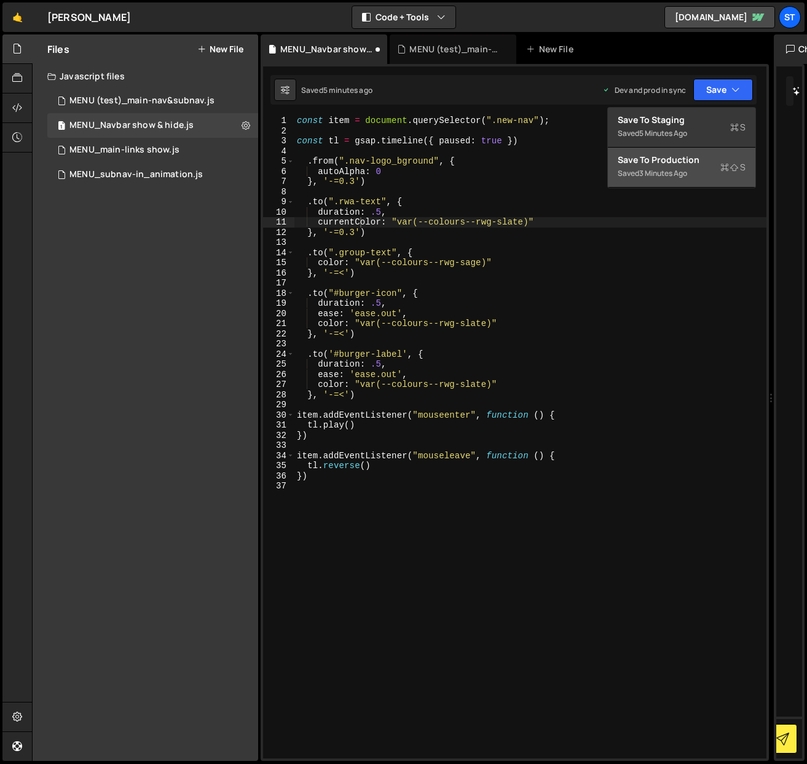
click at [654, 167] on div "Saved 3 minutes ago" at bounding box center [682, 173] width 128 height 15
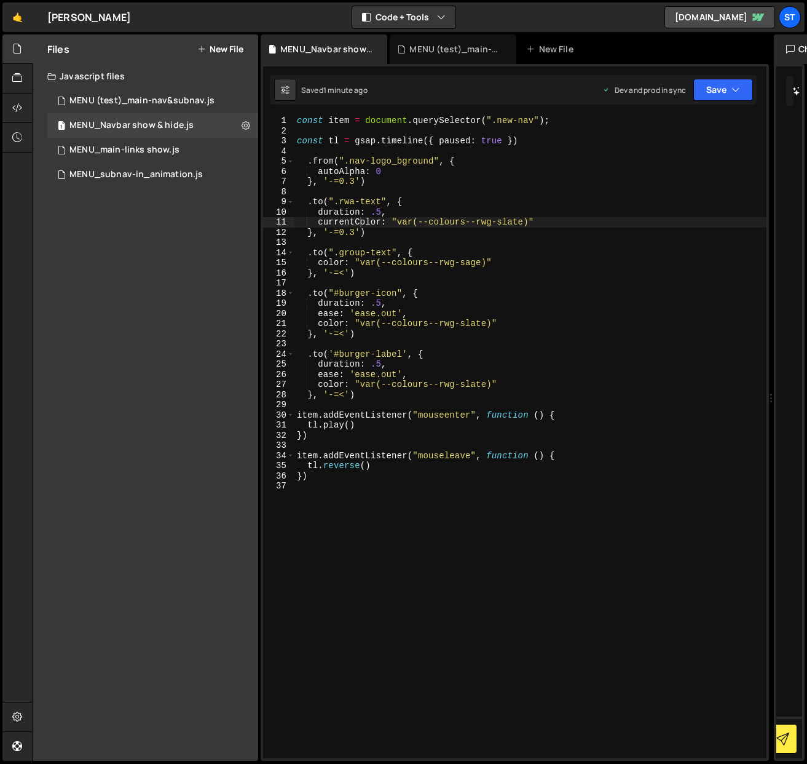
click at [358, 223] on div "const item = document . querySelector ( ".new-nav" ) ; const tl = gsap . timeli…" at bounding box center [531, 447] width 472 height 663
click at [742, 85] on button "Save" at bounding box center [724, 90] width 60 height 22
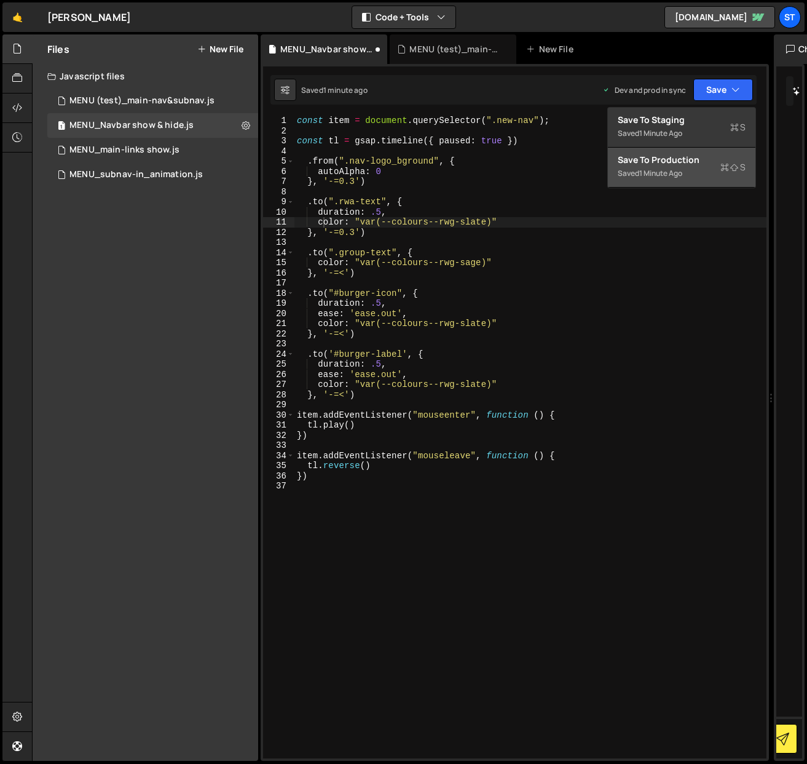
click at [676, 168] on div "1 minute ago" at bounding box center [660, 173] width 43 height 10
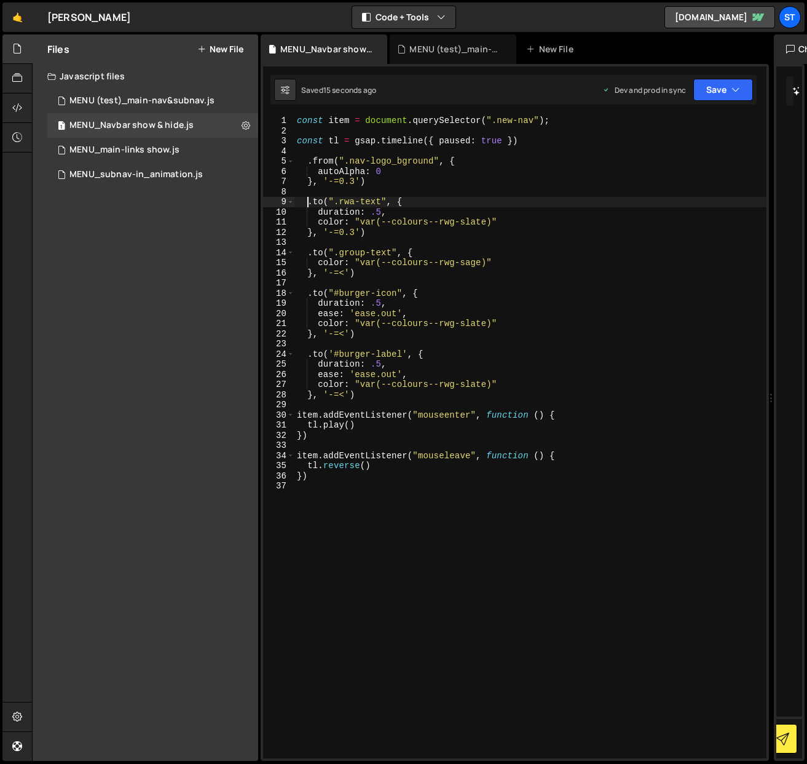
click at [307, 202] on div "const item = document . querySelector ( ".new-nav" ) ; const tl = gsap . timeli…" at bounding box center [531, 447] width 472 height 663
click at [309, 215] on div "const item = document . querySelector ( ".new-nav" ) ; const tl = gsap . timeli…" at bounding box center [531, 447] width 472 height 663
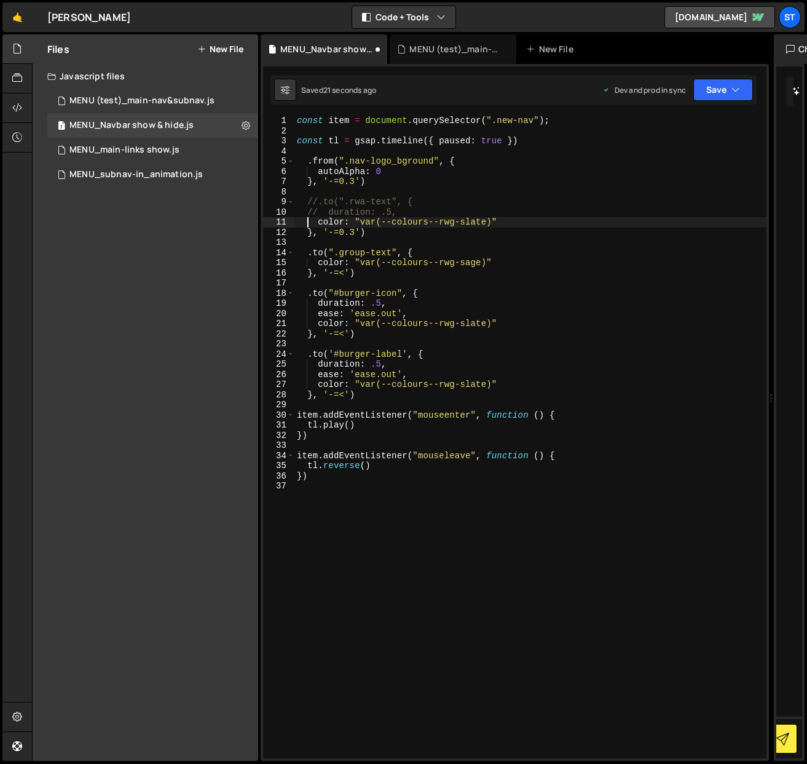
click at [309, 224] on div "const item = document . querySelector ( ".new-nav" ) ; const tl = gsap . timeli…" at bounding box center [531, 447] width 472 height 663
click at [305, 234] on div "const item = document . querySelector ( ".new-nav" ) ; const tl = gsap . timeli…" at bounding box center [531, 447] width 472 height 663
click at [743, 90] on button "Save" at bounding box center [724, 90] width 60 height 22
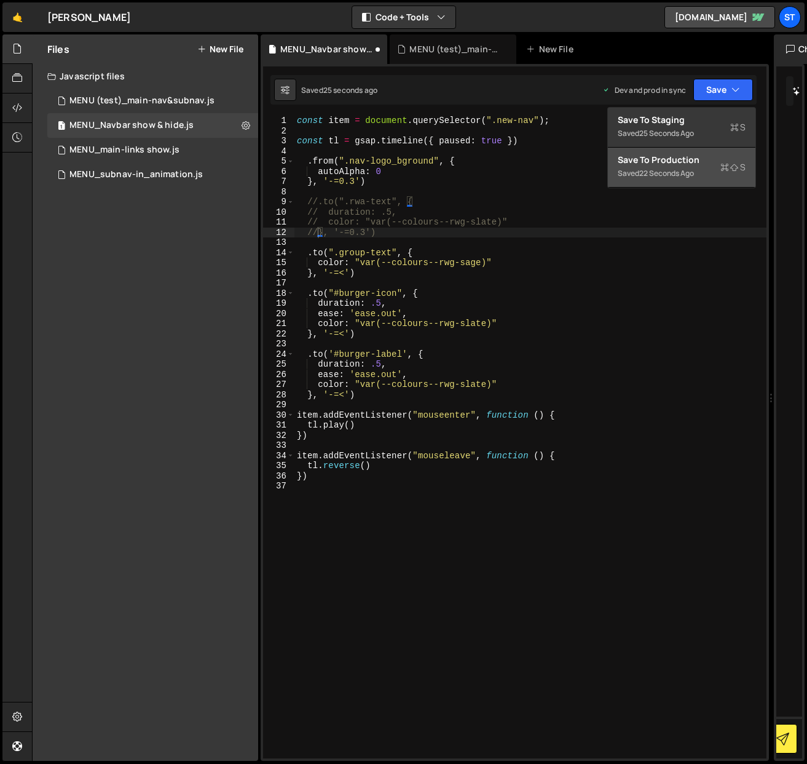
click at [684, 169] on div "22 seconds ago" at bounding box center [666, 173] width 55 height 10
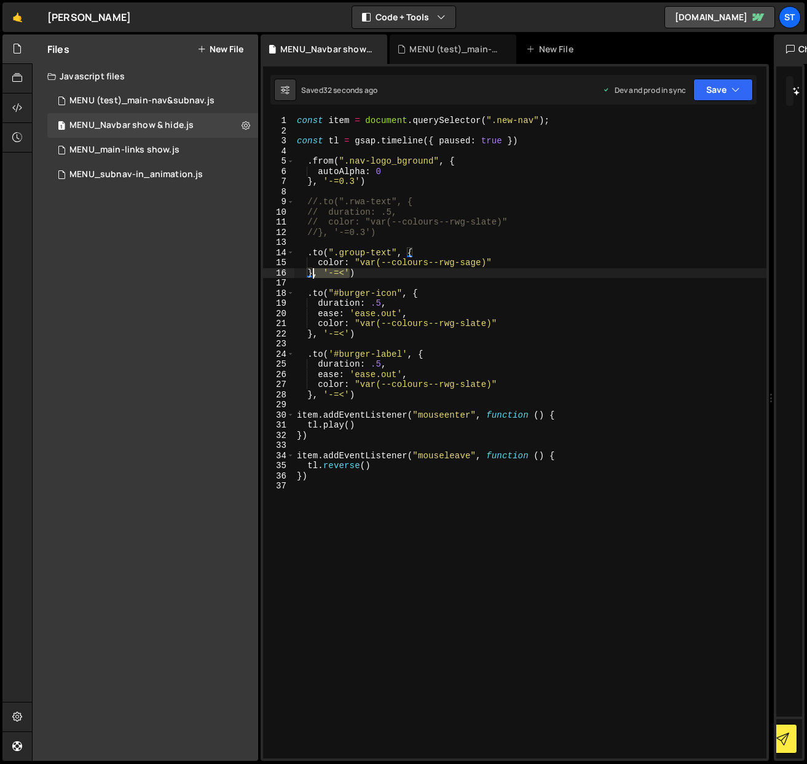
drag, startPoint x: 352, startPoint y: 270, endPoint x: 312, endPoint y: 275, distance: 39.7
click at [312, 275] on div "const item = document . querySelector ( ".new-nav" ) ; const tl = gsap . timeli…" at bounding box center [531, 447] width 472 height 663
click at [312, 275] on div "const item = document . querySelector ( ".new-nav" ) ; const tl = gsap . timeli…" at bounding box center [531, 437] width 472 height 643
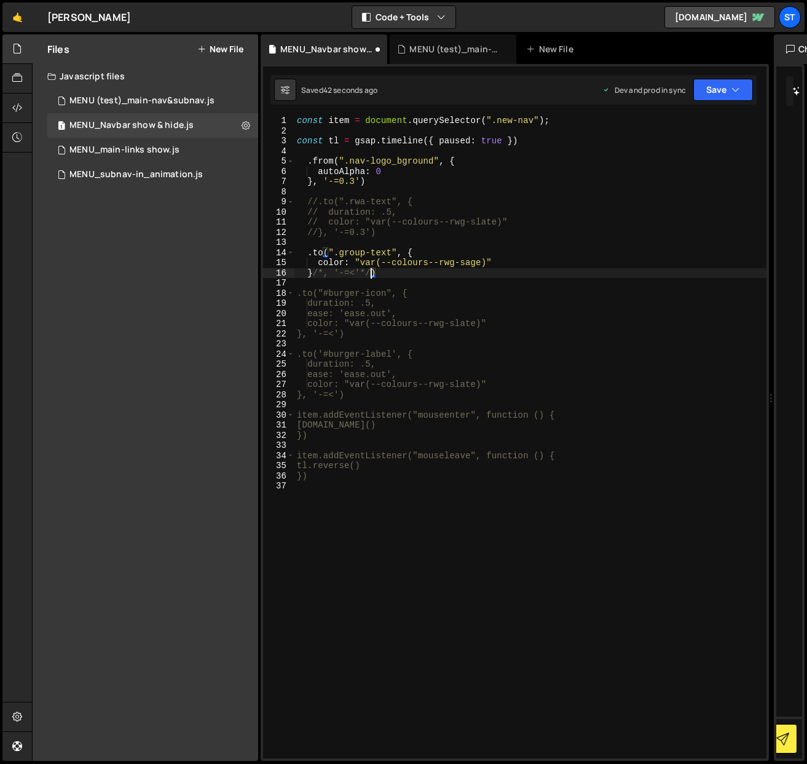
scroll to position [0, 5]
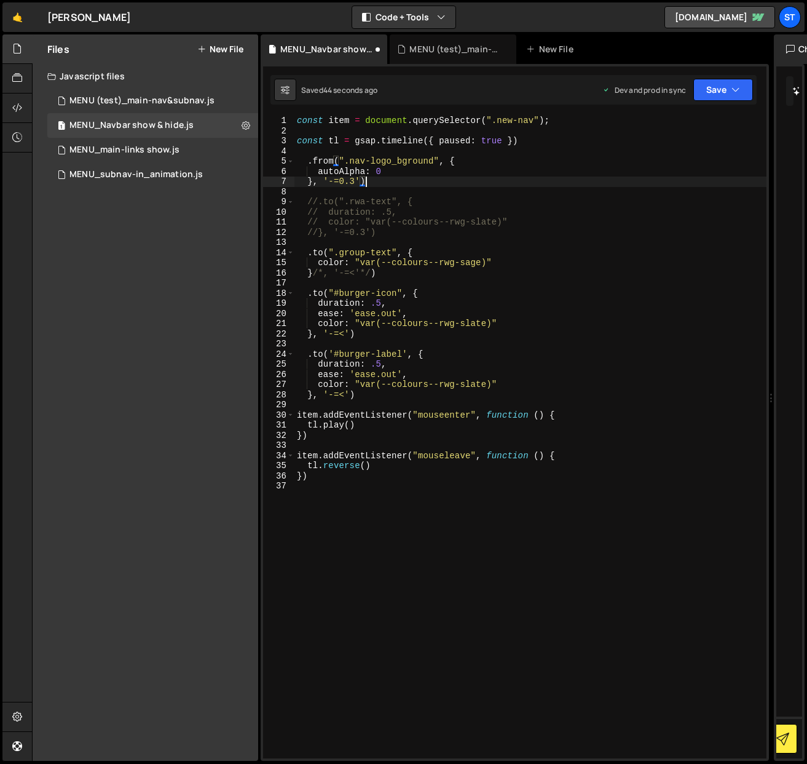
click at [715, 176] on div "const item = document . querySelector ( ".new-nav" ) ; const tl = gsap . timeli…" at bounding box center [531, 447] width 472 height 663
click at [738, 86] on icon "button" at bounding box center [736, 90] width 9 height 12
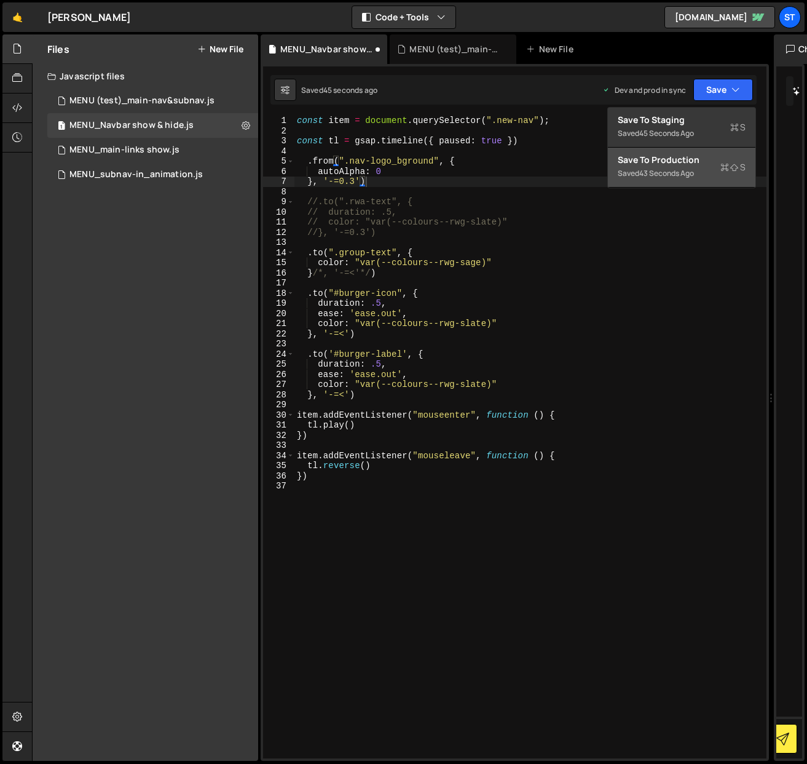
click at [676, 158] on div "Save to Production S" at bounding box center [682, 160] width 128 height 12
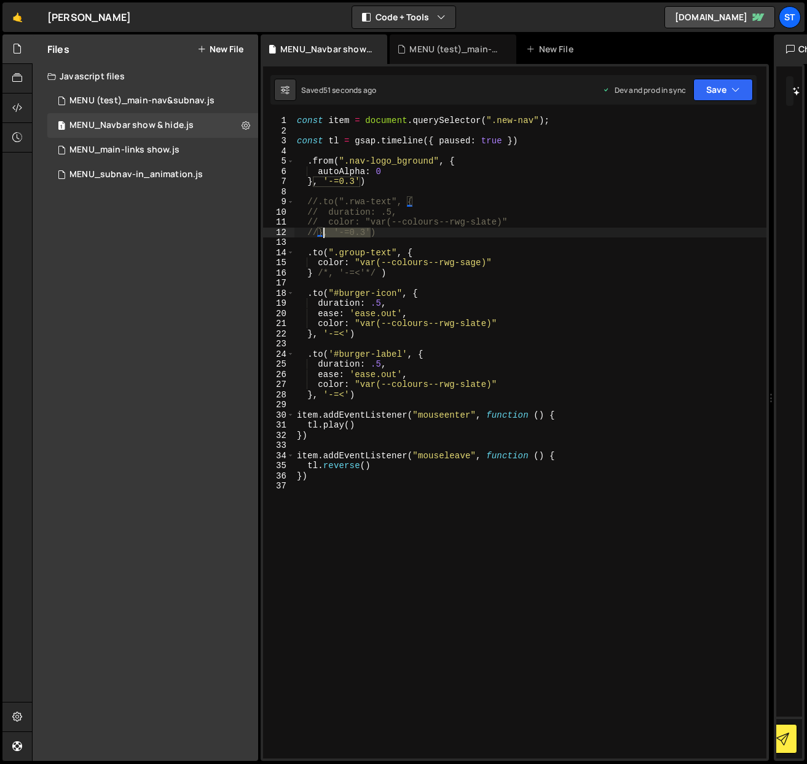
drag, startPoint x: 372, startPoint y: 230, endPoint x: 323, endPoint y: 236, distance: 48.9
click at [323, 236] on div "const item = document . querySelector ( ".new-nav" ) ; const tl = gsap . timeli…" at bounding box center [531, 447] width 472 height 663
click at [323, 236] on div "const item = document . querySelector ( ".new-nav" ) ; const tl = gsap . timeli…" at bounding box center [531, 437] width 472 height 643
click at [317, 231] on div "const item = document . querySelector ( ".new-nav" ) ; const tl = gsap . timeli…" at bounding box center [531, 447] width 472 height 663
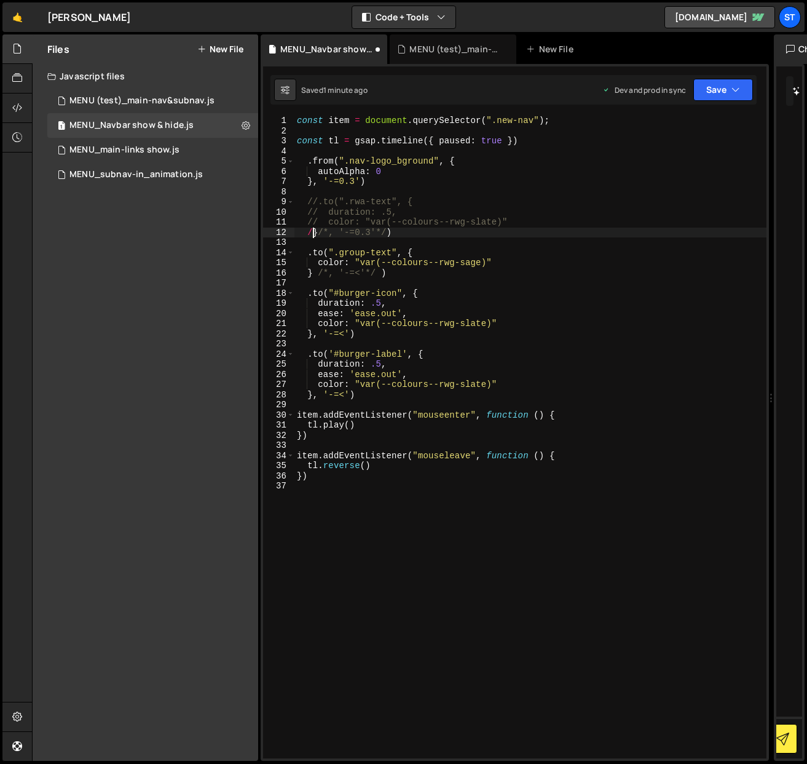
scroll to position [0, 6]
click at [330, 222] on div "const item = document . querySelector ( ".new-nav" ) ; const tl = gsap . timeli…" at bounding box center [531, 447] width 472 height 663
click at [324, 234] on div "const item = document . querySelector ( ".new-nav" ) ; const tl = gsap . timeli…" at bounding box center [531, 447] width 472 height 663
click at [317, 222] on div "const item = document . querySelector ( ".new-nav" ) ; const tl = gsap . timeli…" at bounding box center [531, 447] width 472 height 663
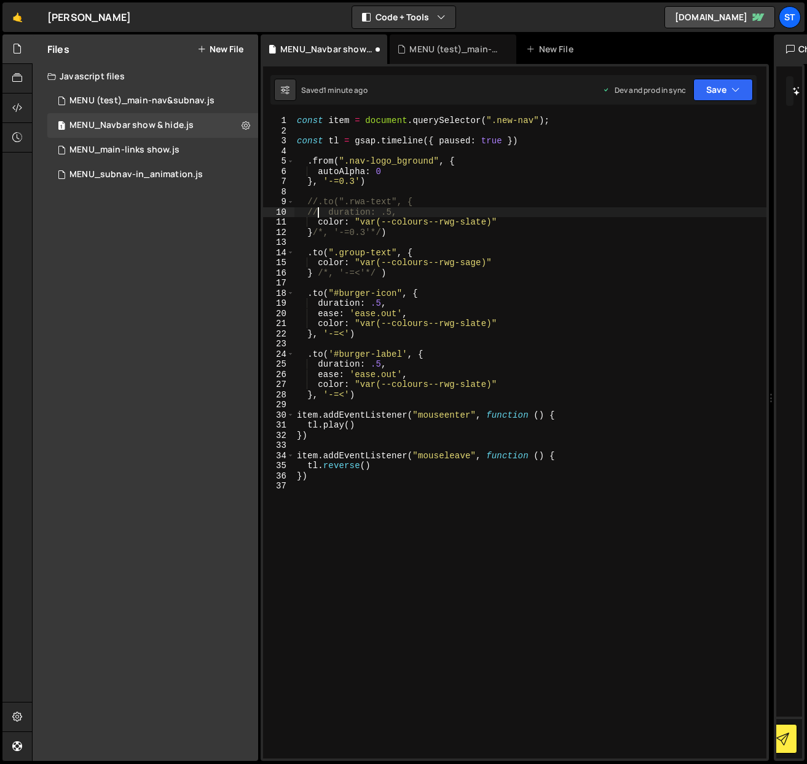
click at [317, 212] on div "const item = document . querySelector ( ".new-nav" ) ; const tl = gsap . timeli…" at bounding box center [531, 447] width 472 height 663
click at [316, 204] on div "const item = document . querySelector ( ".new-nav" ) ; const tl = gsap . timeli…" at bounding box center [531, 447] width 472 height 663
click at [732, 89] on icon "button" at bounding box center [736, 90] width 9 height 12
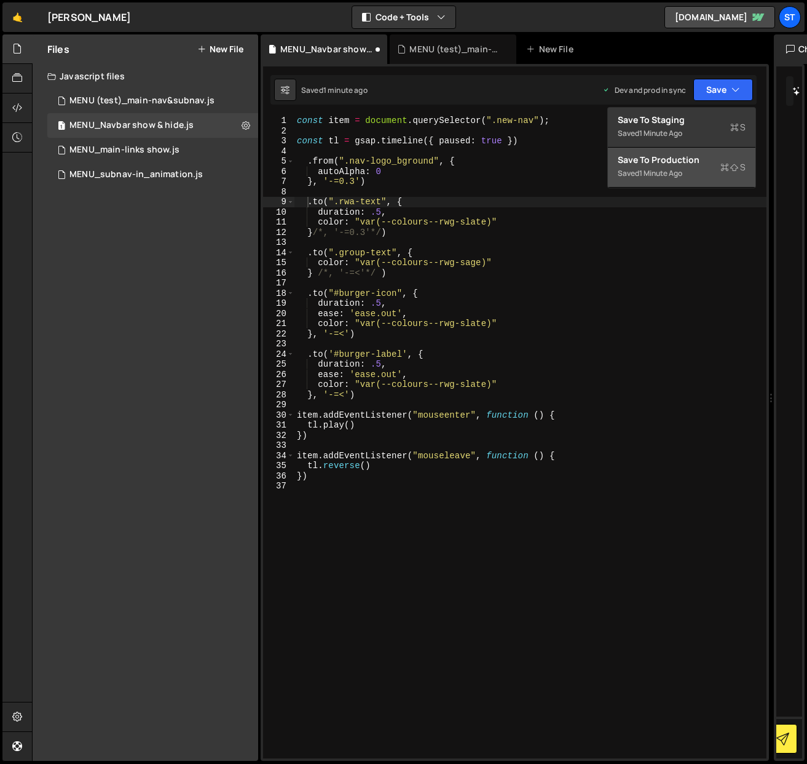
click at [663, 158] on div "Save to Production S" at bounding box center [682, 160] width 128 height 12
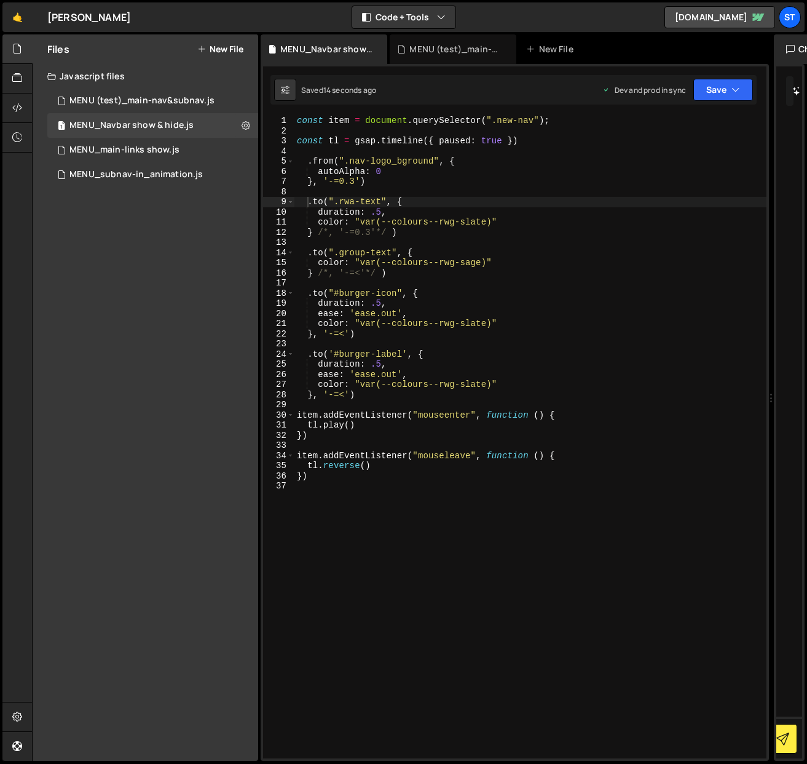
click at [330, 274] on div "const item = document . querySelector ( ".new-nav" ) ; const tl = gsap . timeli…" at bounding box center [531, 447] width 472 height 663
click at [365, 272] on div "const item = document . querySelector ( ".new-nav" ) ; const tl = gsap . timeli…" at bounding box center [531, 447] width 472 height 663
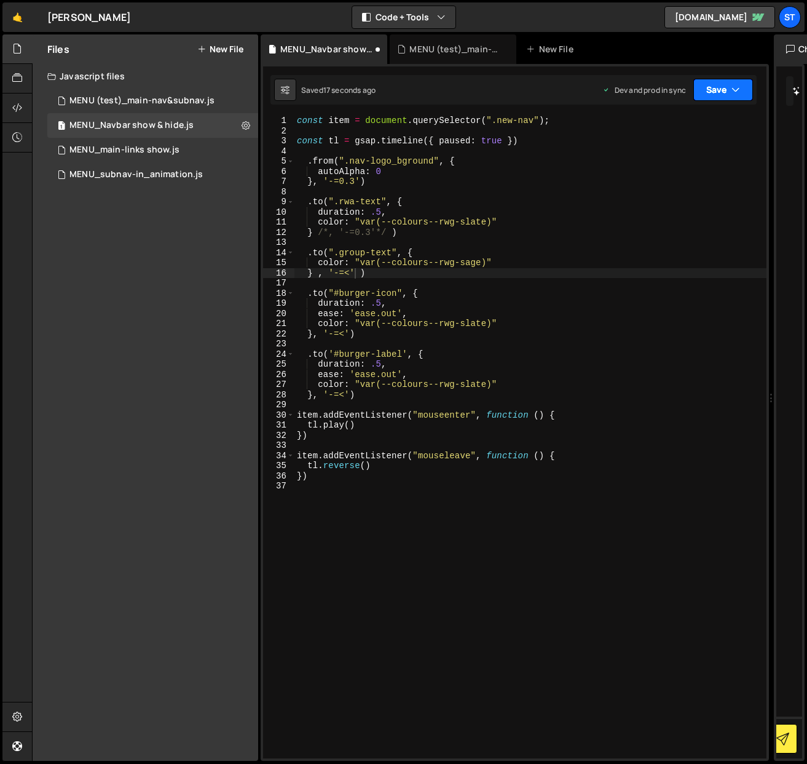
click at [739, 89] on icon "button" at bounding box center [736, 90] width 9 height 12
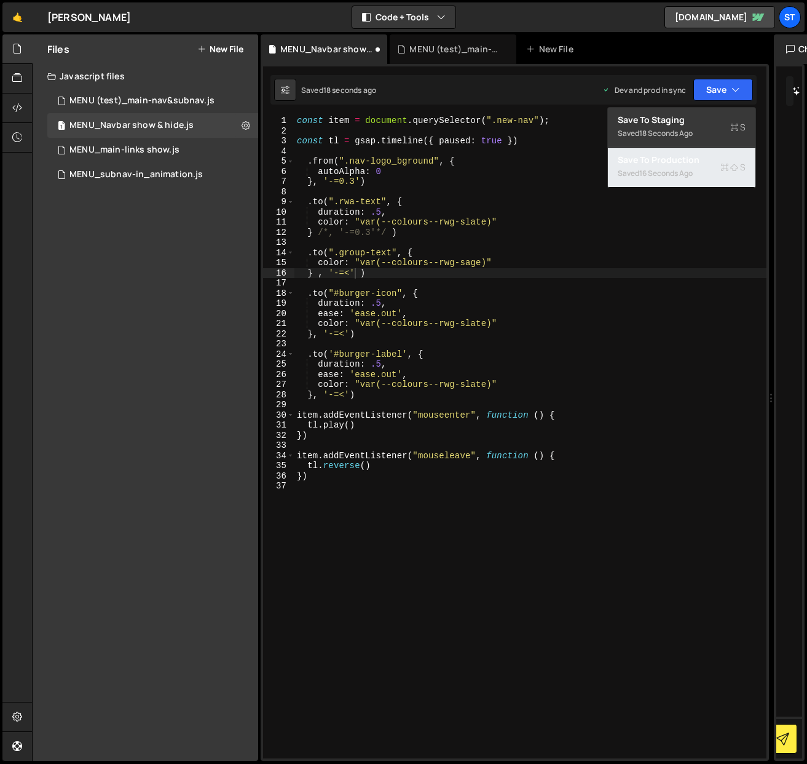
click at [668, 167] on div "Saved 16 seconds ago" at bounding box center [682, 173] width 128 height 15
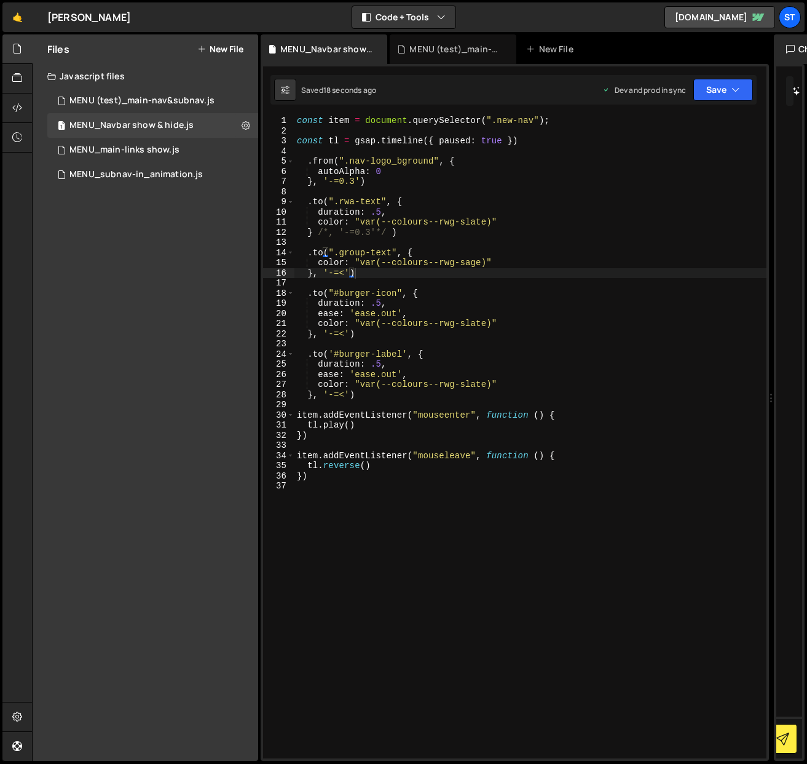
click at [324, 272] on div "const item = document . querySelector ( ".new-nav" ) ; const tl = gsap . timeli…" at bounding box center [531, 447] width 472 height 663
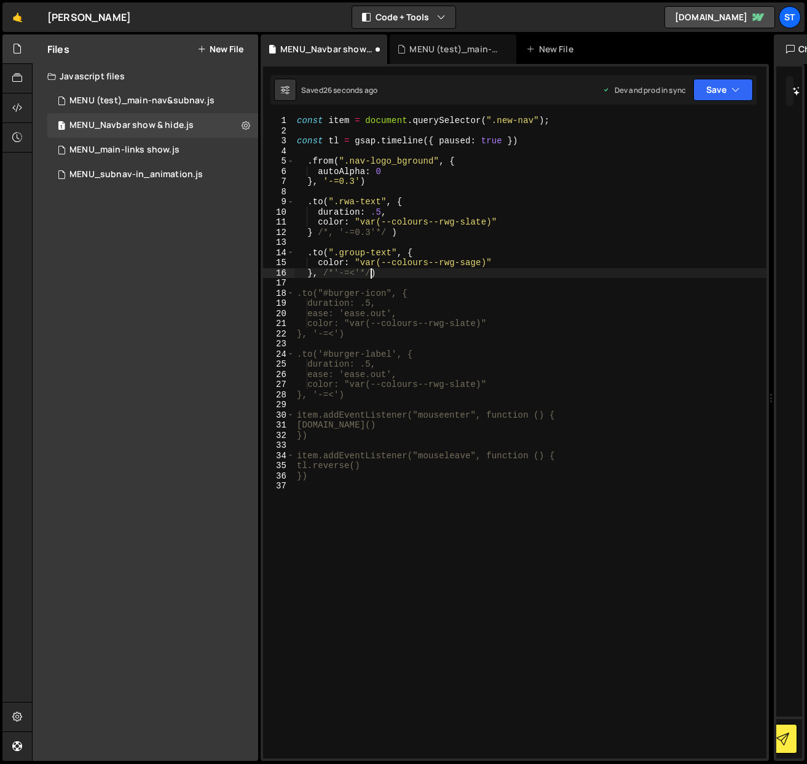
scroll to position [0, 5]
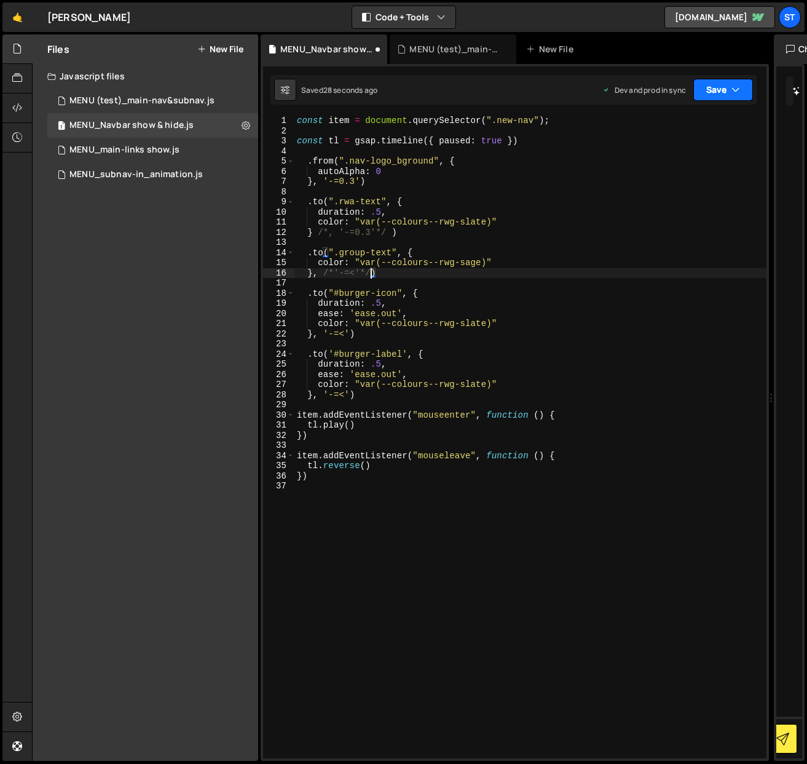
click at [731, 93] on button "Save" at bounding box center [724, 90] width 60 height 22
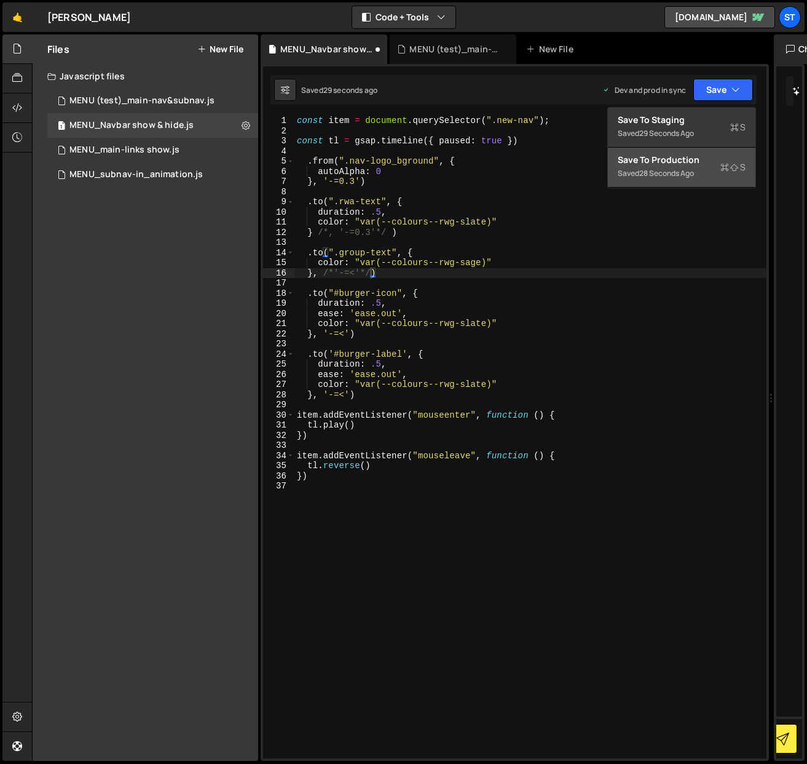
click at [687, 162] on div "Save to Production S" at bounding box center [682, 160] width 128 height 12
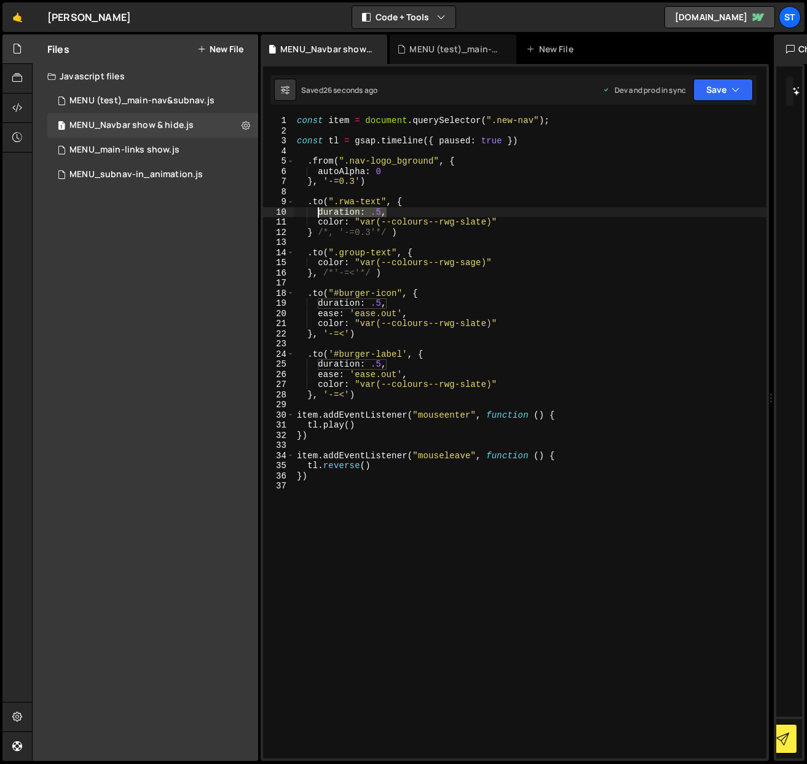
drag, startPoint x: 386, startPoint y: 213, endPoint x: 320, endPoint y: 216, distance: 65.8
click at [320, 216] on div "const item = document . querySelector ( ".new-nav" ) ; const tl = gsap . timeli…" at bounding box center [531, 447] width 472 height 663
click at [318, 264] on div "const item = document . querySelector ( ".new-nav" ) ; const tl = gsap . timeli…" at bounding box center [531, 447] width 472 height 663
paste textarea "duration: .5,"
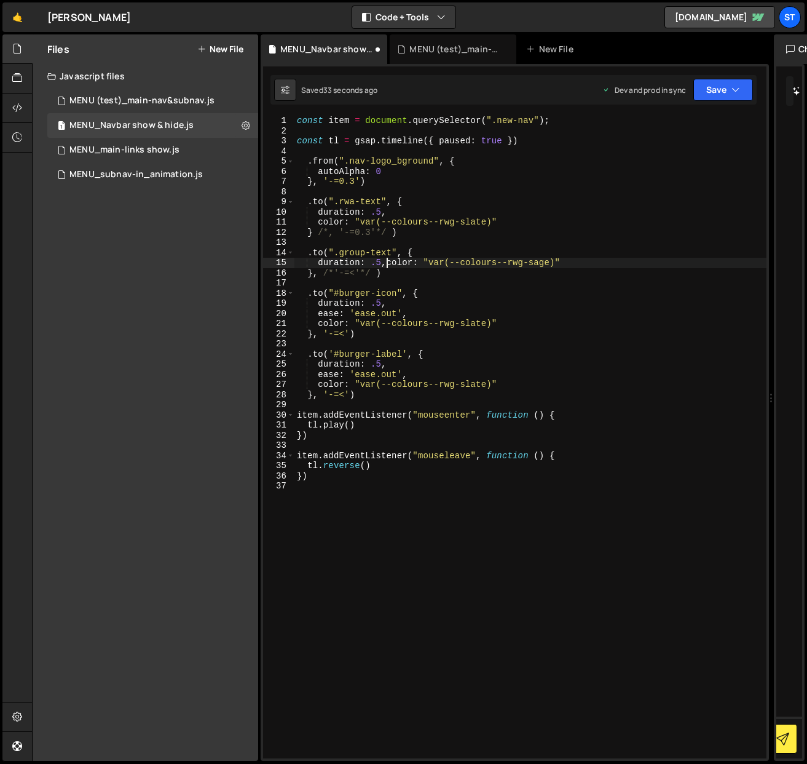
scroll to position [0, 2]
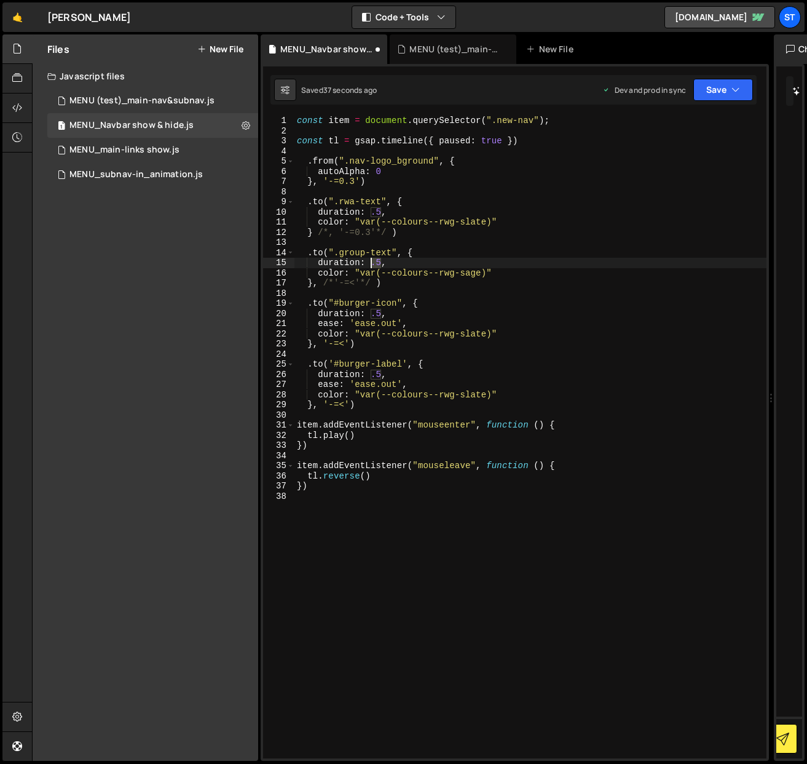
drag, startPoint x: 381, startPoint y: 262, endPoint x: 371, endPoint y: 263, distance: 9.3
click at [371, 263] on div "const item = document . querySelector ( ".new-nav" ) ; const tl = gsap . timeli…" at bounding box center [531, 447] width 472 height 663
type textarea "duration: 0,"
click at [746, 89] on button "Save" at bounding box center [724, 90] width 60 height 22
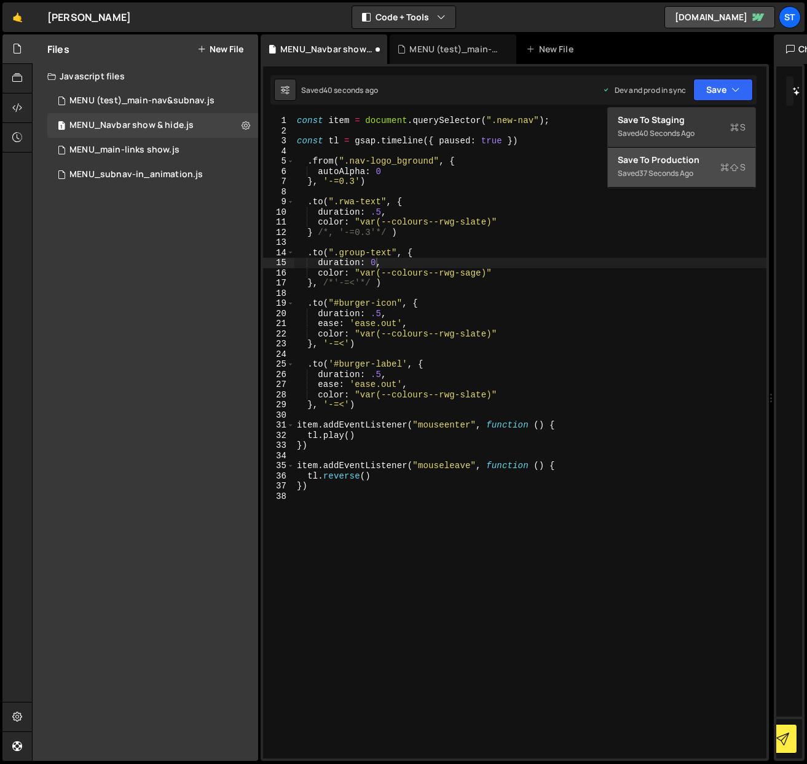
click at [686, 167] on div "Saved 37 seconds ago" at bounding box center [682, 173] width 128 height 15
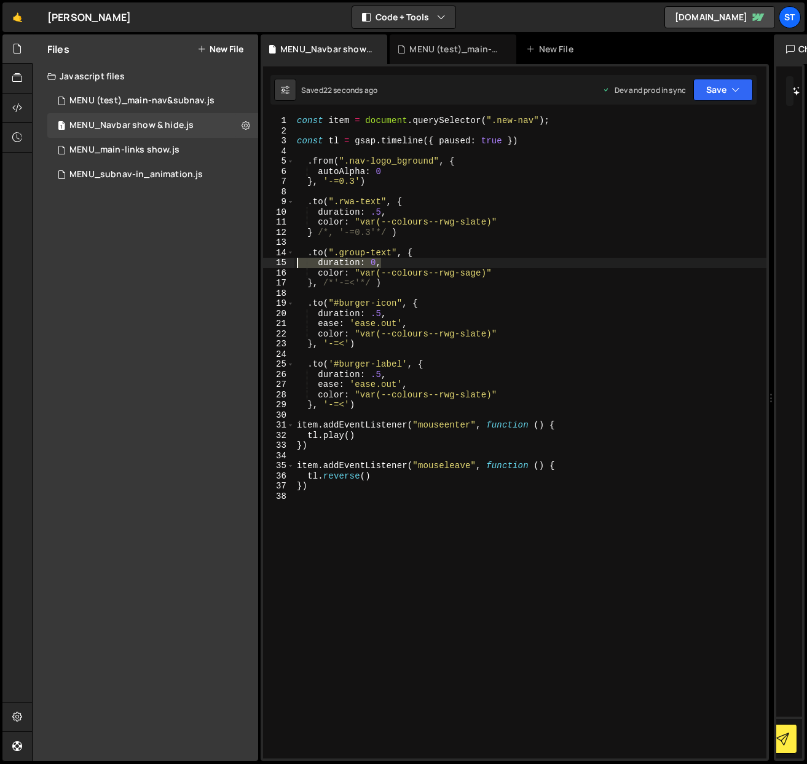
drag, startPoint x: 381, startPoint y: 263, endPoint x: 293, endPoint y: 259, distance: 88.0
click at [293, 259] on div "duration: 0, 1 2 3 4 5 6 7 8 9 10 11 12 13 14 15 16 17 18 19 20 21 22 23 24 25 …" at bounding box center [515, 437] width 504 height 643
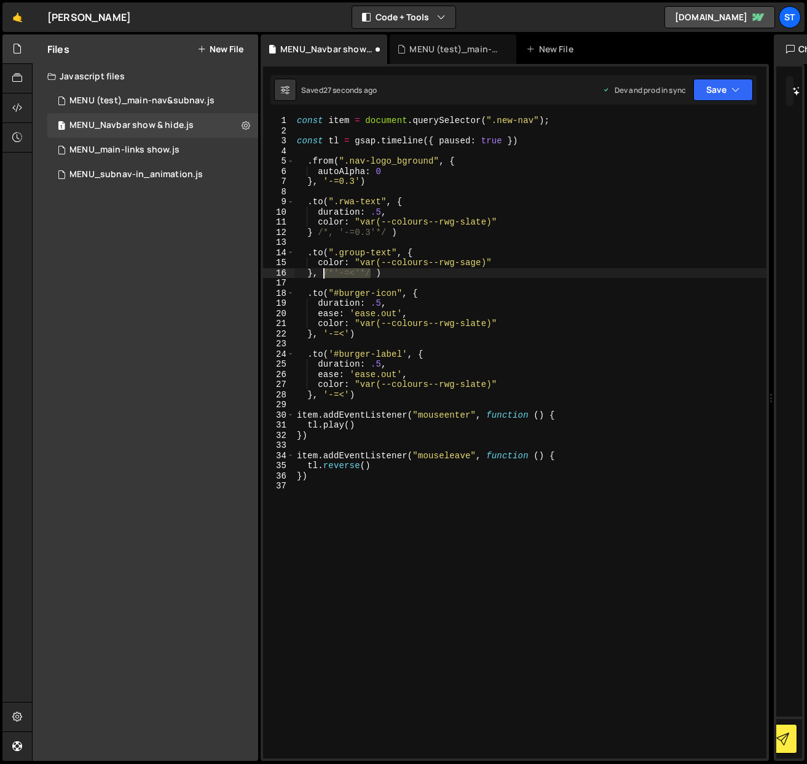
drag, startPoint x: 373, startPoint y: 271, endPoint x: 322, endPoint y: 273, distance: 51.7
click at [322, 273] on div "const item = document . querySelector ( ".new-nav" ) ; const tl = gsap . timeli…" at bounding box center [531, 447] width 472 height 663
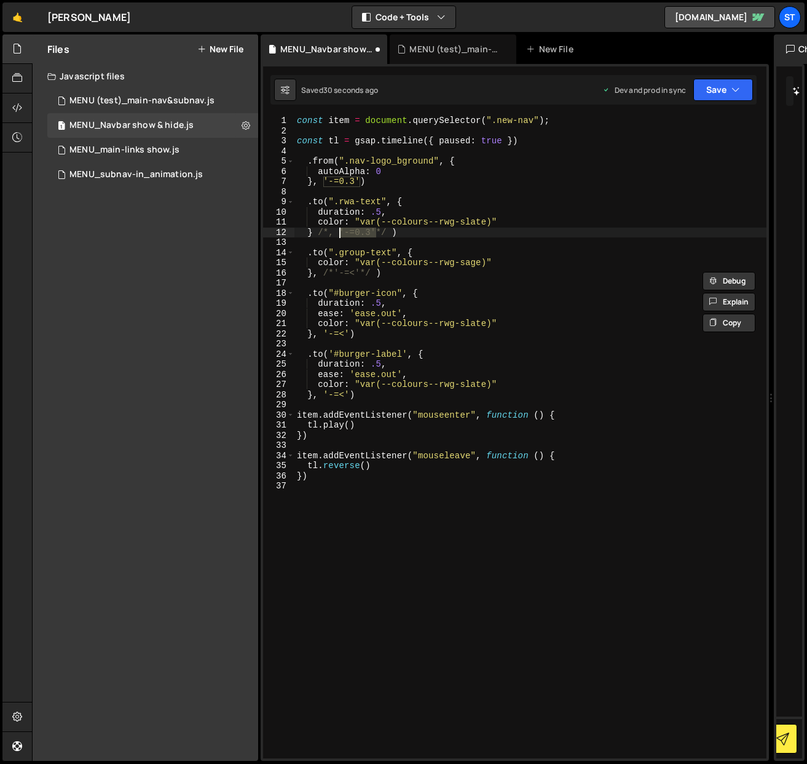
drag, startPoint x: 374, startPoint y: 232, endPoint x: 338, endPoint y: 234, distance: 36.3
click at [338, 234] on div "const item = document . querySelector ( ".new-nav" ) ; const tl = gsap . timeli…" at bounding box center [531, 447] width 472 height 663
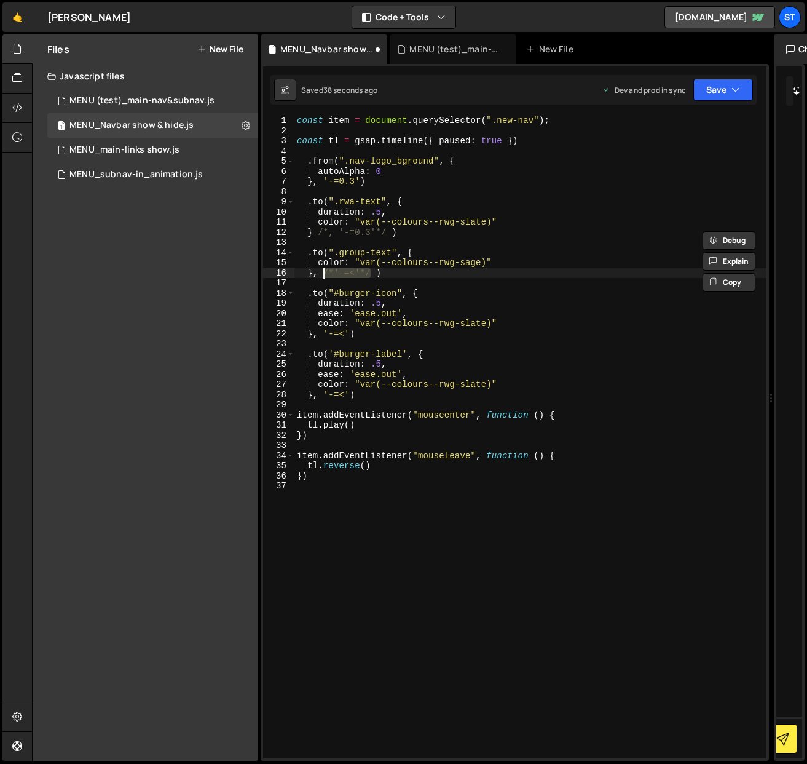
drag, startPoint x: 372, startPoint y: 269, endPoint x: 324, endPoint y: 274, distance: 48.2
click at [324, 274] on div "const item = document . querySelector ( ".new-nav" ) ; const tl = gsap . timeli…" at bounding box center [531, 447] width 472 height 663
paste textarea "'-=0.3'"
click at [726, 93] on button "Save" at bounding box center [724, 90] width 60 height 22
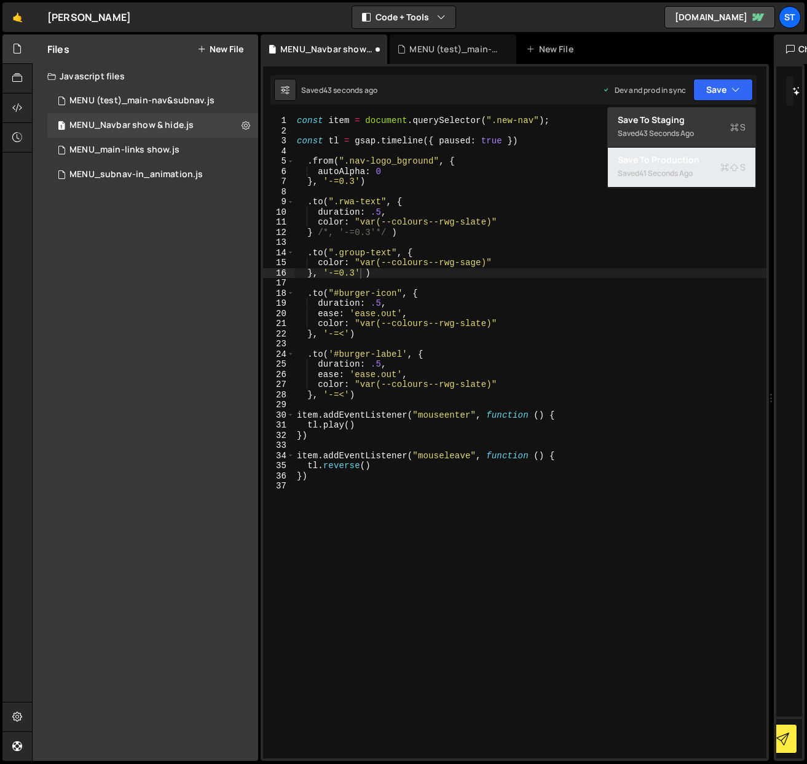
click at [673, 165] on div "Save to Production S" at bounding box center [682, 160] width 128 height 12
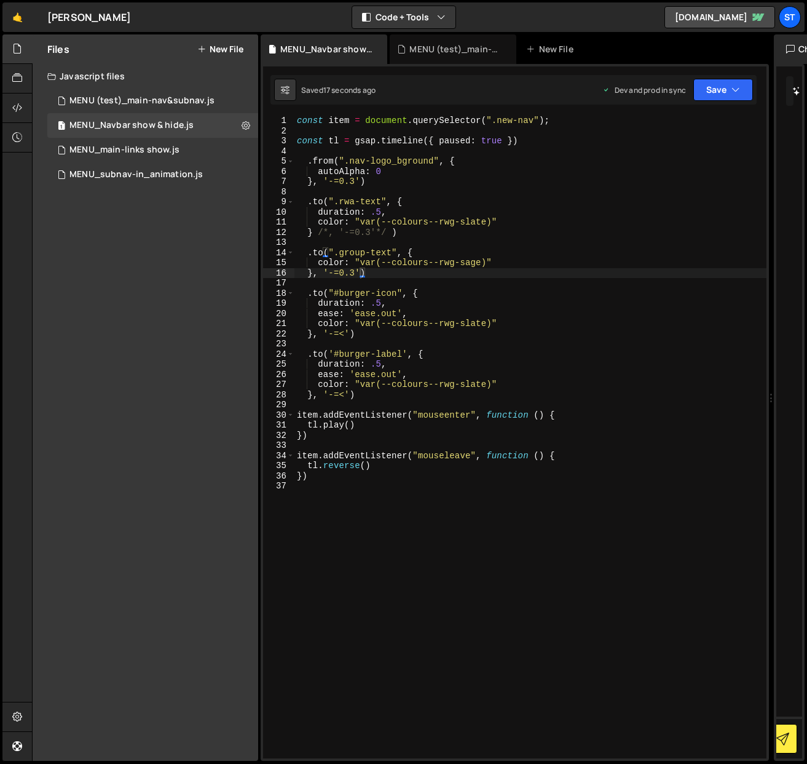
click at [354, 273] on div "const item = document . querySelector ( ".new-nav" ) ; const tl = gsap . timeli…" at bounding box center [531, 447] width 472 height 663
click at [740, 89] on icon "button" at bounding box center [736, 90] width 9 height 12
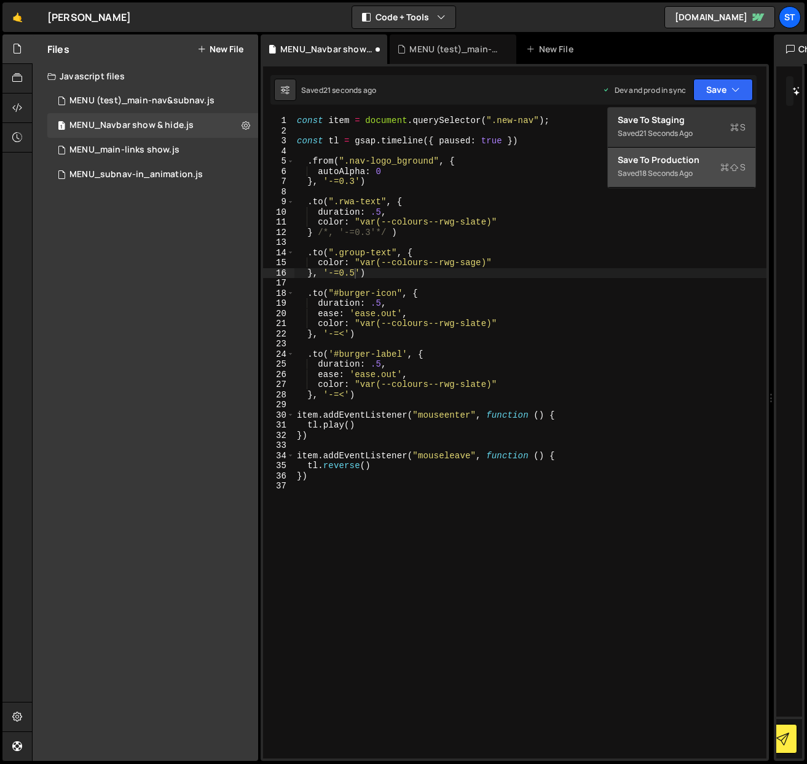
click at [649, 165] on div "Save to Production S" at bounding box center [682, 160] width 128 height 12
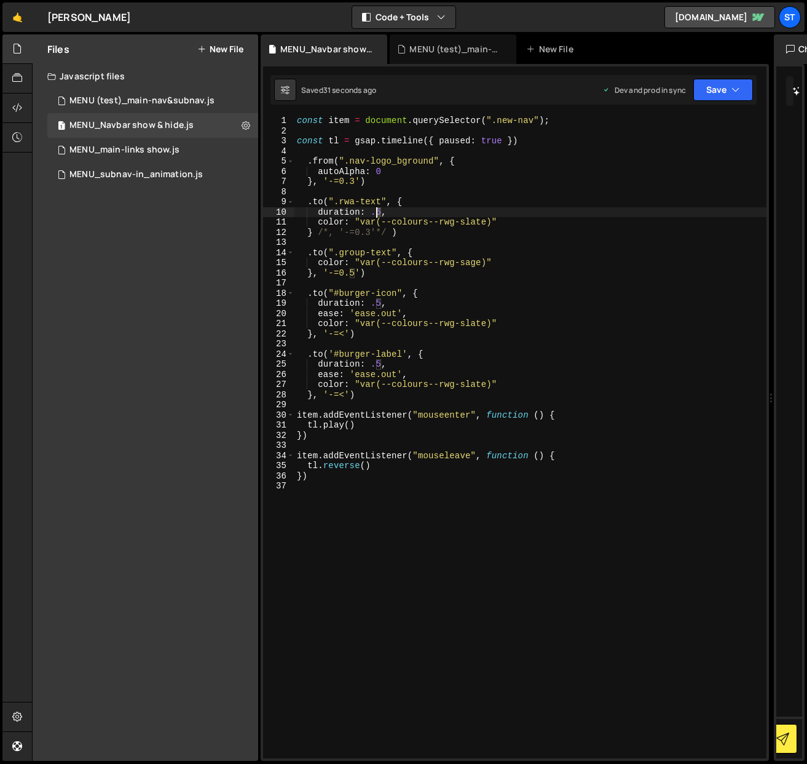
click at [376, 209] on div "const item = document . querySelector ( ".new-nav" ) ; const tl = gsap . timeli…" at bounding box center [531, 447] width 472 height 663
click at [745, 87] on button "Save" at bounding box center [724, 90] width 60 height 22
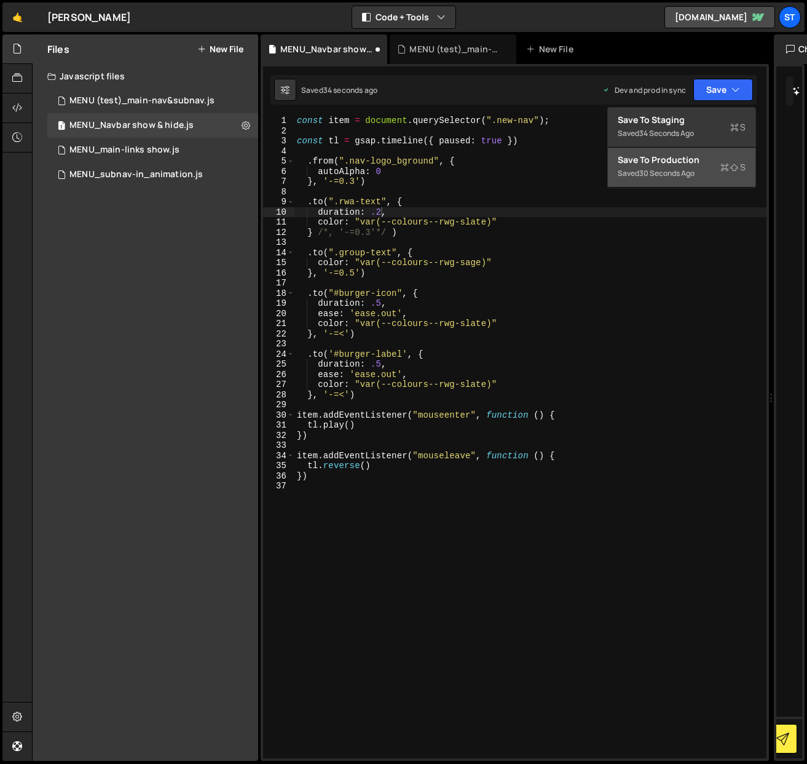
click at [641, 165] on div "Save to Production S" at bounding box center [682, 160] width 128 height 12
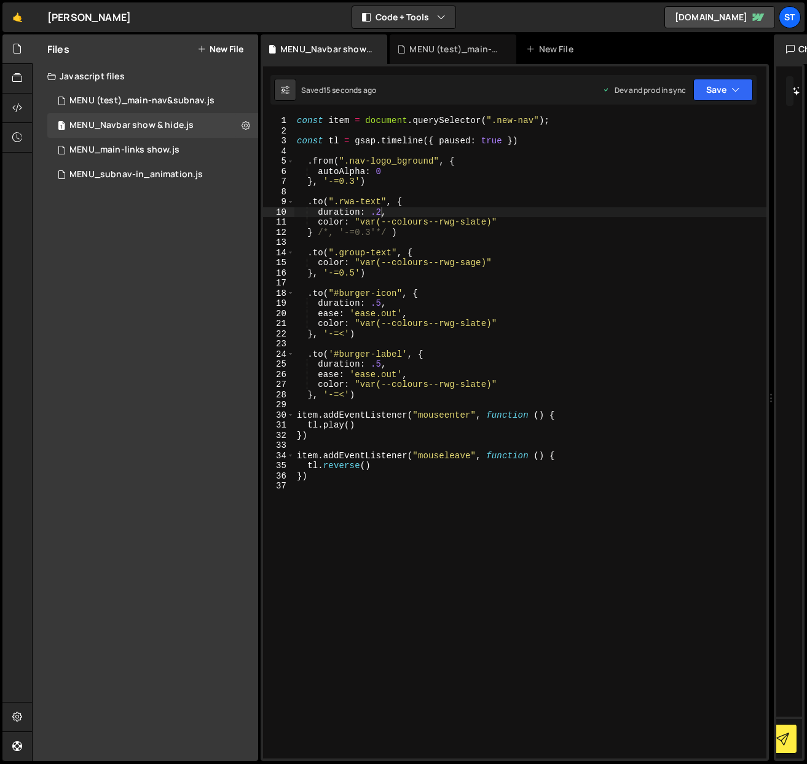
scroll to position [0, 4]
click at [352, 274] on div "const item = document . querySelector ( ".new-nav" ) ; const tl = gsap . timeli…" at bounding box center [531, 447] width 472 height 663
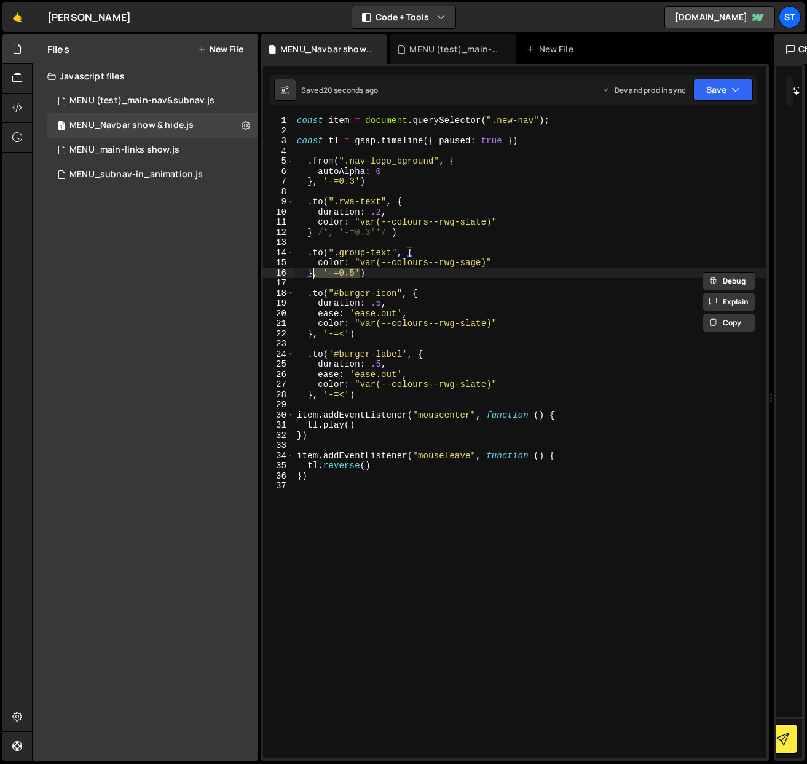
drag, startPoint x: 358, startPoint y: 273, endPoint x: 315, endPoint y: 274, distance: 43.7
click at [315, 274] on div "const item = document . querySelector ( ".new-nav" ) ; const tl = gsap . timeli…" at bounding box center [531, 447] width 472 height 663
click at [734, 89] on icon "button" at bounding box center [736, 90] width 9 height 12
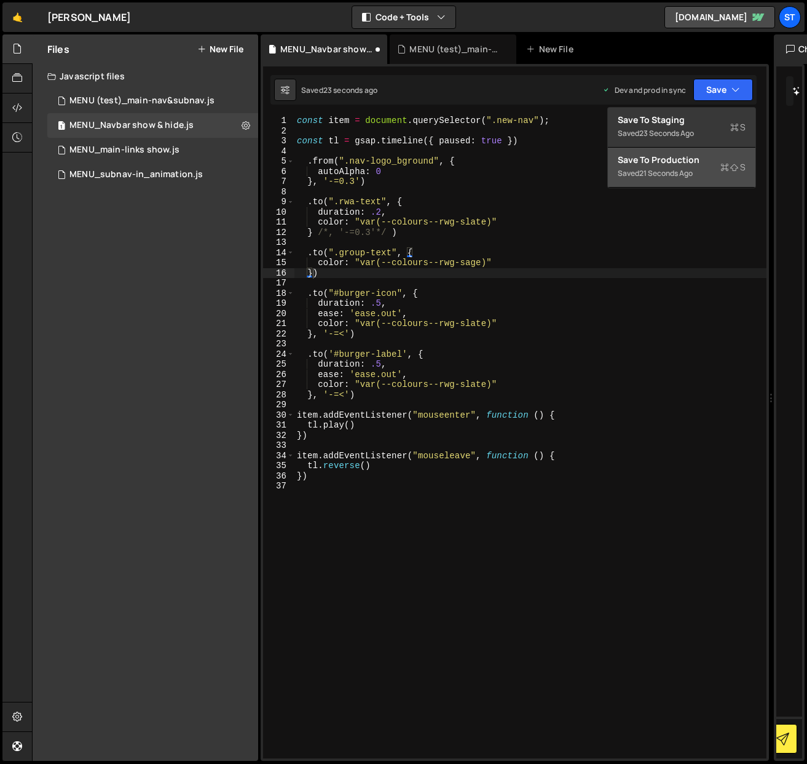
click at [658, 164] on div "Save to Production S" at bounding box center [682, 160] width 128 height 12
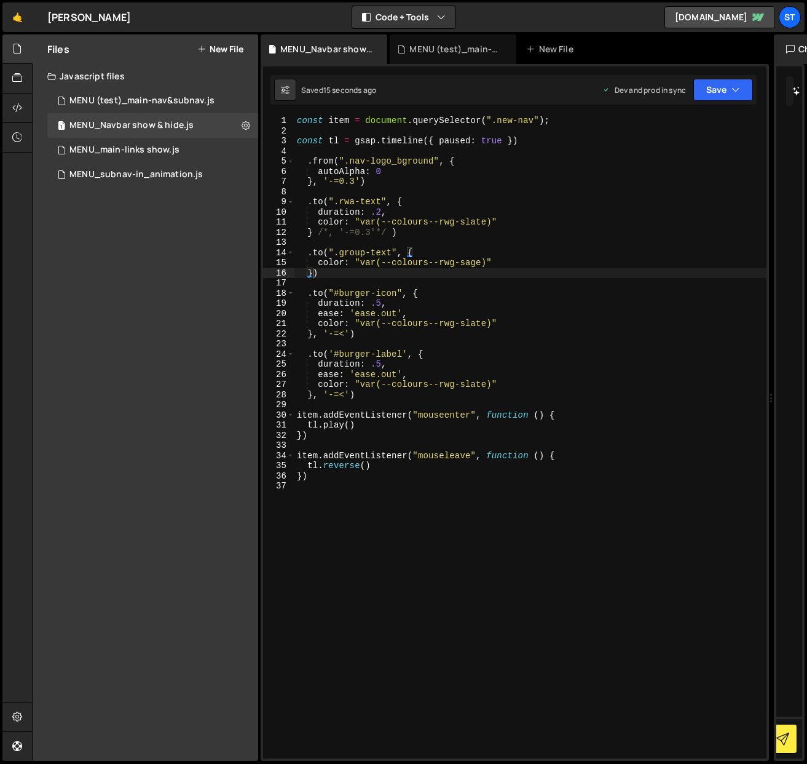
click at [313, 273] on div "const item = document . querySelector ( ".new-nav" ) ; const tl = gsap . timeli…" at bounding box center [531, 447] width 472 height 663
paste textarea ", '-=0.5'"
click at [351, 271] on div "const item = document . querySelector ( ".new-nav" ) ; const tl = gsap . timeli…" at bounding box center [531, 447] width 472 height 663
click at [716, 93] on button "Save" at bounding box center [724, 90] width 60 height 22
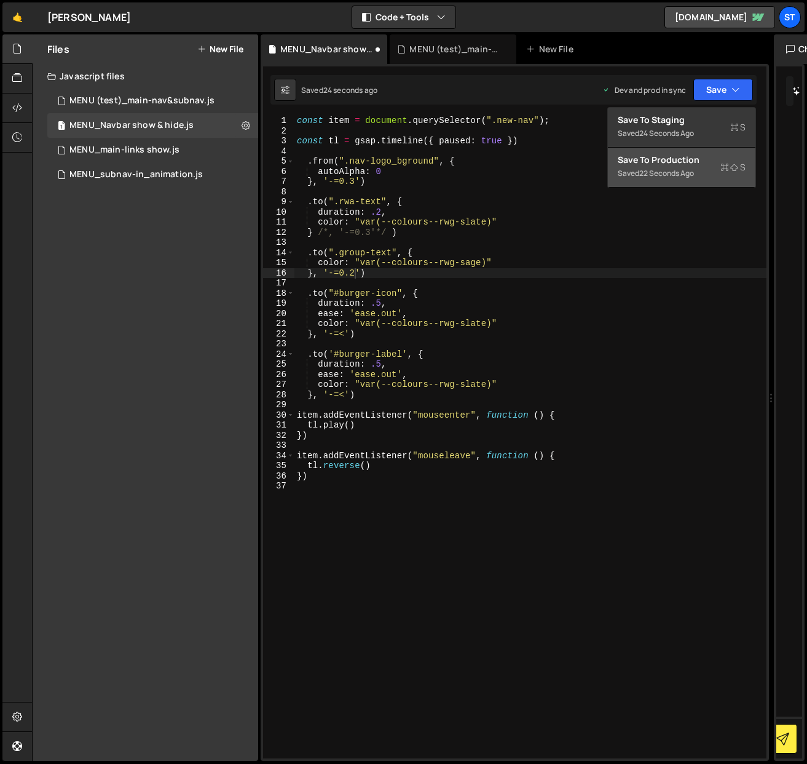
click at [638, 164] on div "Save to Production S" at bounding box center [682, 160] width 128 height 12
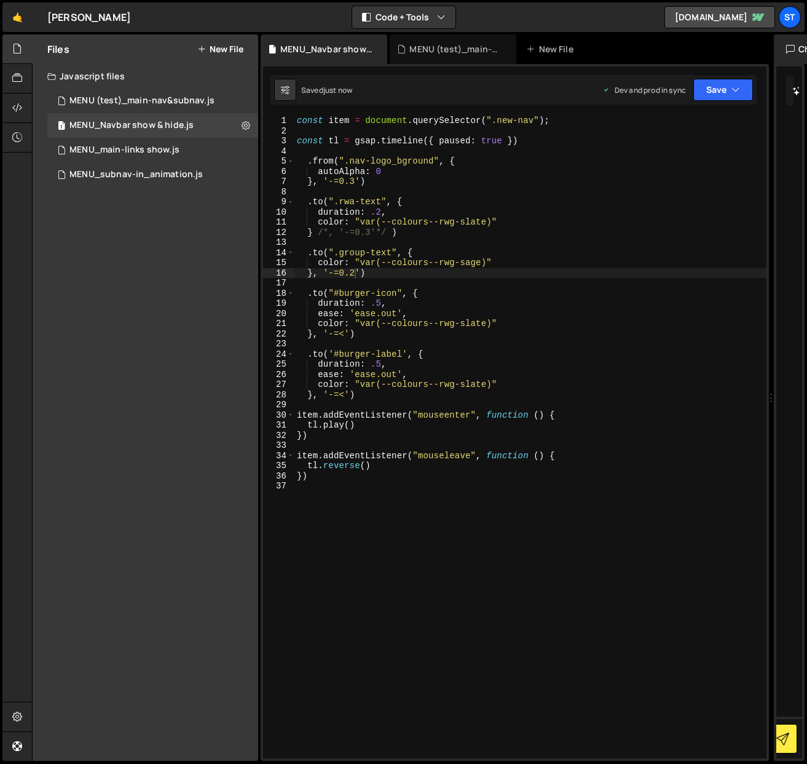
click at [323, 271] on div "const item = document . querySelector ( ".new-nav" ) ; const tl = gsap . timeli…" at bounding box center [531, 447] width 472 height 663
click at [734, 88] on icon "button" at bounding box center [736, 90] width 9 height 12
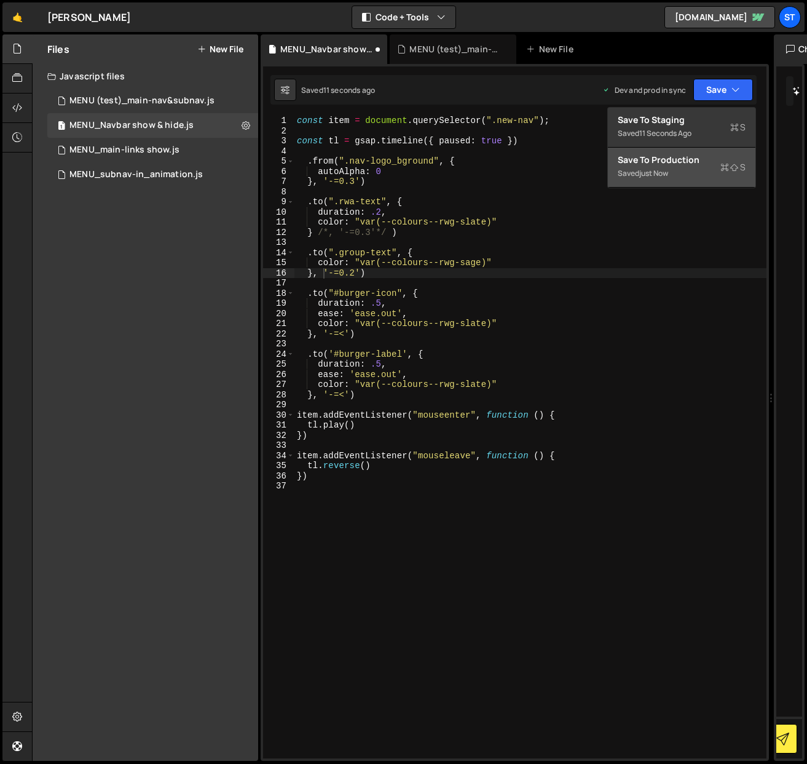
click at [692, 164] on div "Save to Production S" at bounding box center [682, 160] width 128 height 12
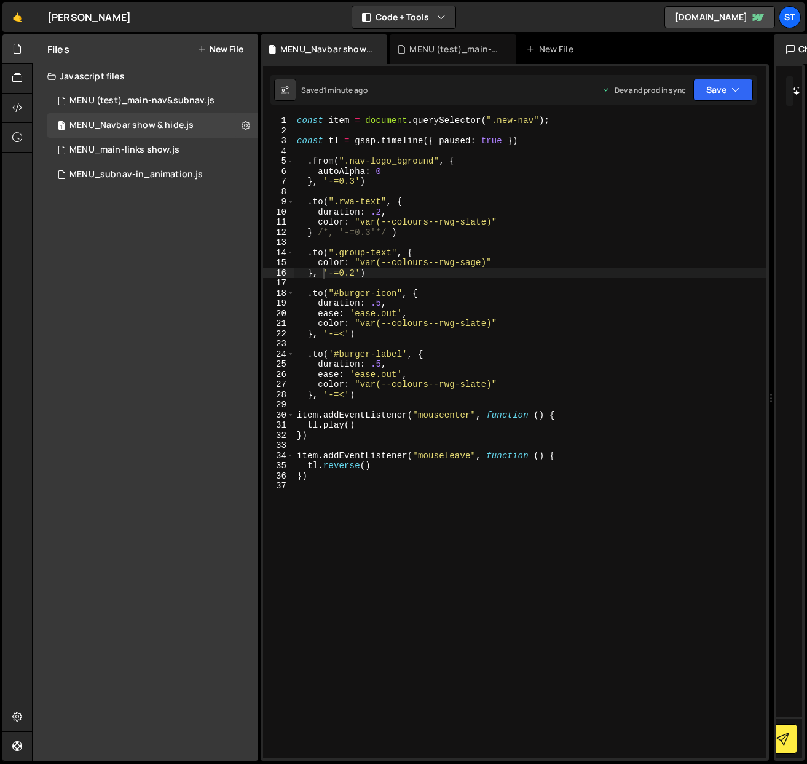
click at [312, 186] on div "const item = document . querySelector ( ".new-nav" ) ; const tl = gsap . timeli…" at bounding box center [531, 447] width 472 height 663
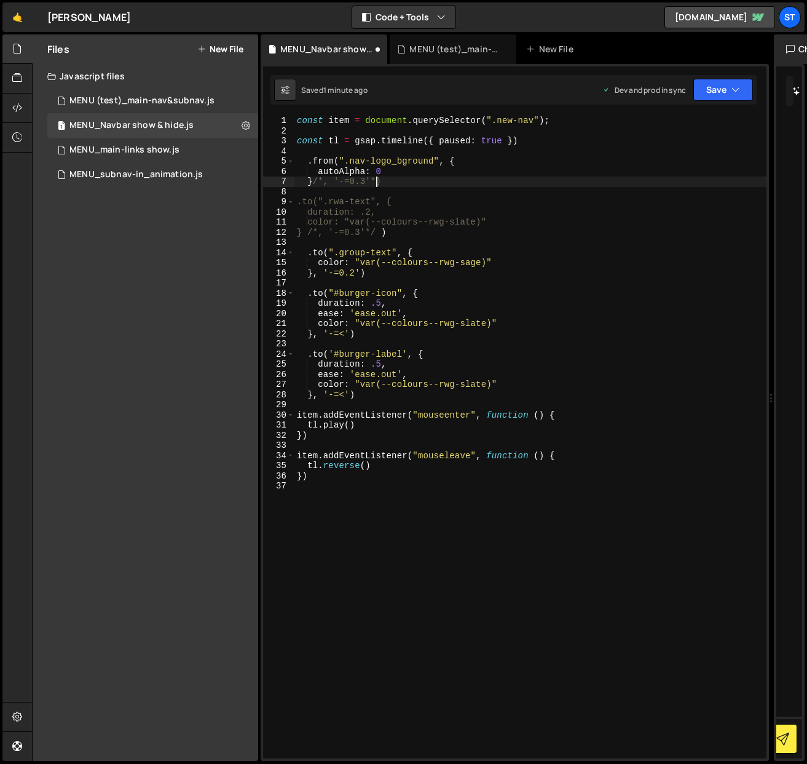
type textarea "}/*, '-=0.3'*/)"
click at [745, 127] on div "const item = document . querySelector ( ".new-nav" ) ; const tl = gsap . timeli…" at bounding box center [531, 447] width 472 height 663
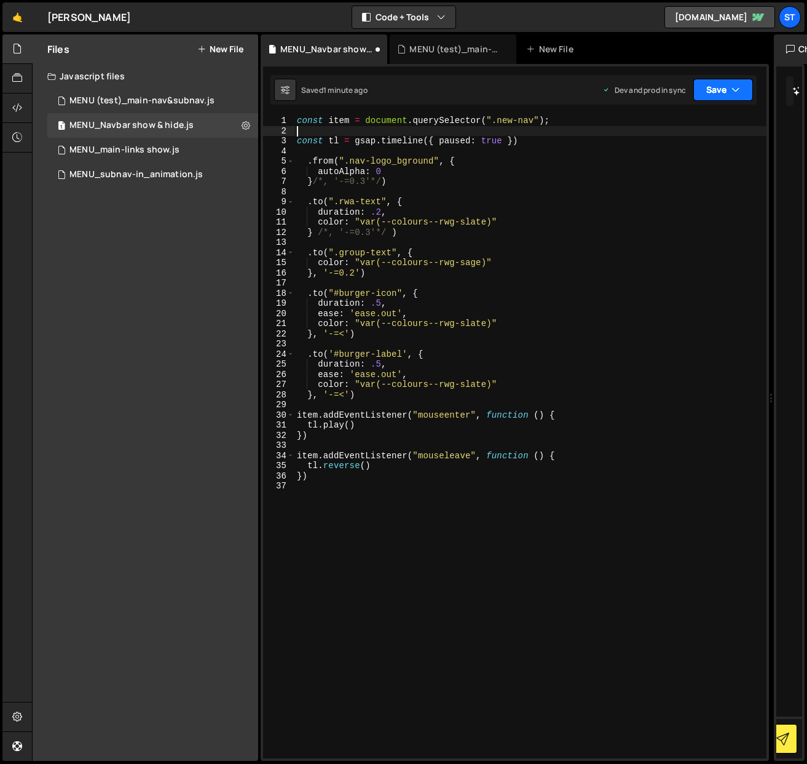
click at [737, 90] on icon "button" at bounding box center [736, 90] width 9 height 12
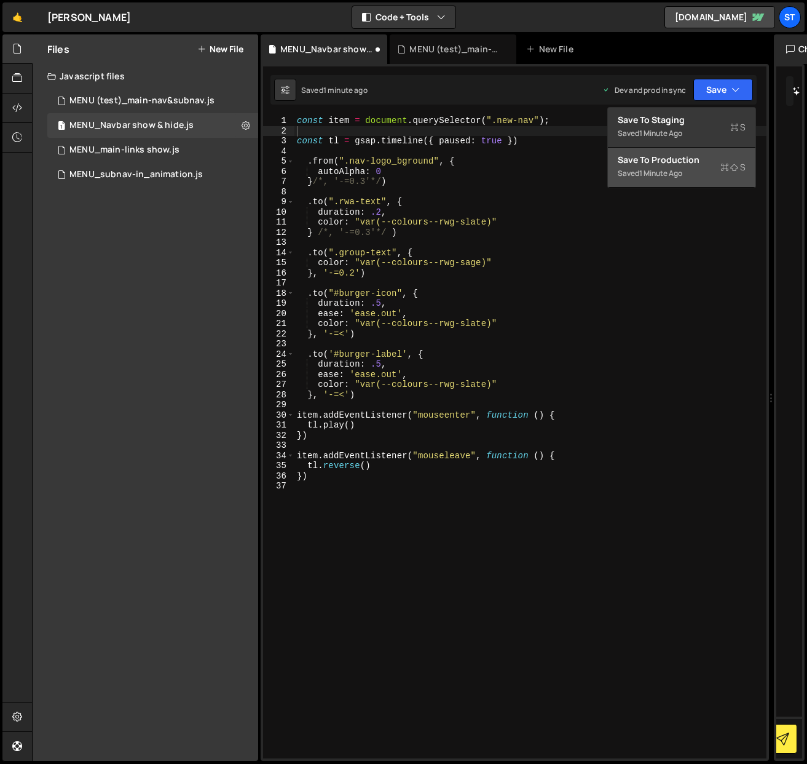
click at [689, 160] on div "Save to Production S" at bounding box center [682, 160] width 128 height 12
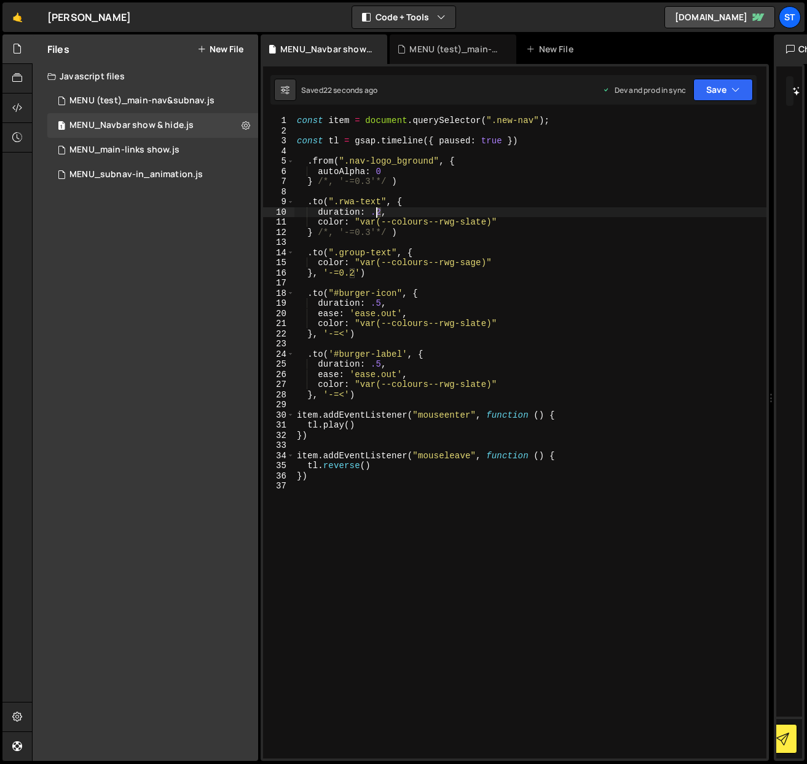
click at [378, 209] on div "const item = document . querySelector ( ".new-nav" ) ; const tl = gsap . timeli…" at bounding box center [531, 447] width 472 height 663
click at [713, 94] on button "Save" at bounding box center [724, 90] width 60 height 22
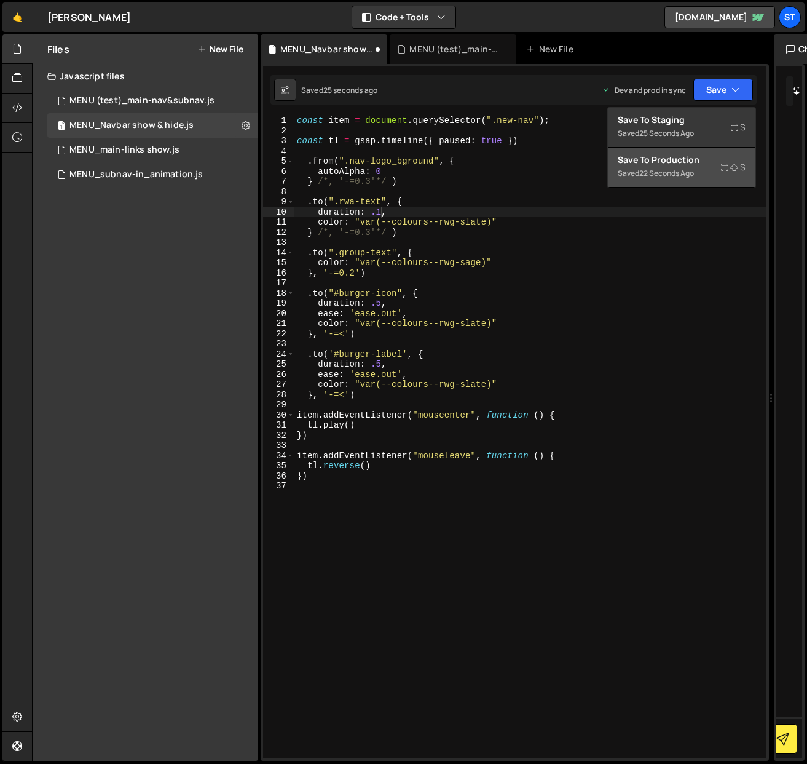
click at [684, 157] on div "Save to Production S" at bounding box center [682, 160] width 128 height 12
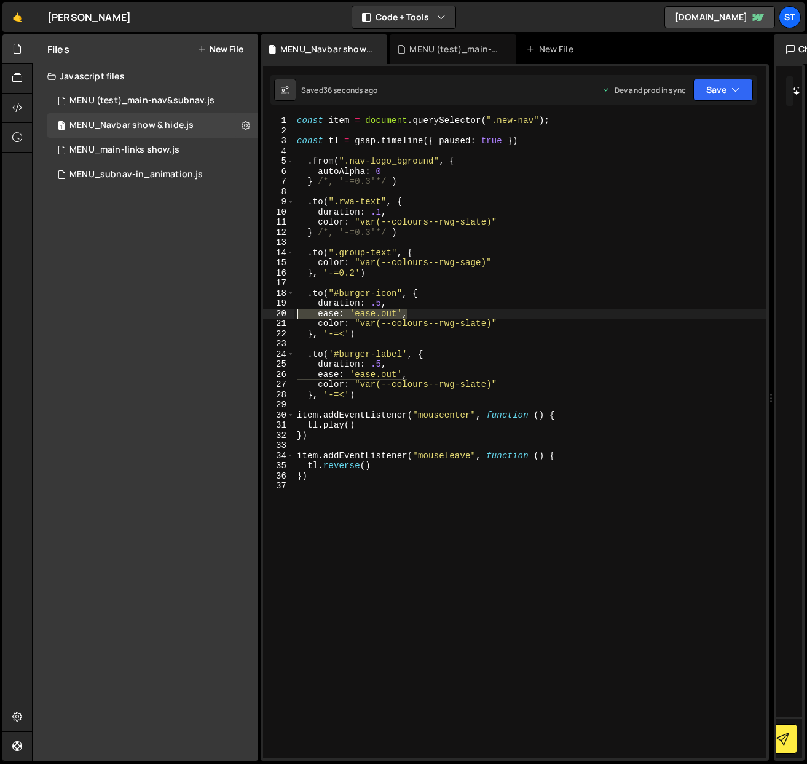
drag, startPoint x: 411, startPoint y: 315, endPoint x: 283, endPoint y: 312, distance: 127.9
click at [283, 312] on div "ease: 'ease.out', 1 2 3 4 5 6 7 8 9 10 11 12 13 14 15 16 17 18 19 20 21 22 23 2…" at bounding box center [515, 437] width 504 height 643
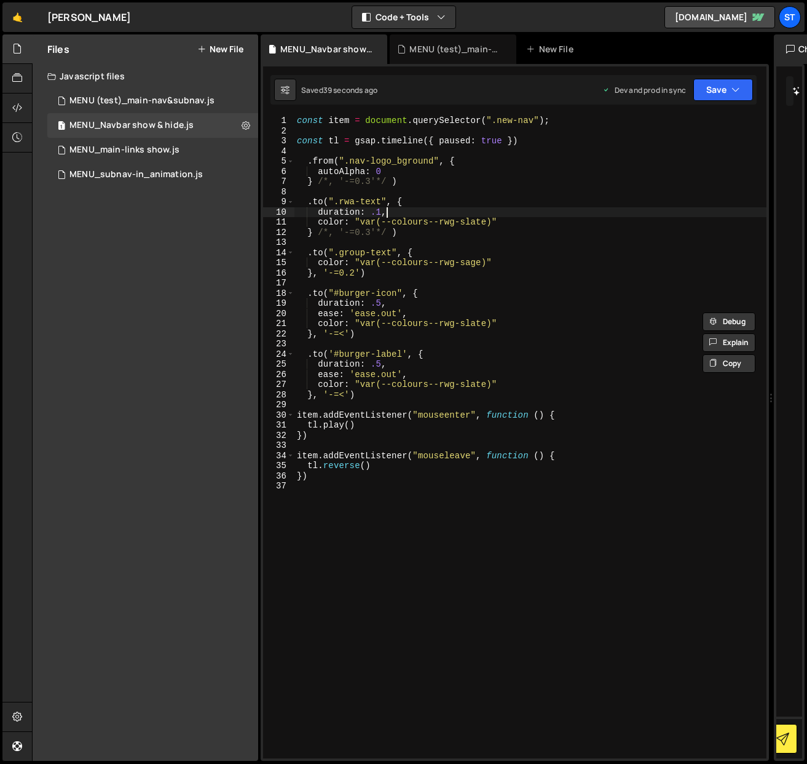
click at [384, 214] on div "const item = document . querySelector ( ".new-nav" ) ; const tl = gsap . timeli…" at bounding box center [531, 447] width 472 height 663
type textarea "duration: .1,"
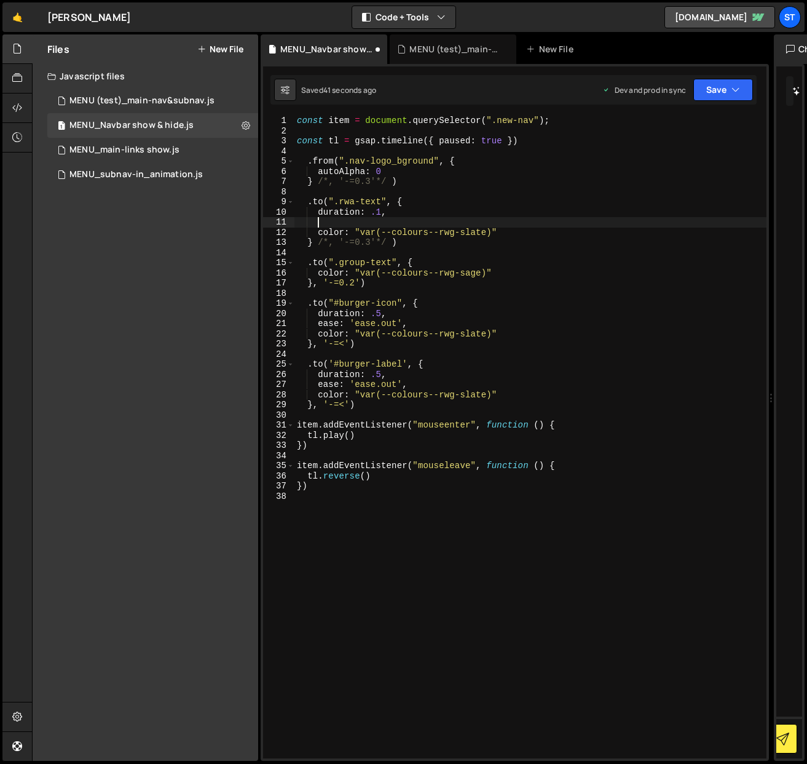
scroll to position [0, 0]
type textarea "duration: .1,"
paste textarea "ease: 'ease.out',"
type textarea "ease: 'ease.out',"
click at [744, 84] on button "Save" at bounding box center [724, 90] width 60 height 22
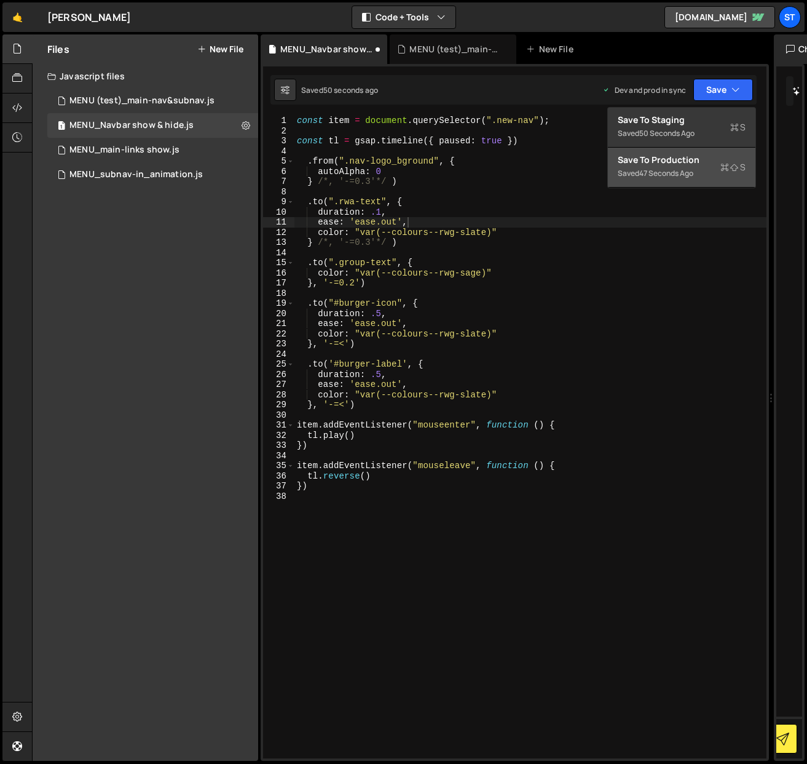
click at [686, 156] on div "Save to Production S" at bounding box center [682, 160] width 128 height 12
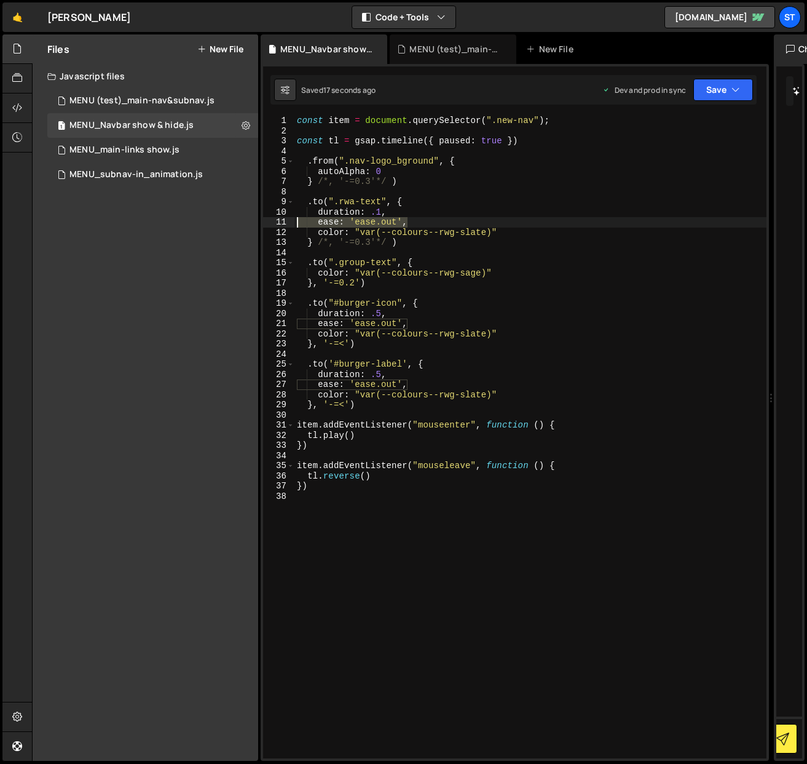
drag, startPoint x: 433, startPoint y: 222, endPoint x: 282, endPoint y: 223, distance: 151.3
click at [282, 223] on div "ease: 'ease.out', 1 2 3 4 5 6 7 8 9 10 11 12 13 14 15 16 17 18 19 20 21 22 23 2…" at bounding box center [515, 437] width 504 height 643
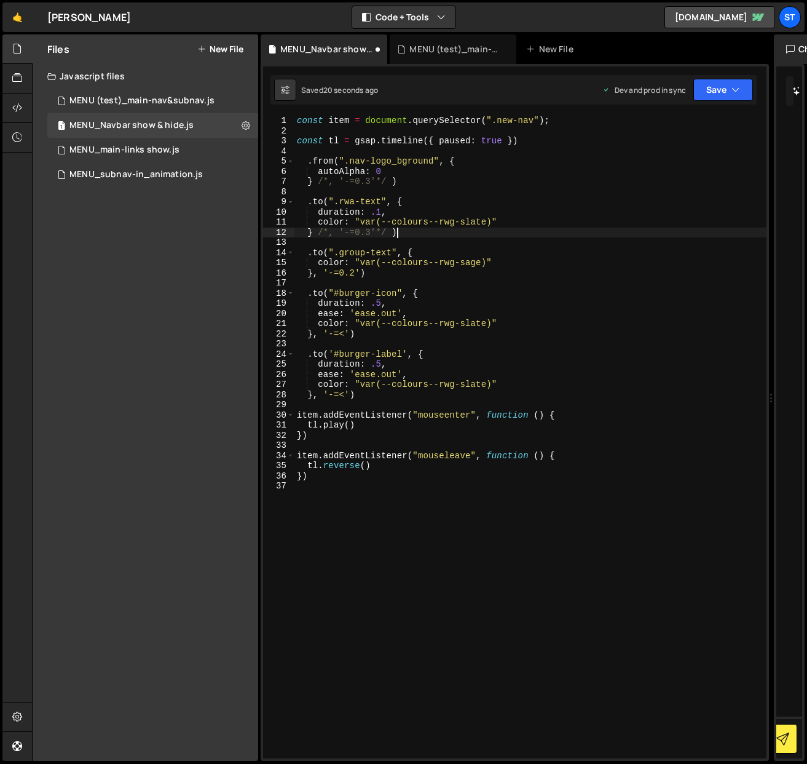
click at [421, 234] on div "const item = document . querySelector ( ".new-nav" ) ; const tl = gsap . timeli…" at bounding box center [531, 447] width 472 height 663
click at [315, 275] on div "const item = document . querySelector ( ".new-nav" ) ; const tl = gsap . timeli…" at bounding box center [531, 447] width 472 height 663
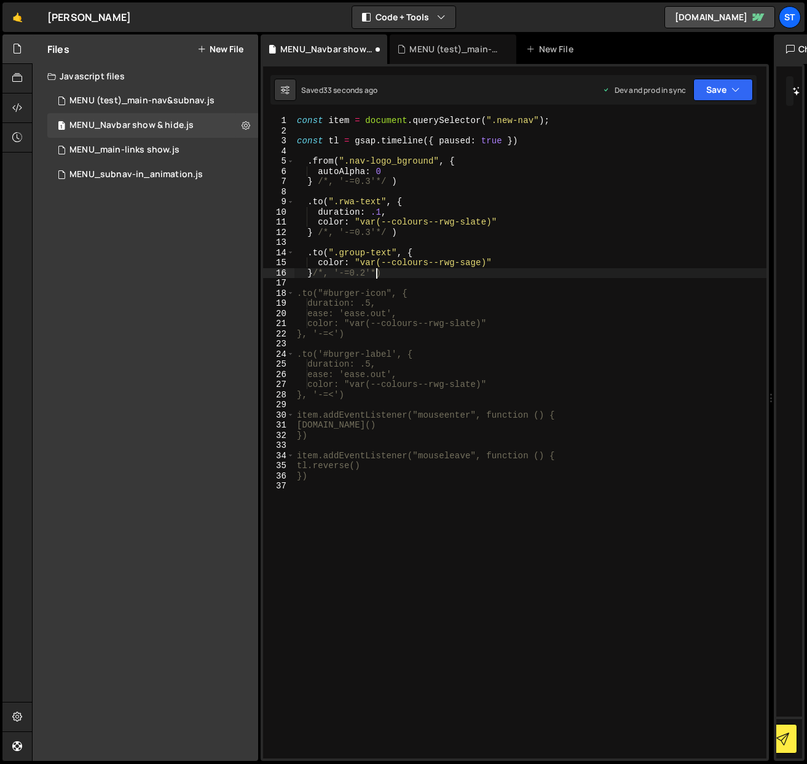
scroll to position [0, 6]
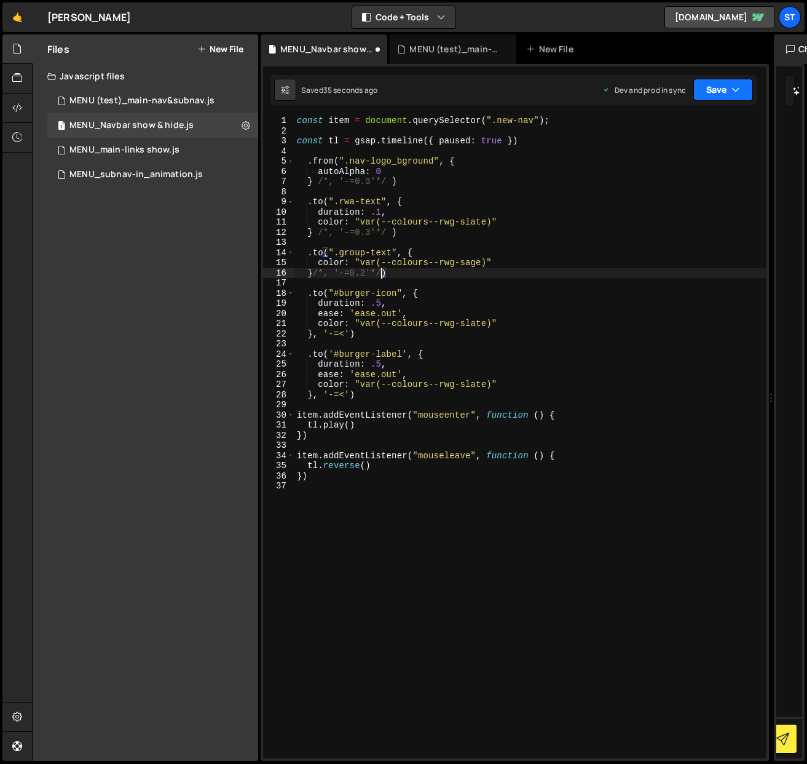
click at [728, 92] on button "Save" at bounding box center [724, 90] width 60 height 22
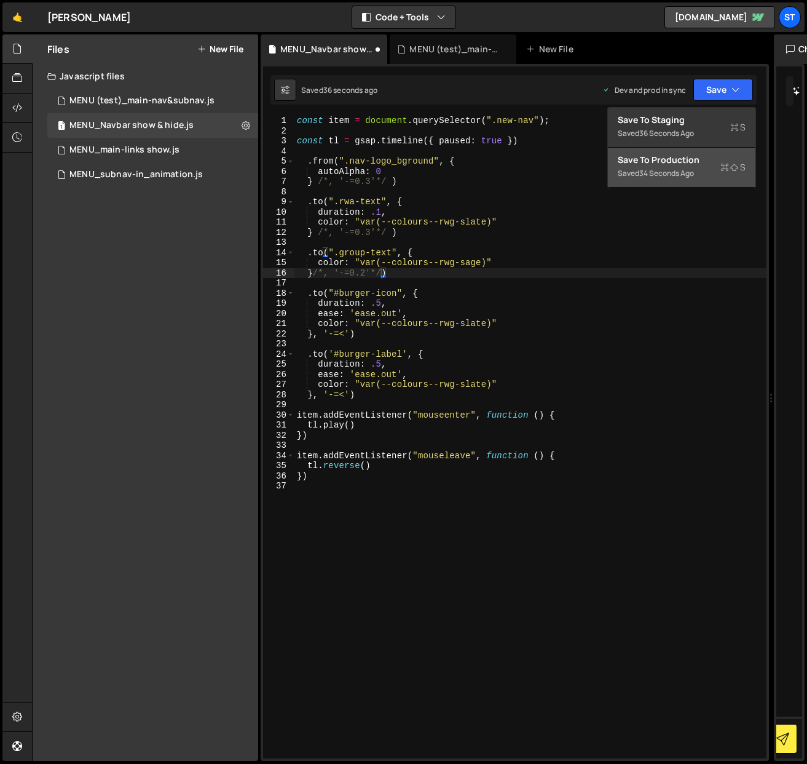
click at [681, 164] on div "Save to Production S" at bounding box center [682, 160] width 128 height 12
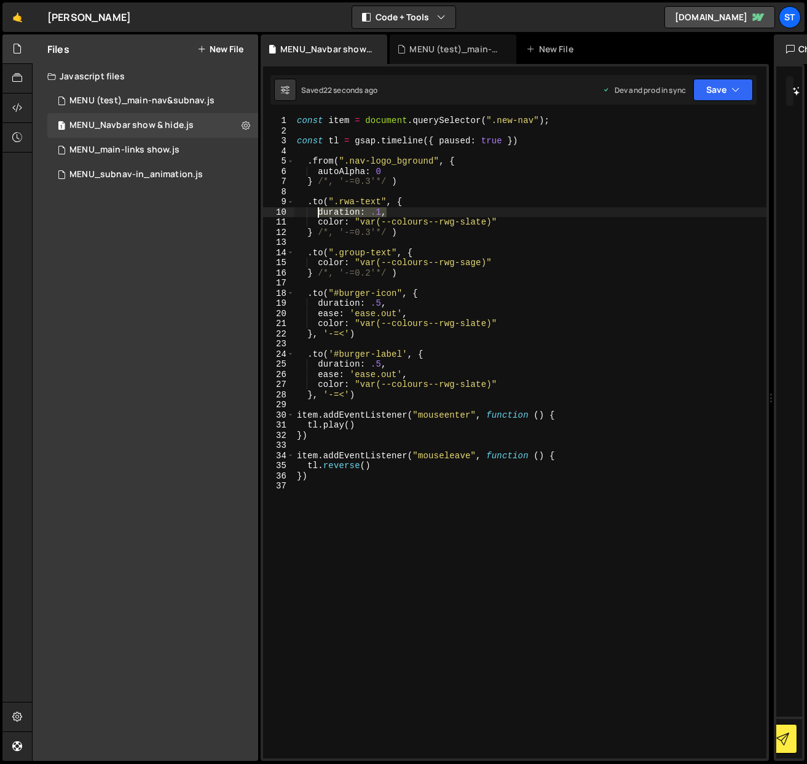
drag, startPoint x: 386, startPoint y: 213, endPoint x: 318, endPoint y: 214, distance: 68.3
click at [318, 214] on div "const item = document . querySelector ( ".new-nav" ) ; const tl = gsap . timeli…" at bounding box center [531, 447] width 472 height 663
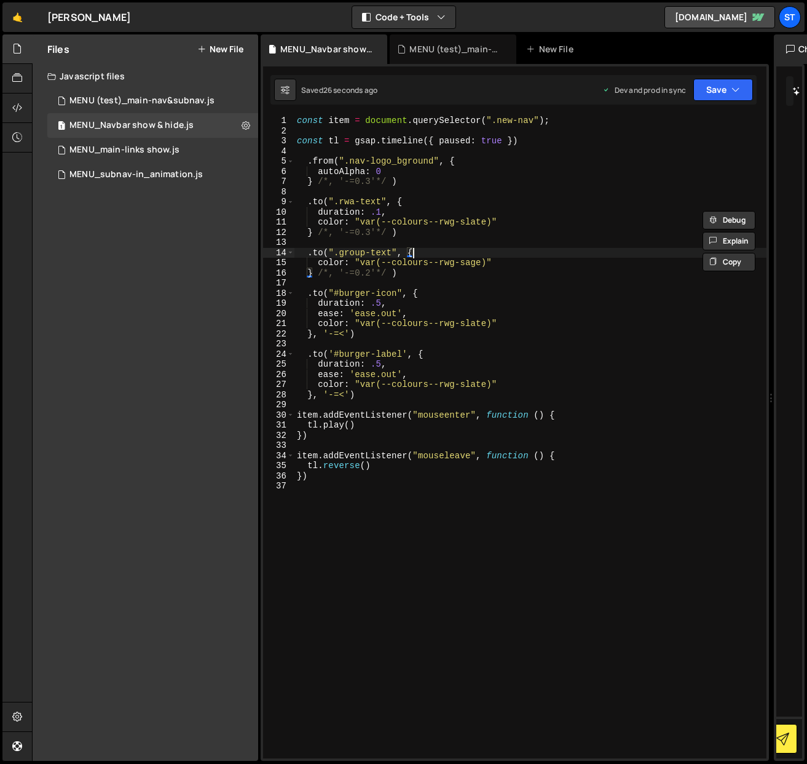
click at [412, 255] on div "const item = document . querySelector ( ".new-nav" ) ; const tl = gsap . timeli…" at bounding box center [531, 447] width 472 height 663
type textarea ".to(".group-text", {"
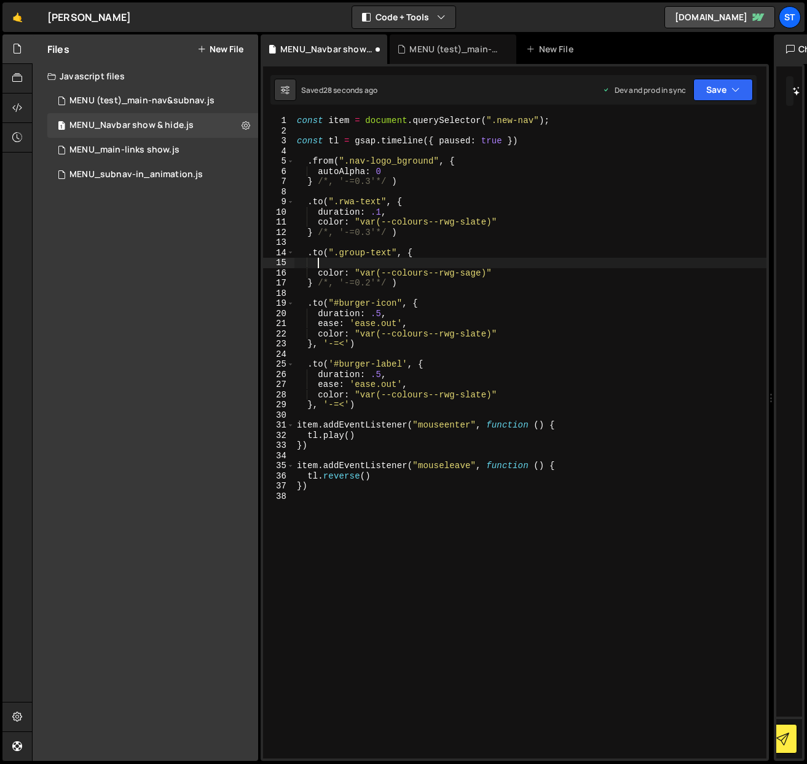
paste textarea "duration: .1,"
click at [727, 92] on button "Save" at bounding box center [724, 90] width 60 height 22
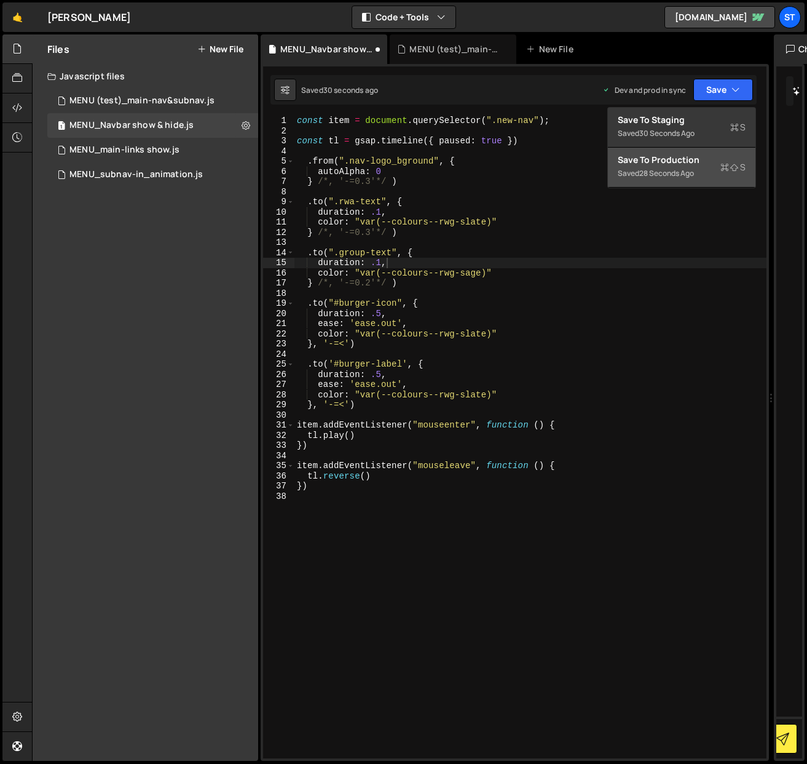
click at [672, 154] on div "Save to Production S" at bounding box center [682, 160] width 128 height 12
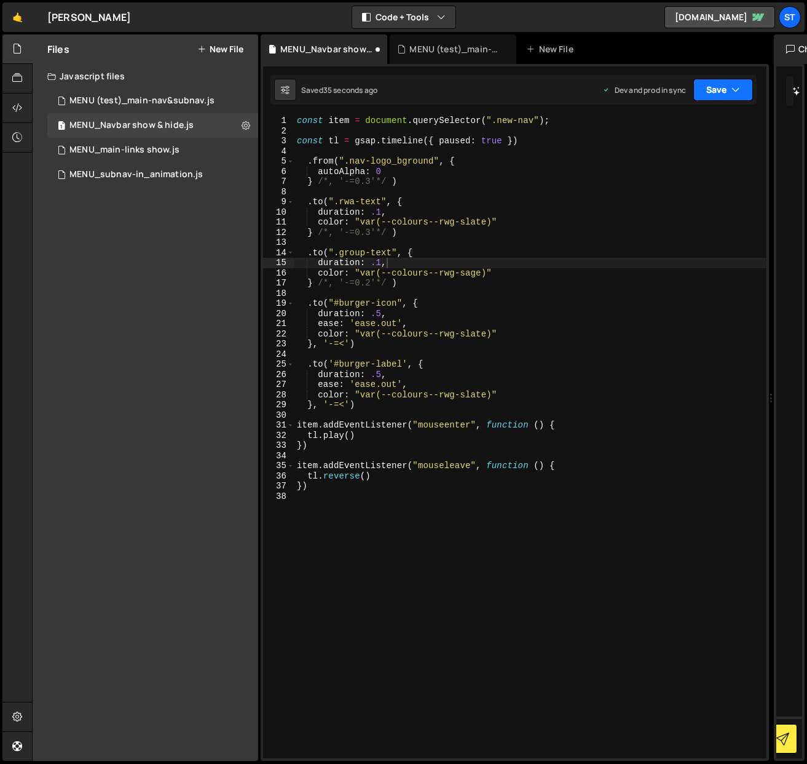
click at [727, 83] on button "Save" at bounding box center [724, 90] width 60 height 22
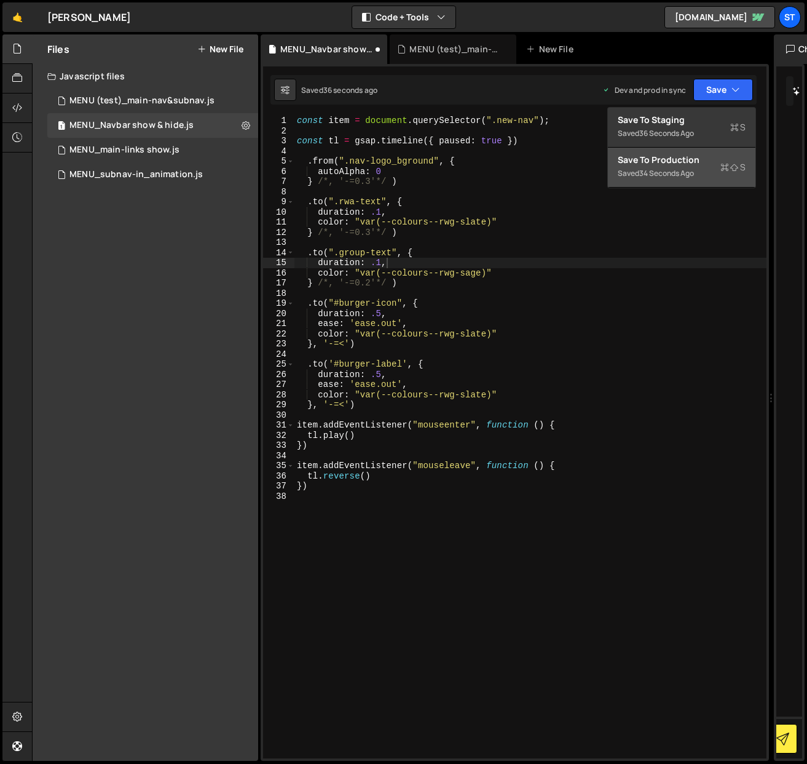
click at [676, 162] on div "Save to Production S" at bounding box center [682, 160] width 128 height 12
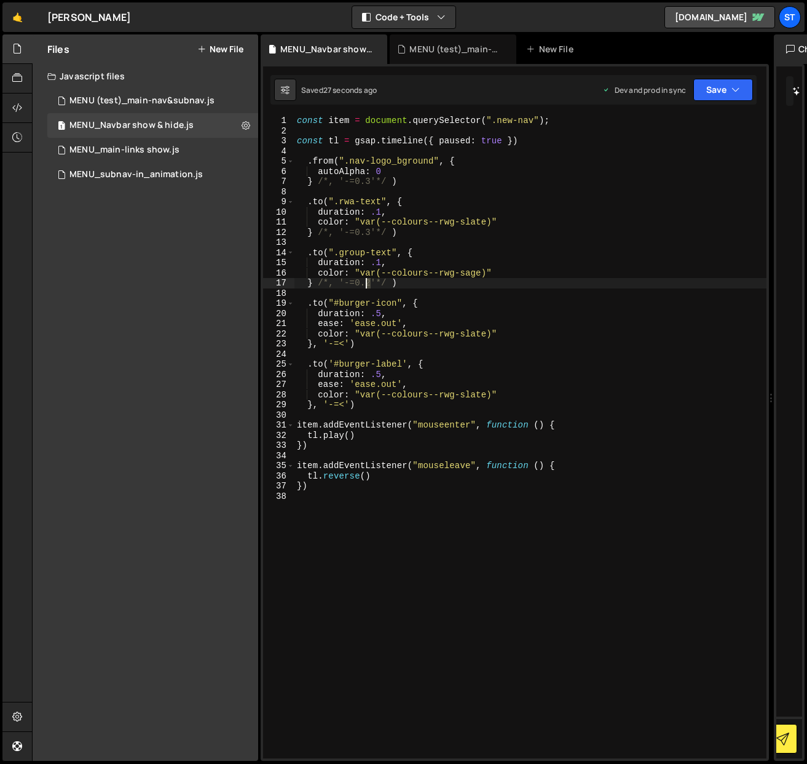
click at [367, 284] on div "const item = document . querySelector ( ".new-nav" ) ; const tl = gsap . timeli…" at bounding box center [531, 447] width 472 height 663
click at [387, 283] on div "const item = document . querySelector ( ".new-nav" ) ; const tl = gsap . timeli…" at bounding box center [531, 447] width 472 height 663
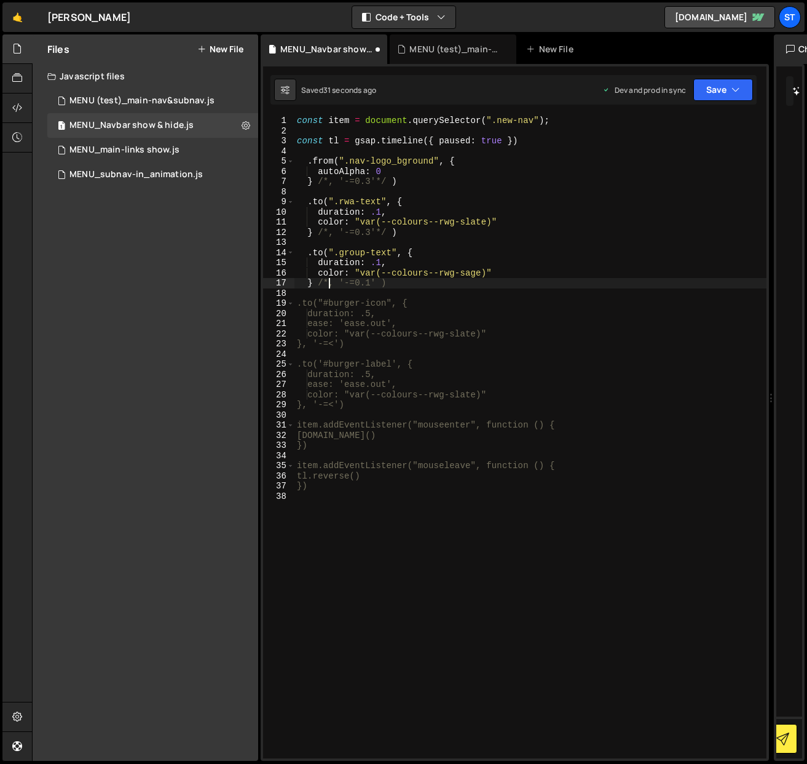
click at [328, 284] on div "const item = document . querySelector ( ".new-nav" ) ; const tl = gsap . timeli…" at bounding box center [531, 447] width 472 height 663
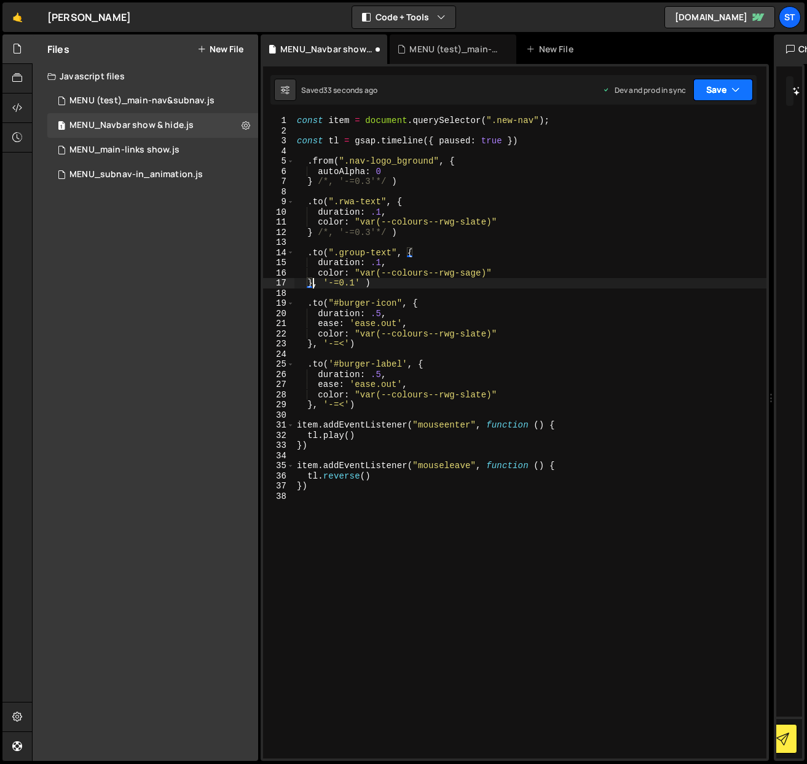
click at [737, 91] on icon "button" at bounding box center [736, 90] width 9 height 12
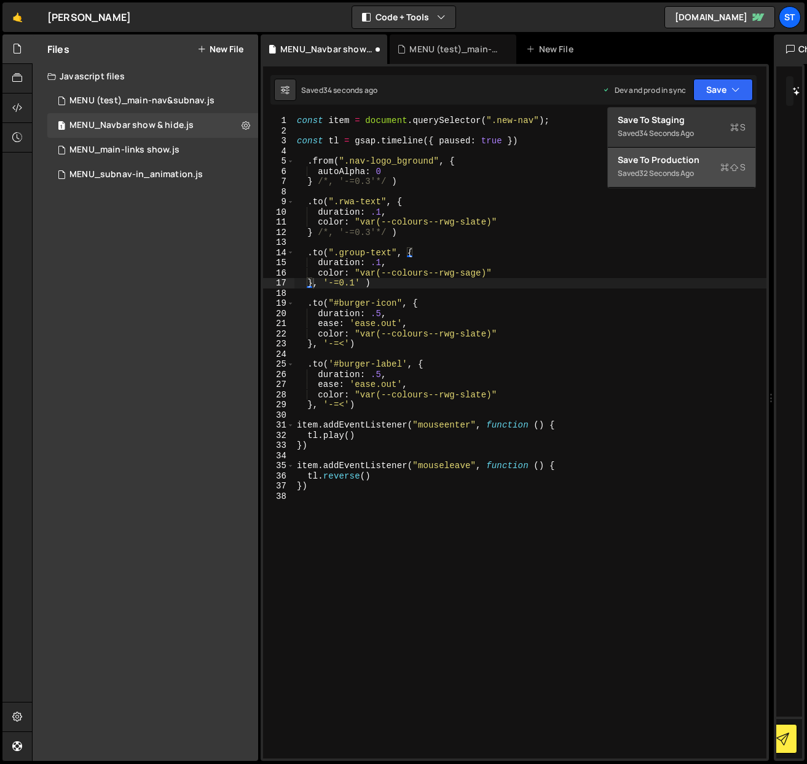
click at [664, 160] on div "Save to Production S" at bounding box center [682, 160] width 128 height 12
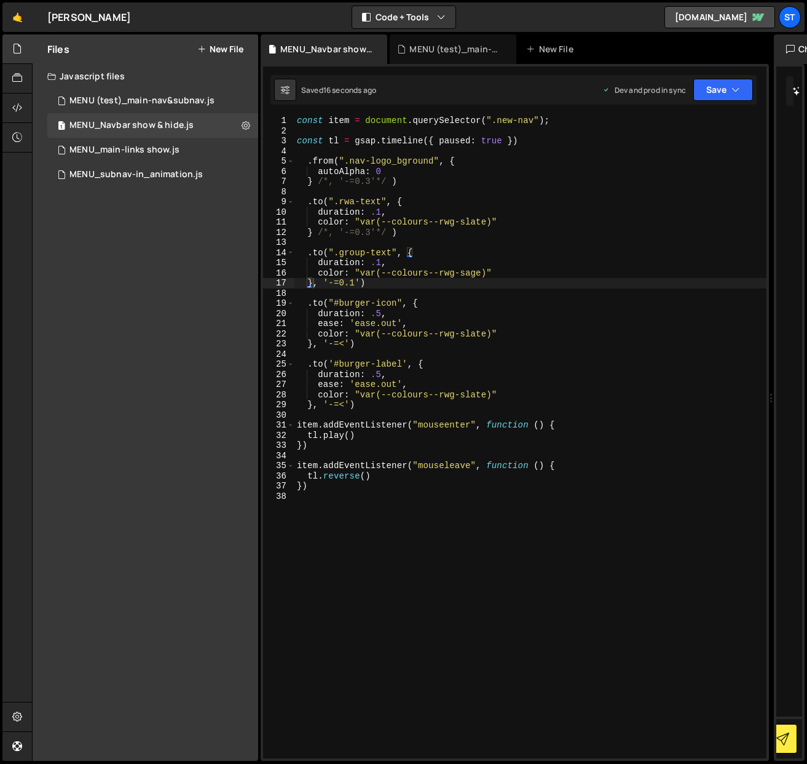
click at [330, 234] on div "const item = document . querySelector ( ".new-nav" ) ; const tl = gsap . timeli…" at bounding box center [531, 447] width 472 height 663
click at [375, 231] on div "const item = document . querySelector ( ".new-nav" ) ; const tl = gsap . timeli…" at bounding box center [531, 447] width 472 height 663
click at [359, 235] on div "const item = document . querySelector ( ".new-nav" ) ; const tl = gsap . timeli…" at bounding box center [531, 447] width 472 height 663
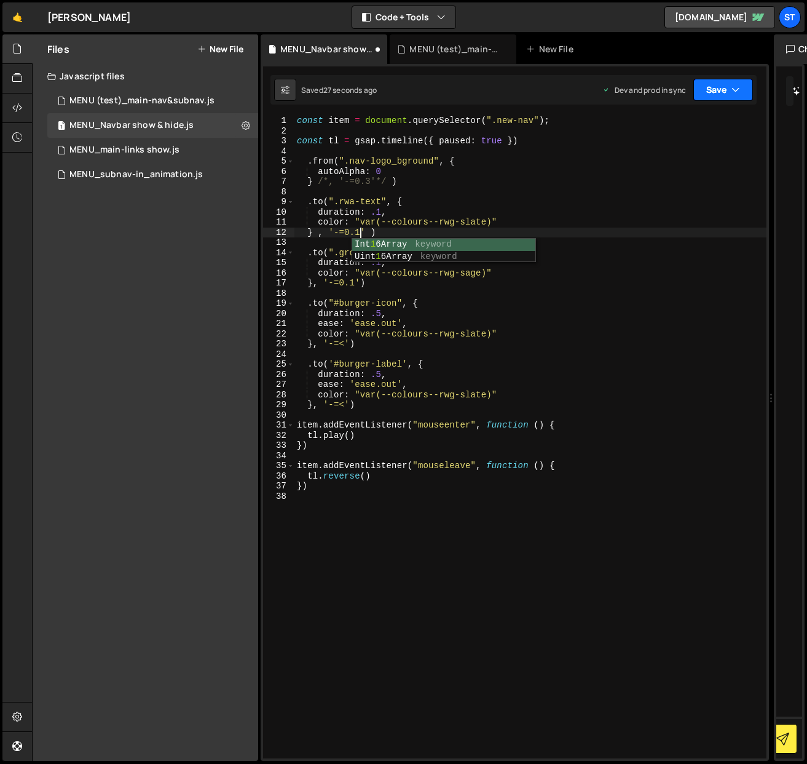
click at [742, 84] on button "Save" at bounding box center [724, 90] width 60 height 22
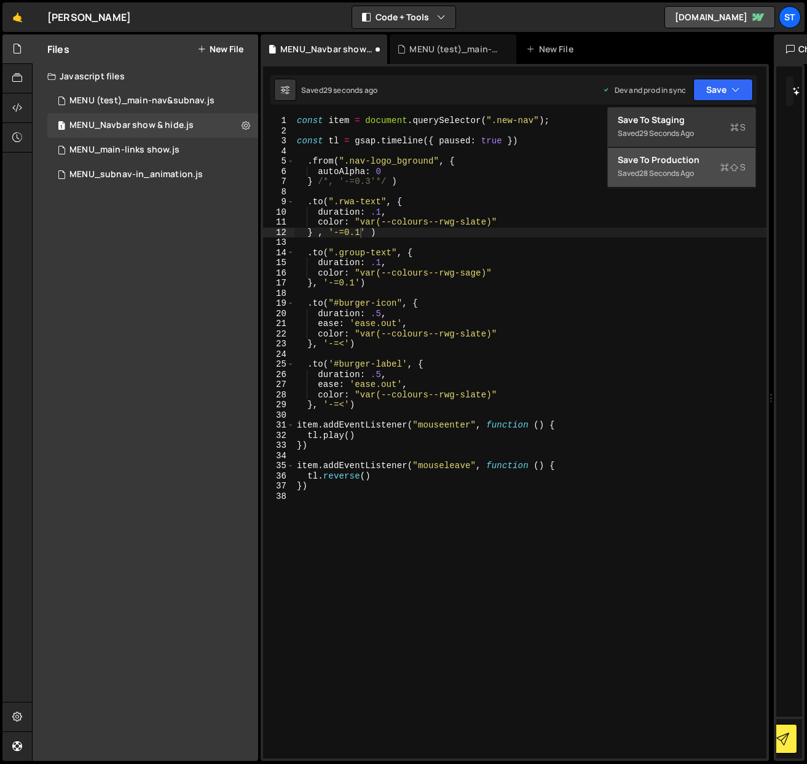
click at [689, 162] on div "Save to Production S" at bounding box center [682, 160] width 128 height 12
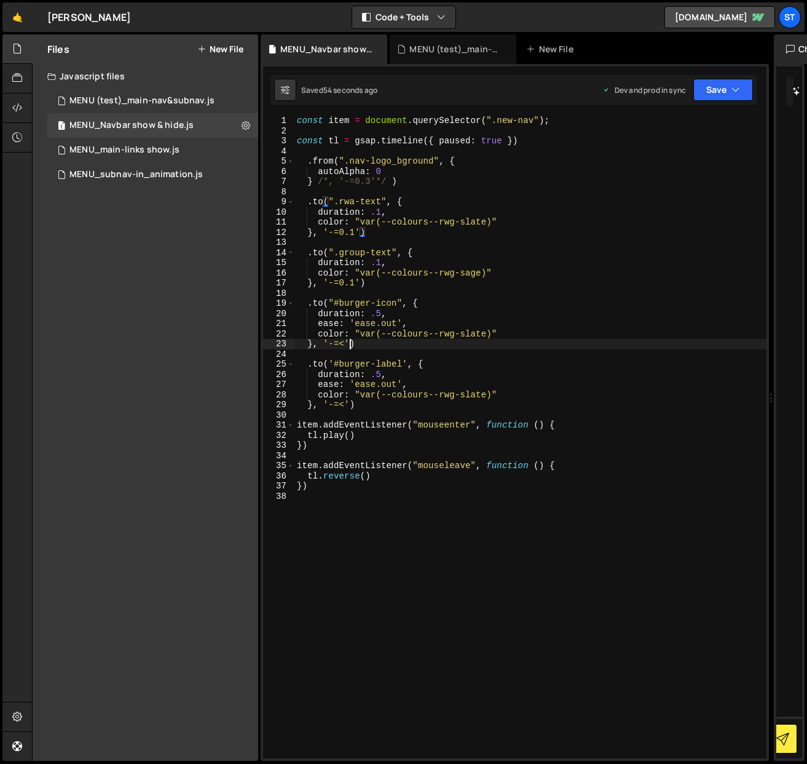
scroll to position [0, 3]
drag, startPoint x: 349, startPoint y: 344, endPoint x: 312, endPoint y: 343, distance: 36.9
click at [312, 343] on div "const item = document . querySelector ( ".new-nav" ) ; const tl = gsap . timeli…" at bounding box center [531, 447] width 472 height 663
click at [312, 236] on div "const item = document . querySelector ( ".new-nav" ) ; const tl = gsap . timeli…" at bounding box center [531, 447] width 472 height 663
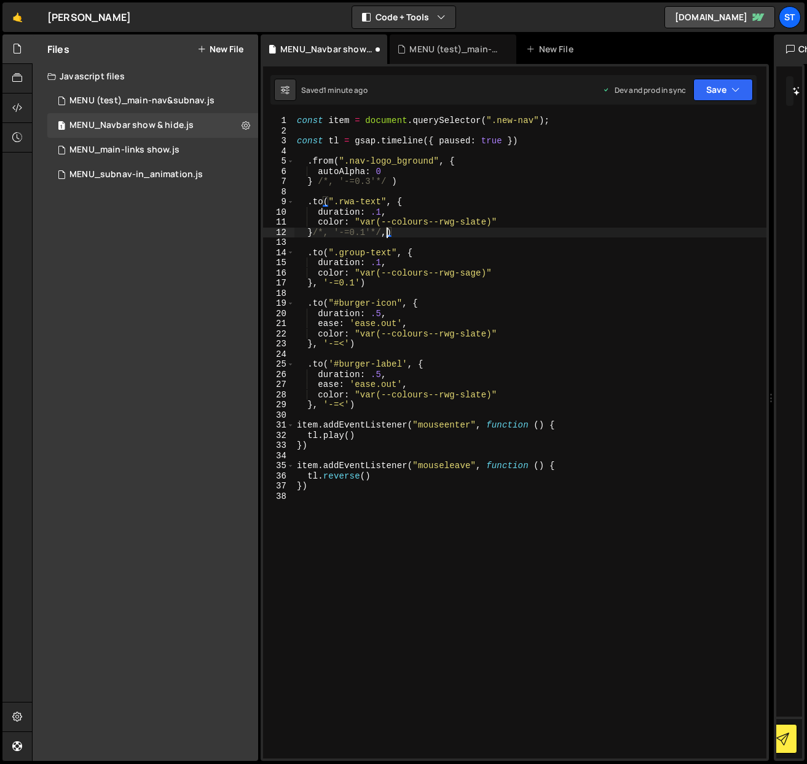
paste textarea ", '-=<'"
click at [386, 233] on div "const item = document . querySelector ( ".new-nav" ) ; const tl = gsap . timeli…" at bounding box center [531, 447] width 472 height 663
click at [726, 91] on button "Save" at bounding box center [724, 90] width 60 height 22
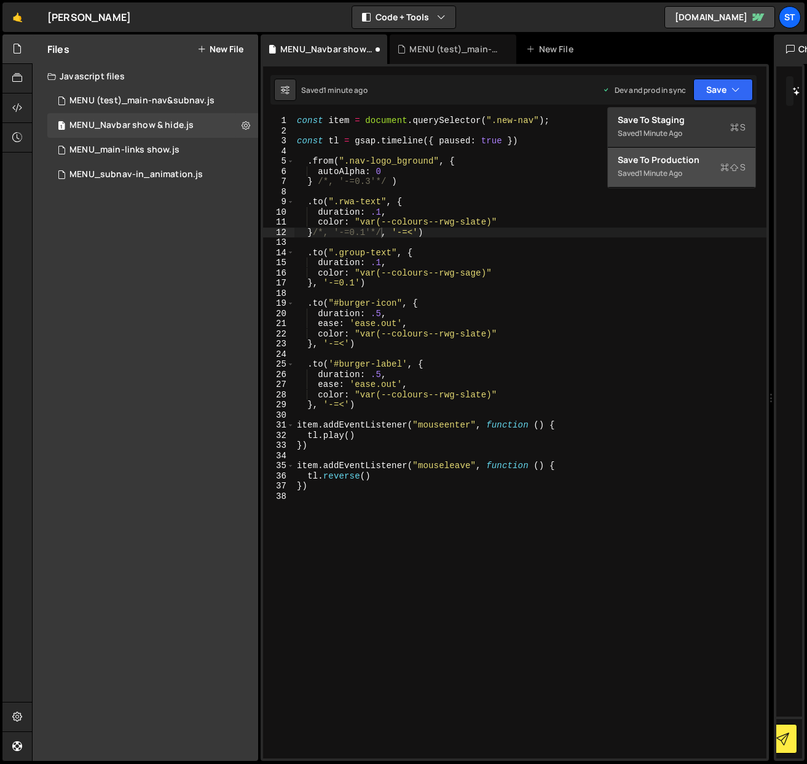
click at [657, 166] on div "Saved 1 minute ago" at bounding box center [682, 173] width 128 height 15
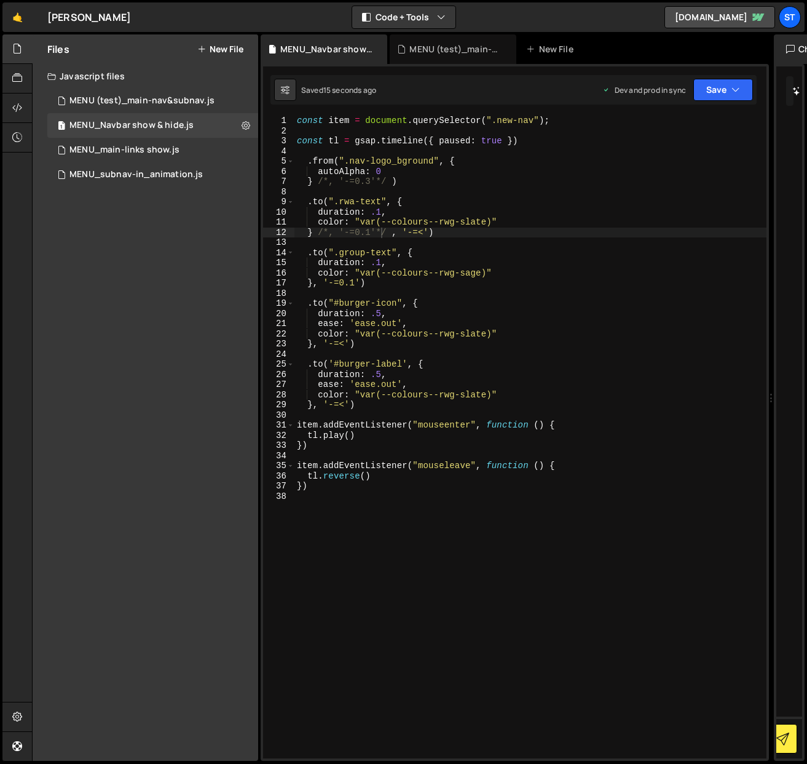
click at [312, 285] on div "const item = document . querySelector ( ".new-nav" ) ; const tl = gsap . timeli…" at bounding box center [531, 447] width 472 height 663
paste textarea ", '-=<'"
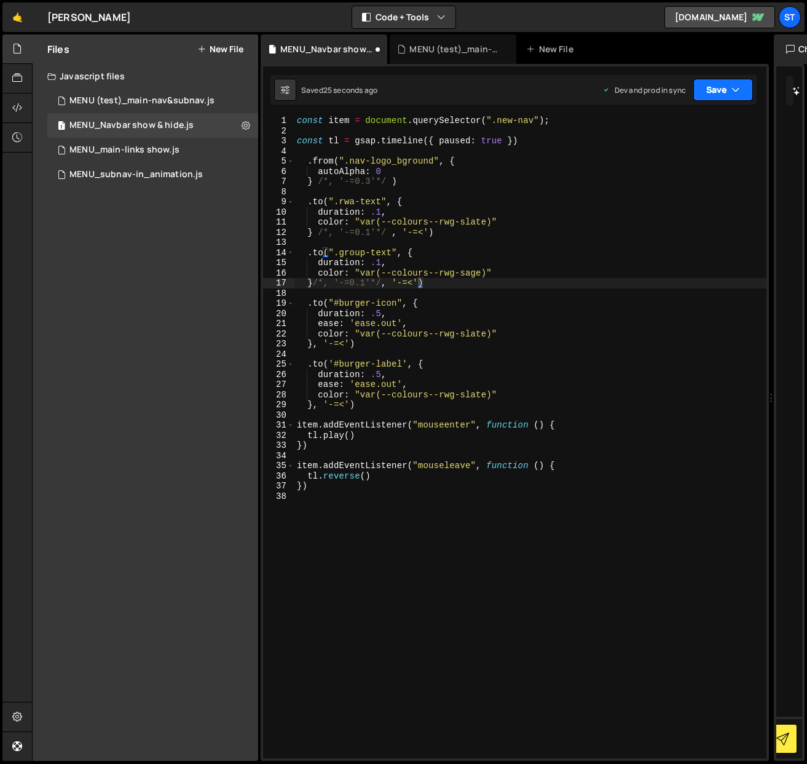
click at [716, 92] on button "Save" at bounding box center [724, 90] width 60 height 22
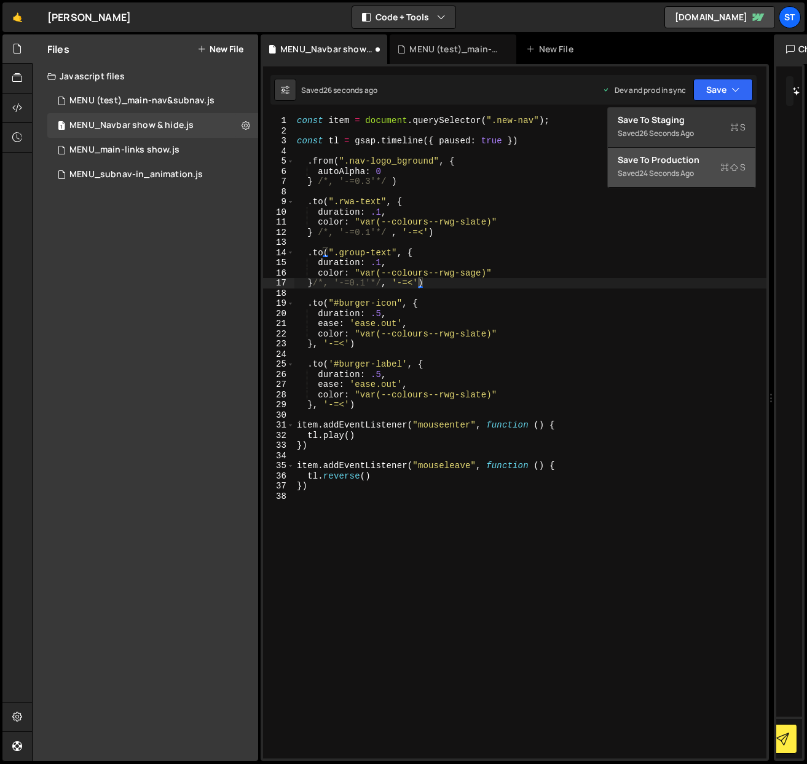
click at [700, 164] on div "Save to Production S" at bounding box center [682, 160] width 128 height 12
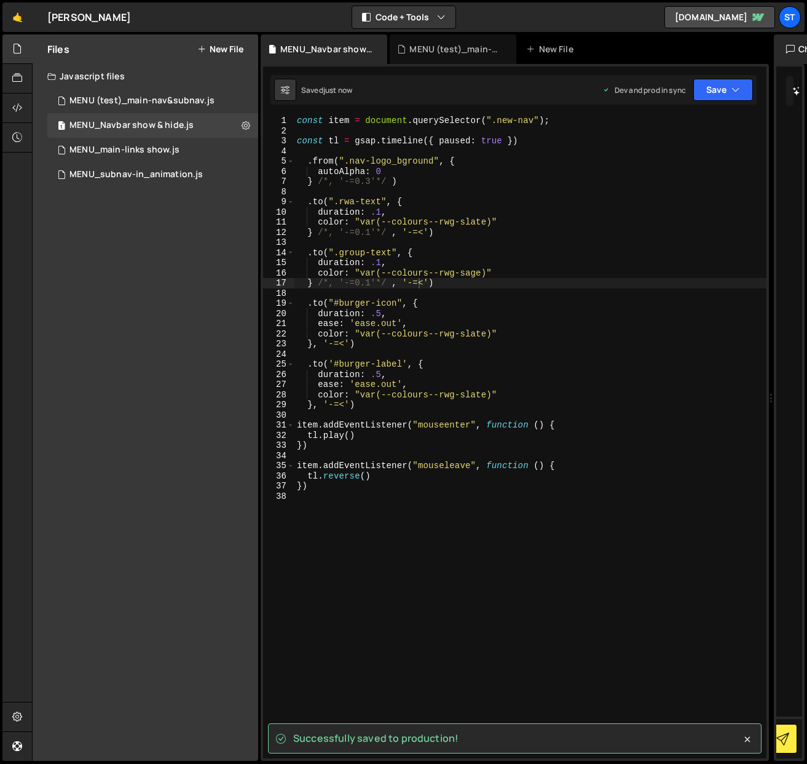
click at [392, 287] on div "const item = document . querySelector ( ".new-nav" ) ; const tl = gsap . timeli…" at bounding box center [531, 447] width 472 height 663
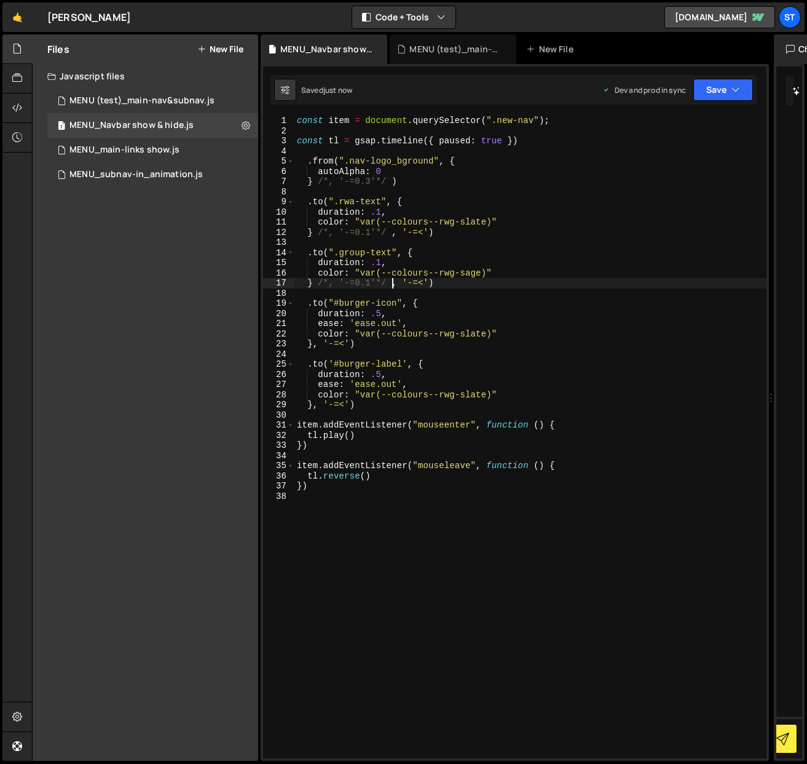
type textarea "} /*, '-=0.1'*/, '-=<')"
click at [721, 88] on button "Save" at bounding box center [724, 90] width 60 height 22
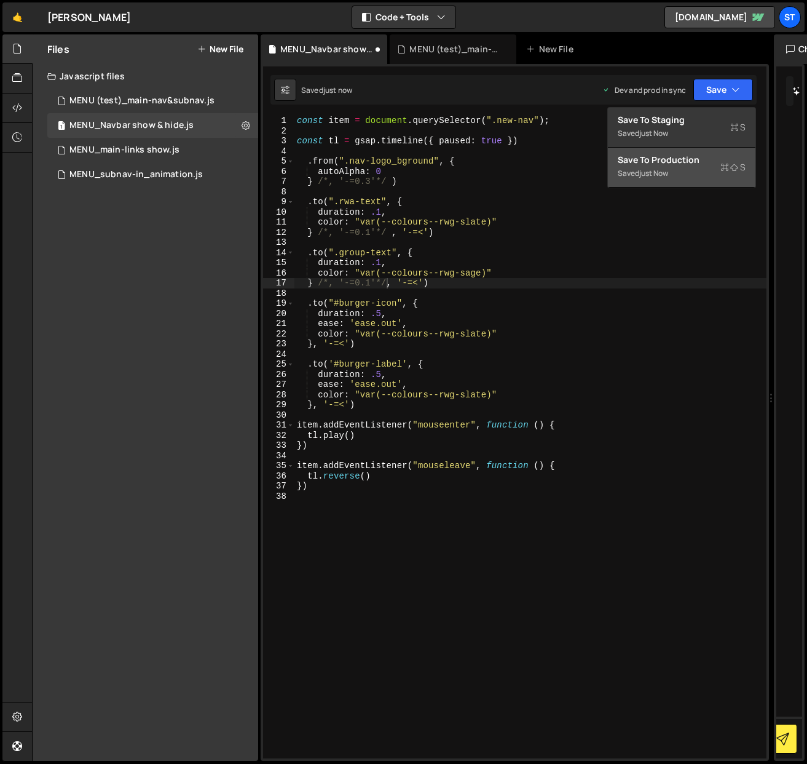
click at [707, 165] on div "Save to Production S" at bounding box center [682, 160] width 128 height 12
